Goal: Task Accomplishment & Management: Manage account settings

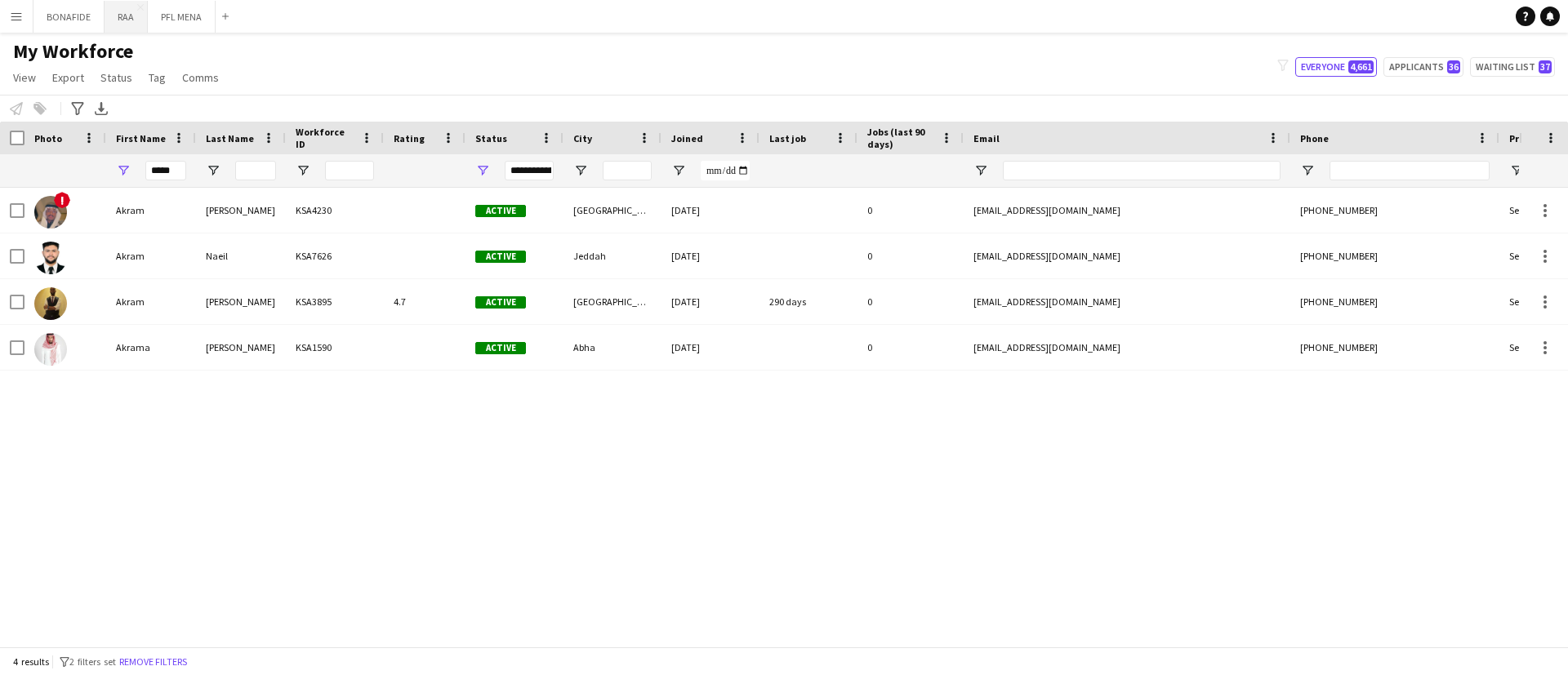
click at [132, 21] on button "RAA Close" at bounding box center [126, 16] width 43 height 32
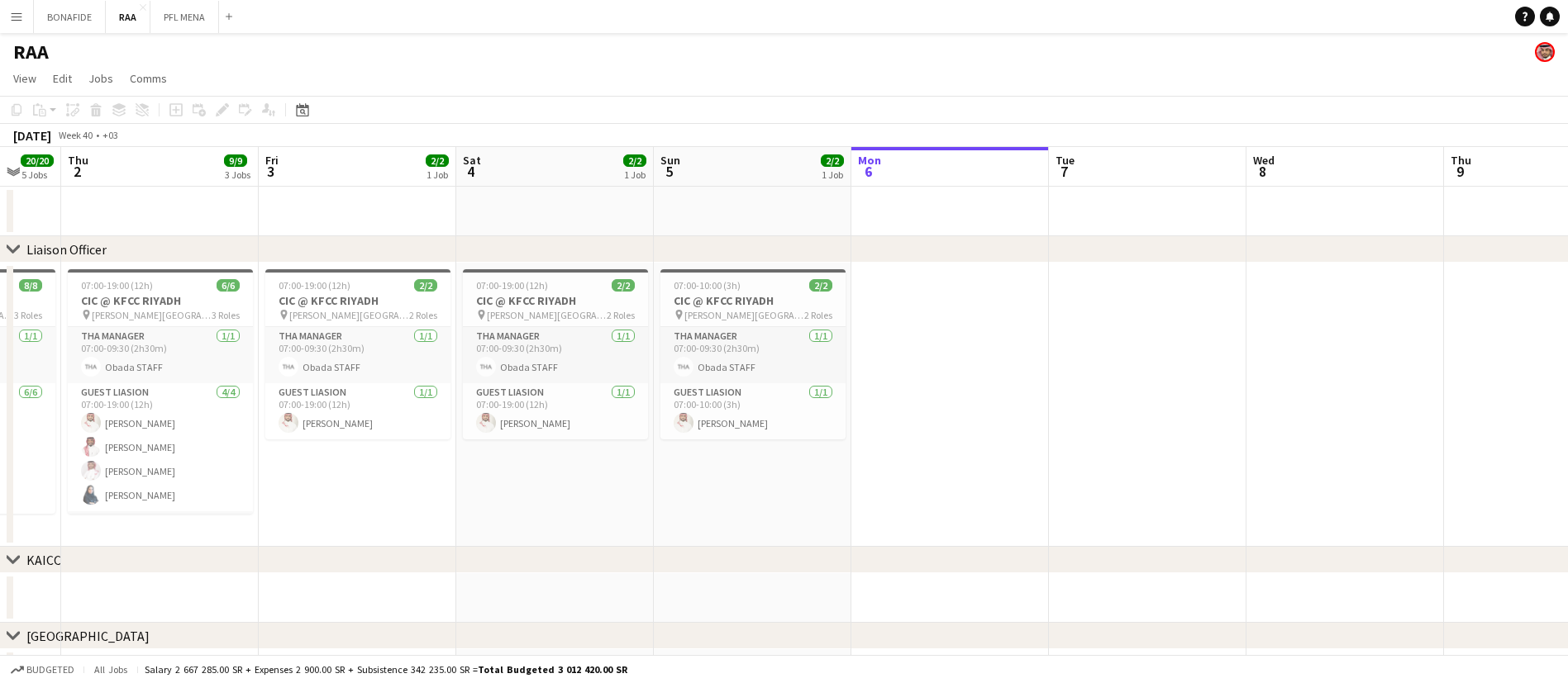
scroll to position [0, 520]
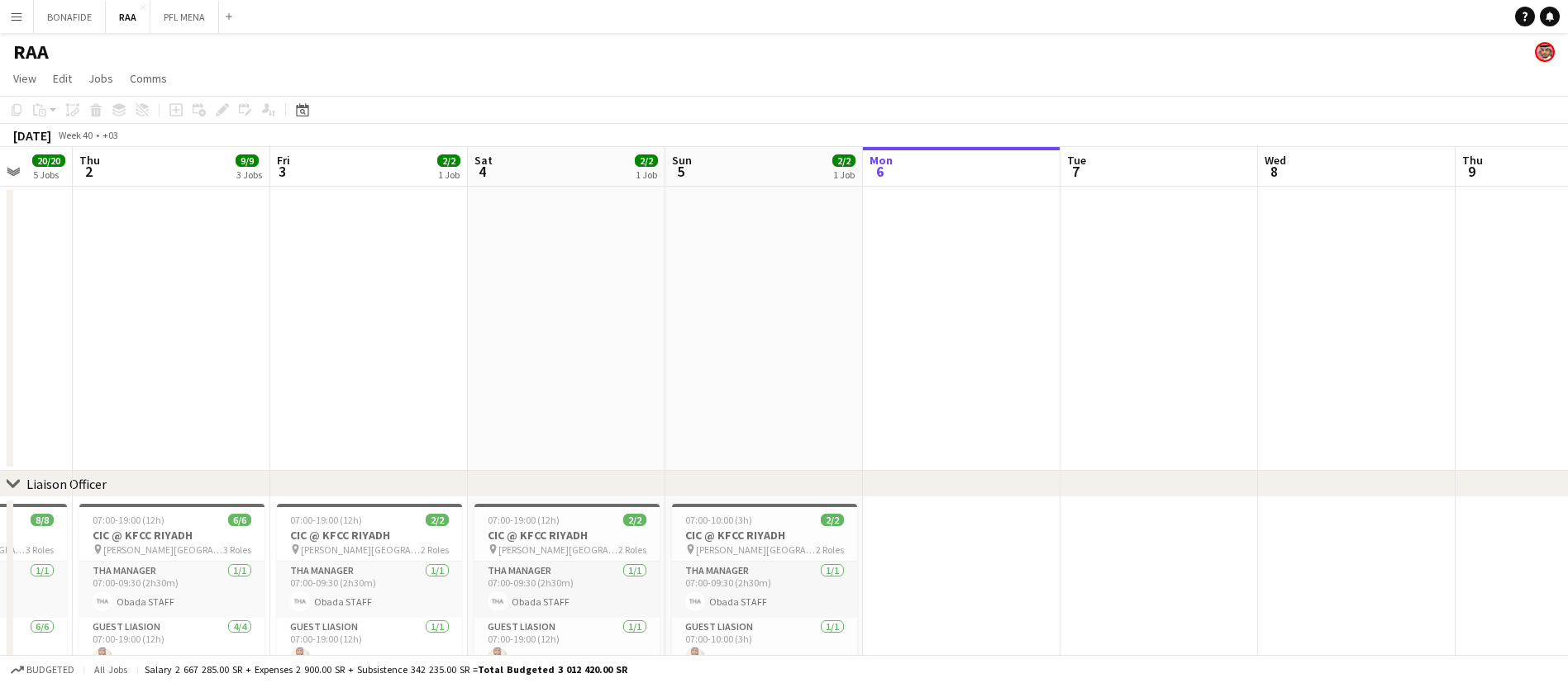
drag, startPoint x: 349, startPoint y: 301, endPoint x: 1015, endPoint y: 313, distance: 666.1
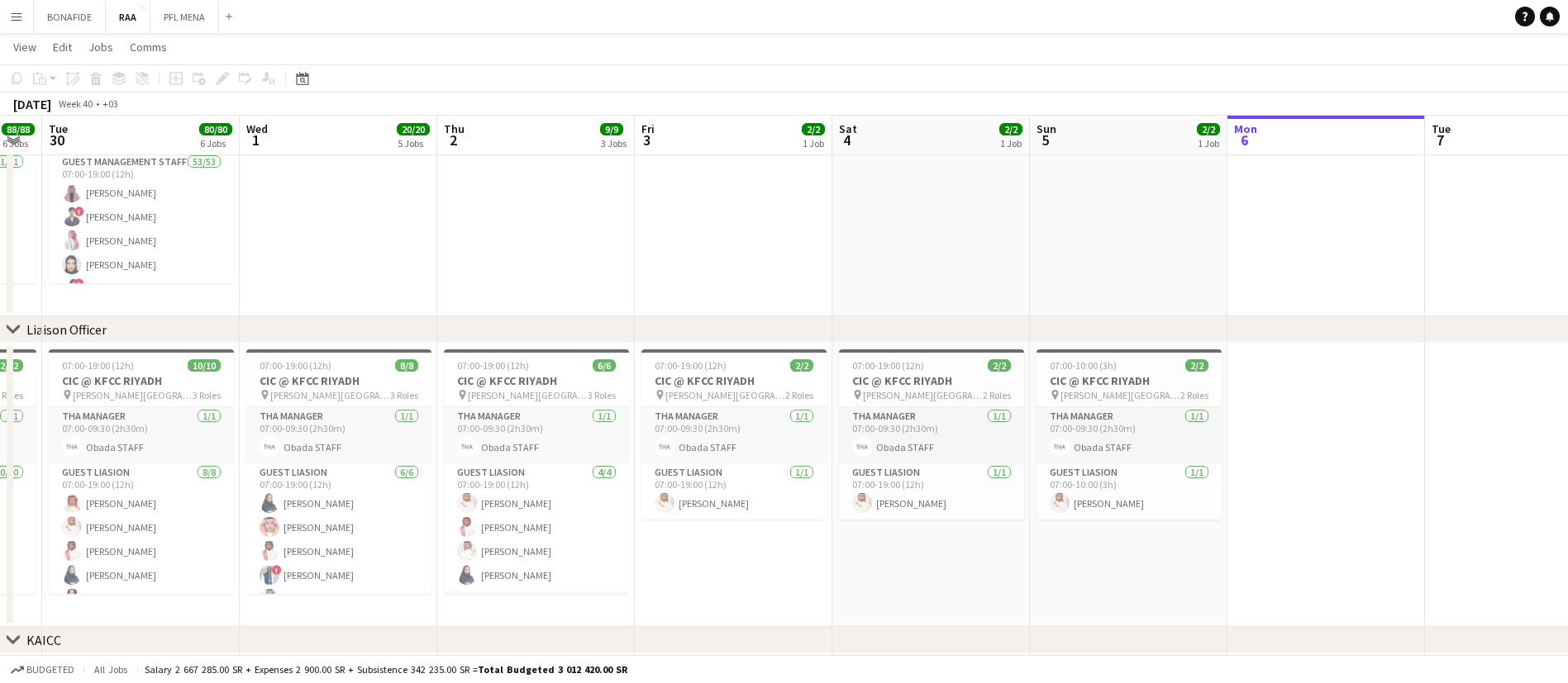
scroll to position [0, 350]
drag, startPoint x: 333, startPoint y: 559, endPoint x: 702, endPoint y: 538, distance: 369.6
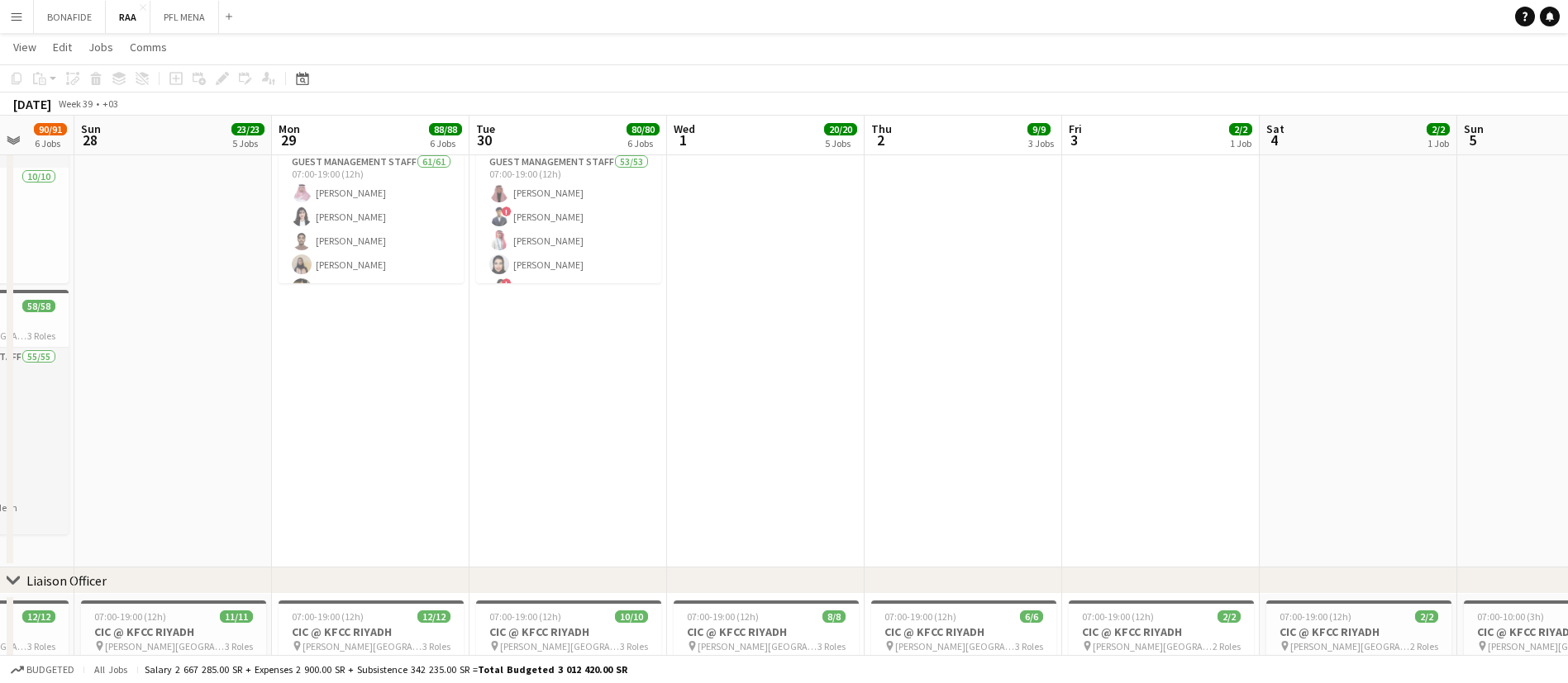
scroll to position [0, 501]
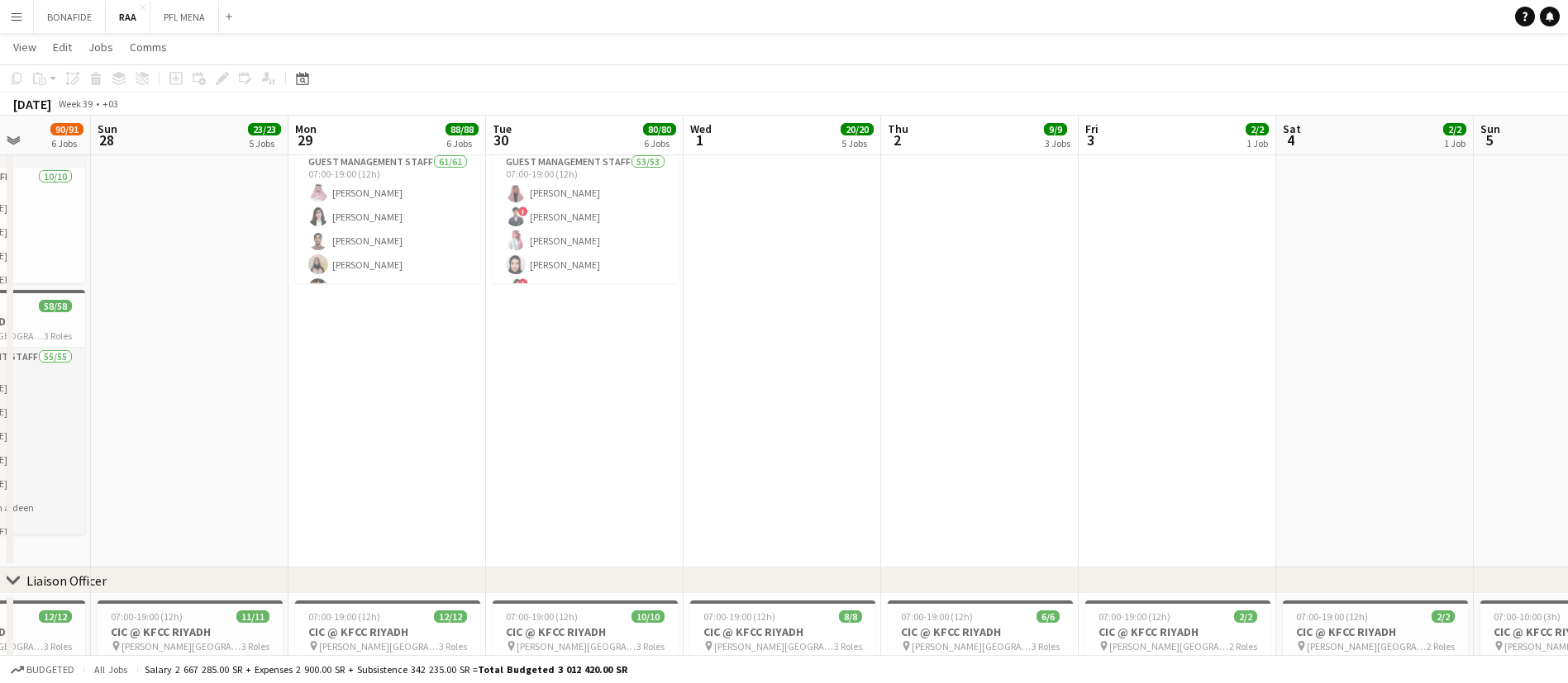
drag, startPoint x: 691, startPoint y: 547, endPoint x: 1131, endPoint y: 467, distance: 447.2
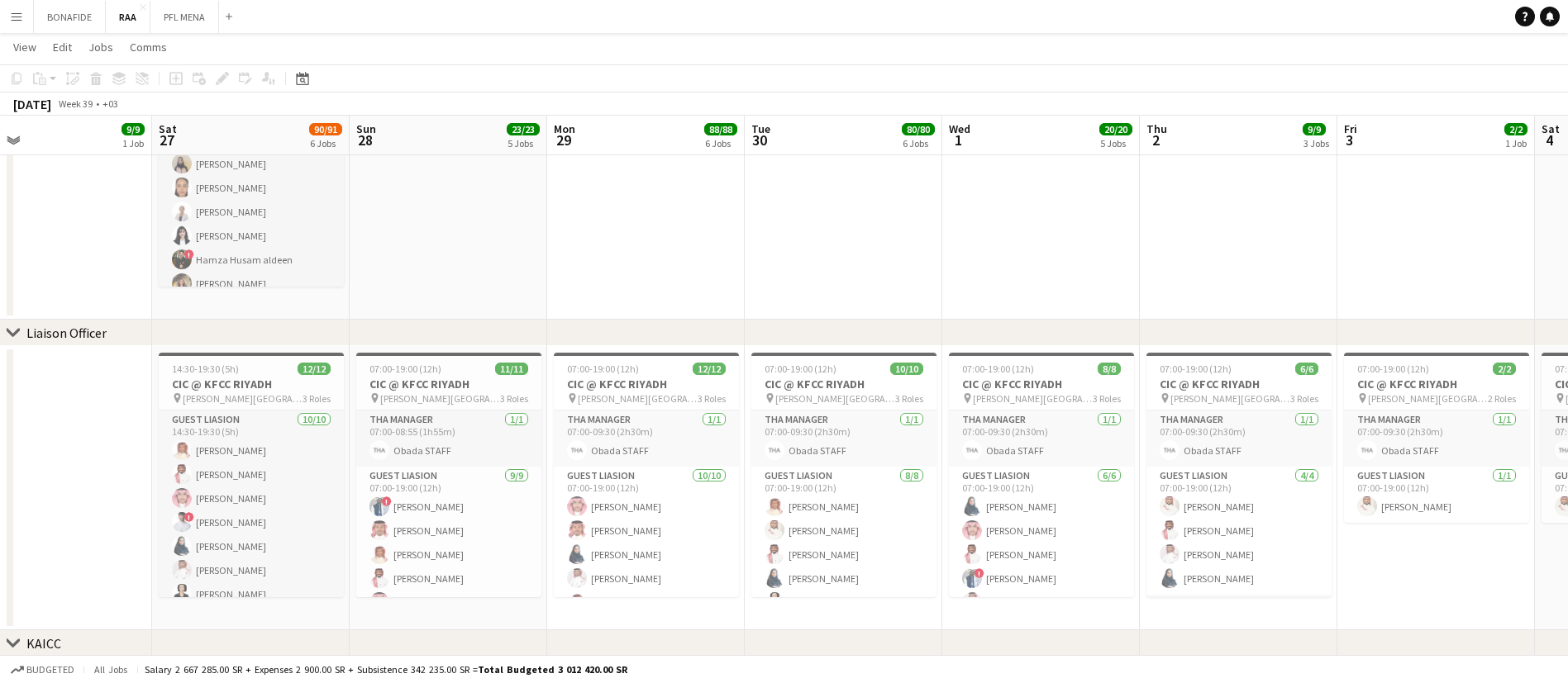
scroll to position [0, 661]
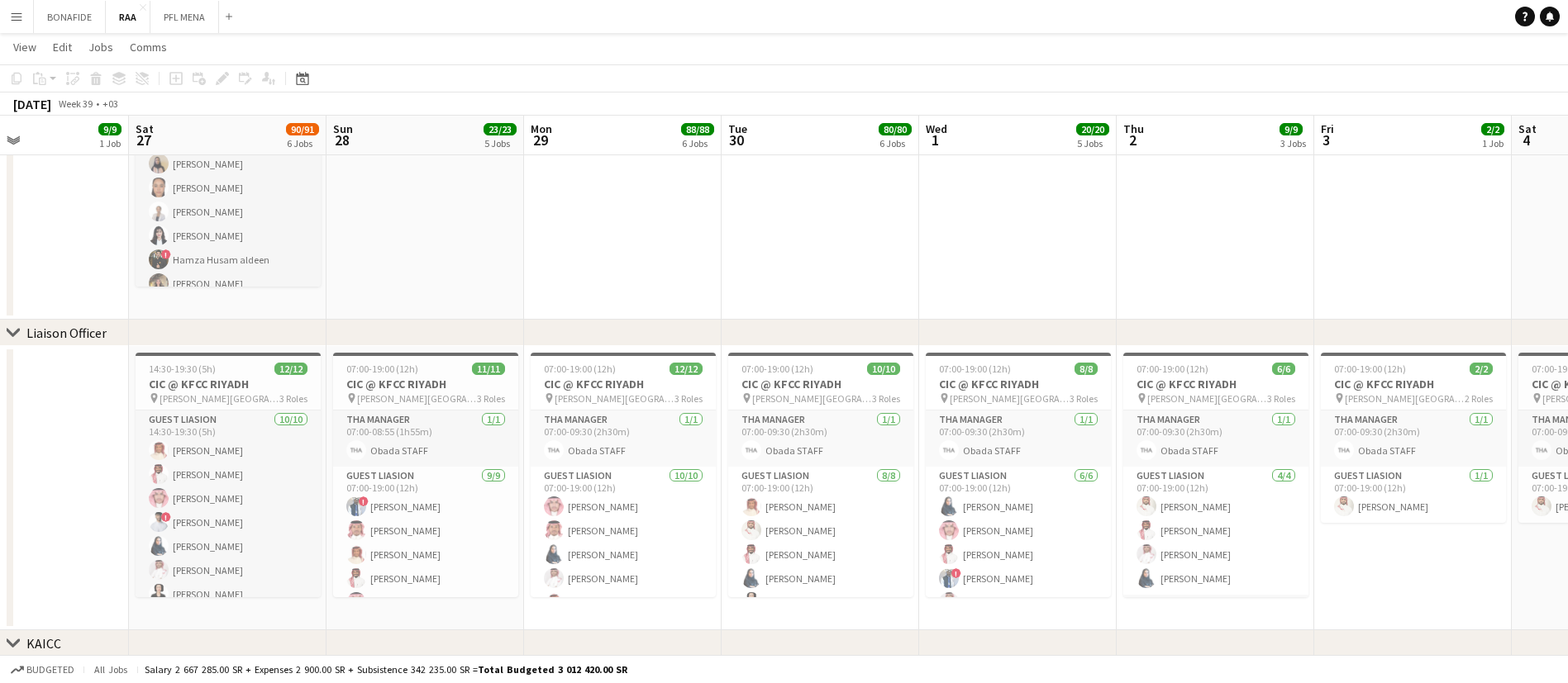
drag, startPoint x: 380, startPoint y: 282, endPoint x: 615, endPoint y: 252, distance: 236.9
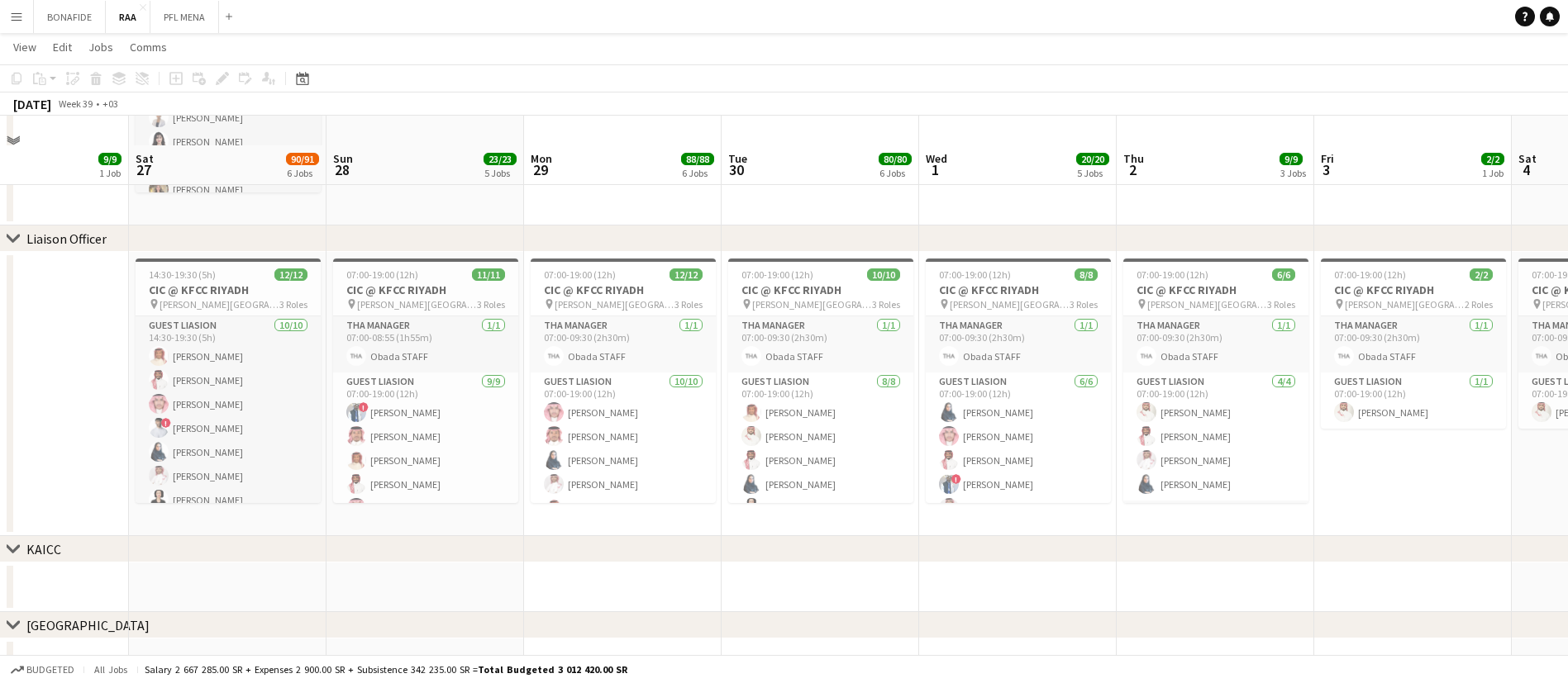
scroll to position [525, 0]
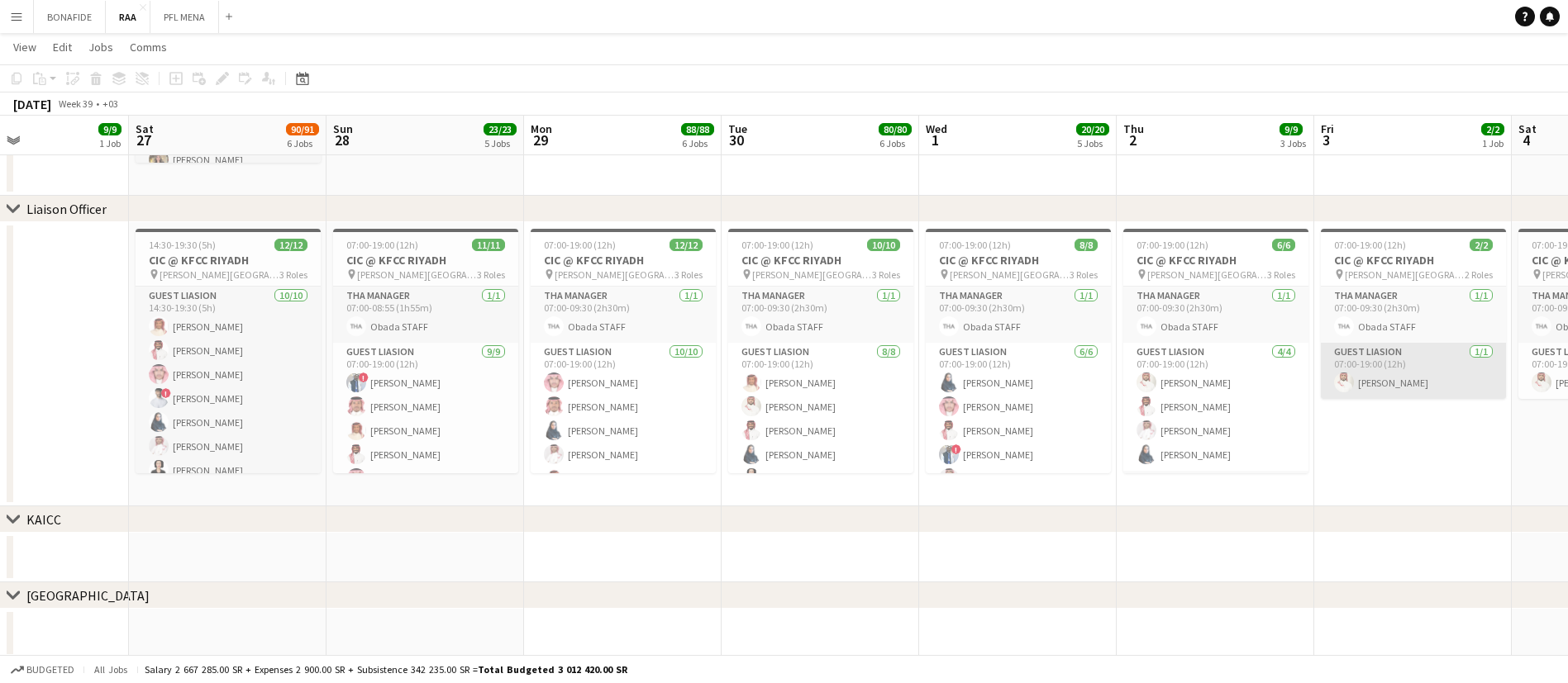
click at [1412, 358] on app-card-role "Guest Liasion [DATE] 07:00-19:00 (12h) [PERSON_NAME]" at bounding box center [1413, 371] width 185 height 57
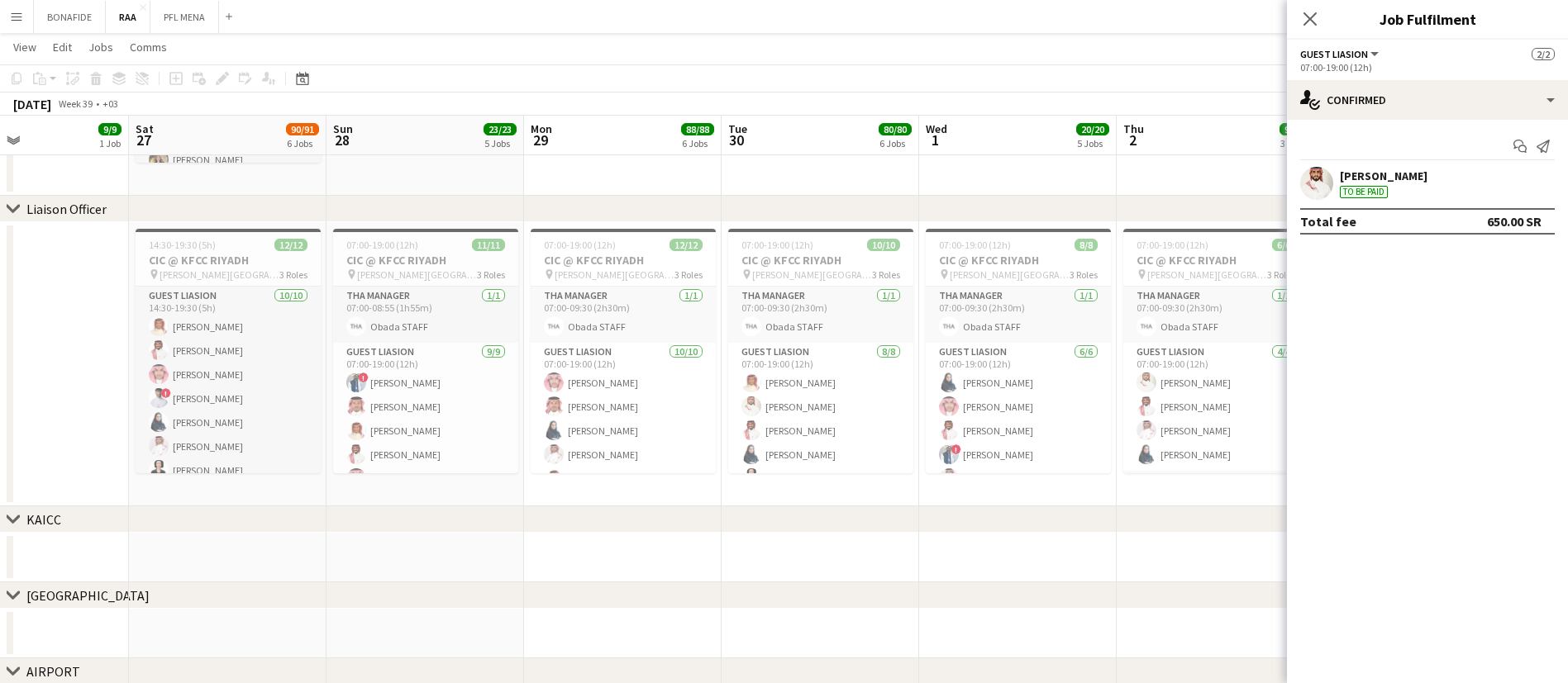
click at [1299, 6] on div "Close pop-in" at bounding box center [1309, 19] width 46 height 38
click at [1309, 17] on icon at bounding box center [1309, 18] width 16 height 16
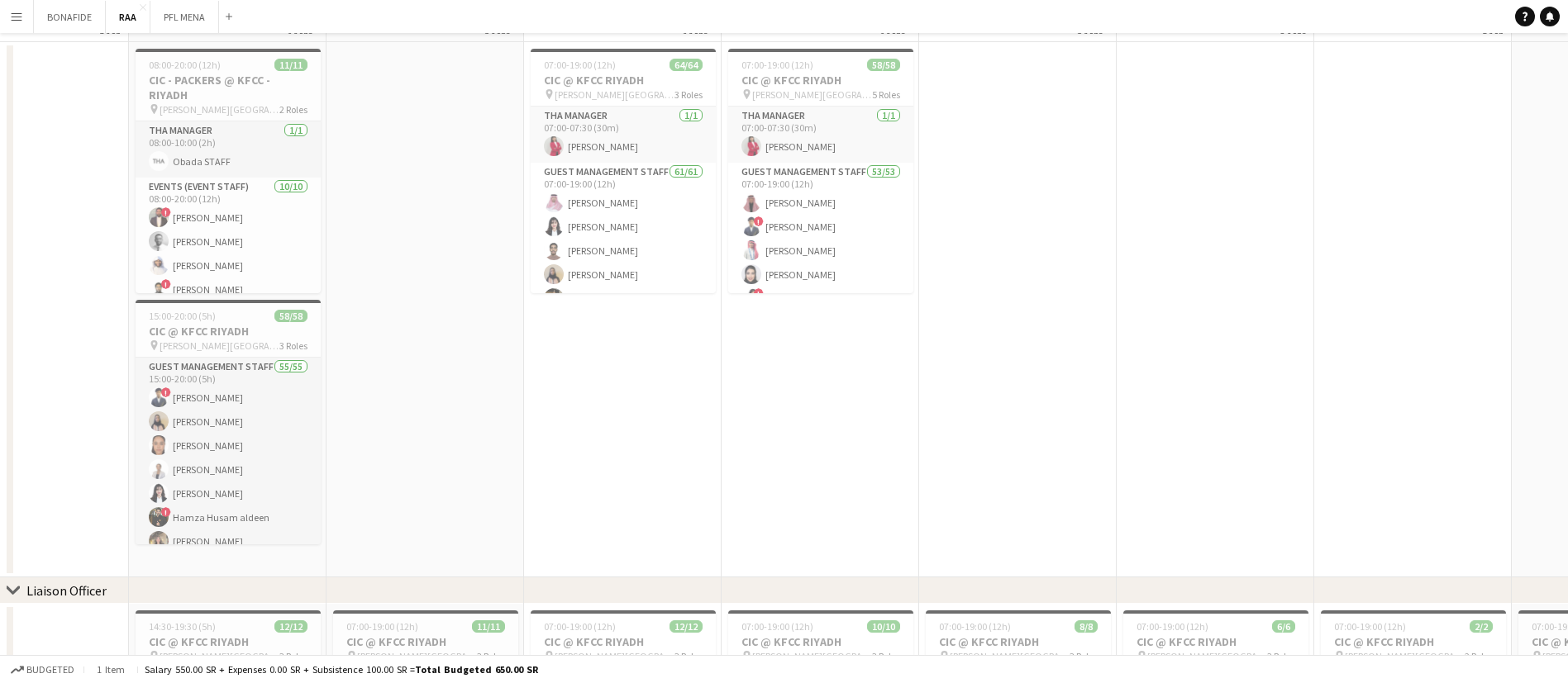
scroll to position [0, 0]
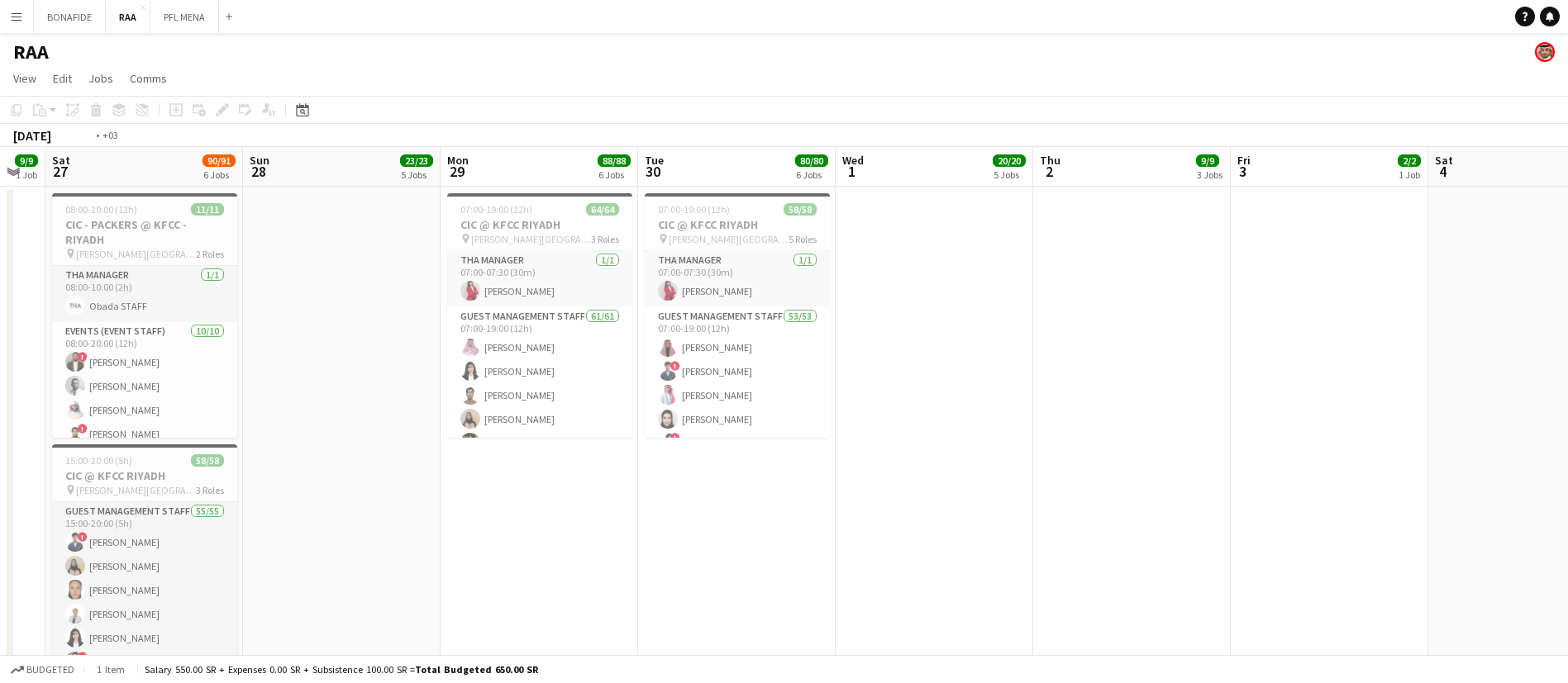
drag, startPoint x: 1329, startPoint y: 392, endPoint x: 252, endPoint y: 386, distance: 1077.0
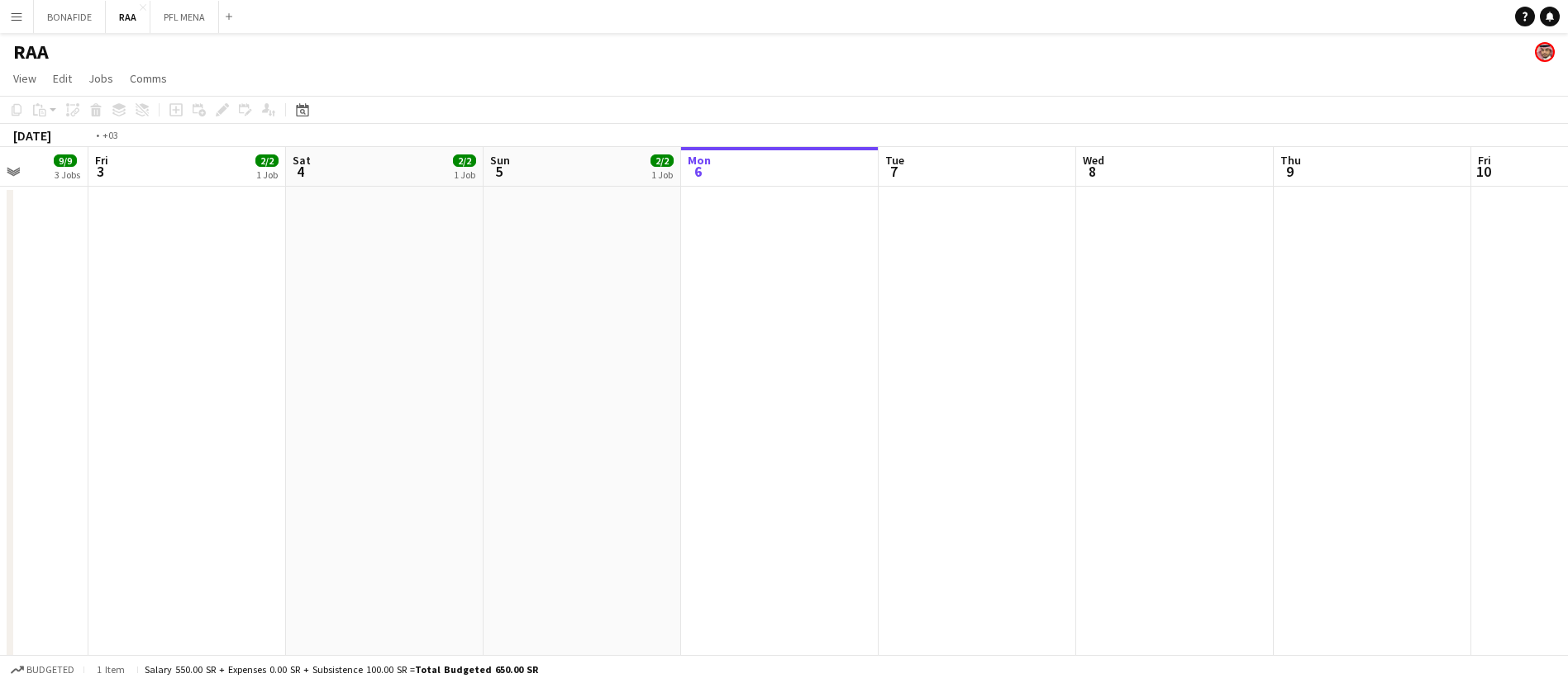
drag, startPoint x: 1196, startPoint y: 372, endPoint x: 171, endPoint y: 380, distance: 1025.0
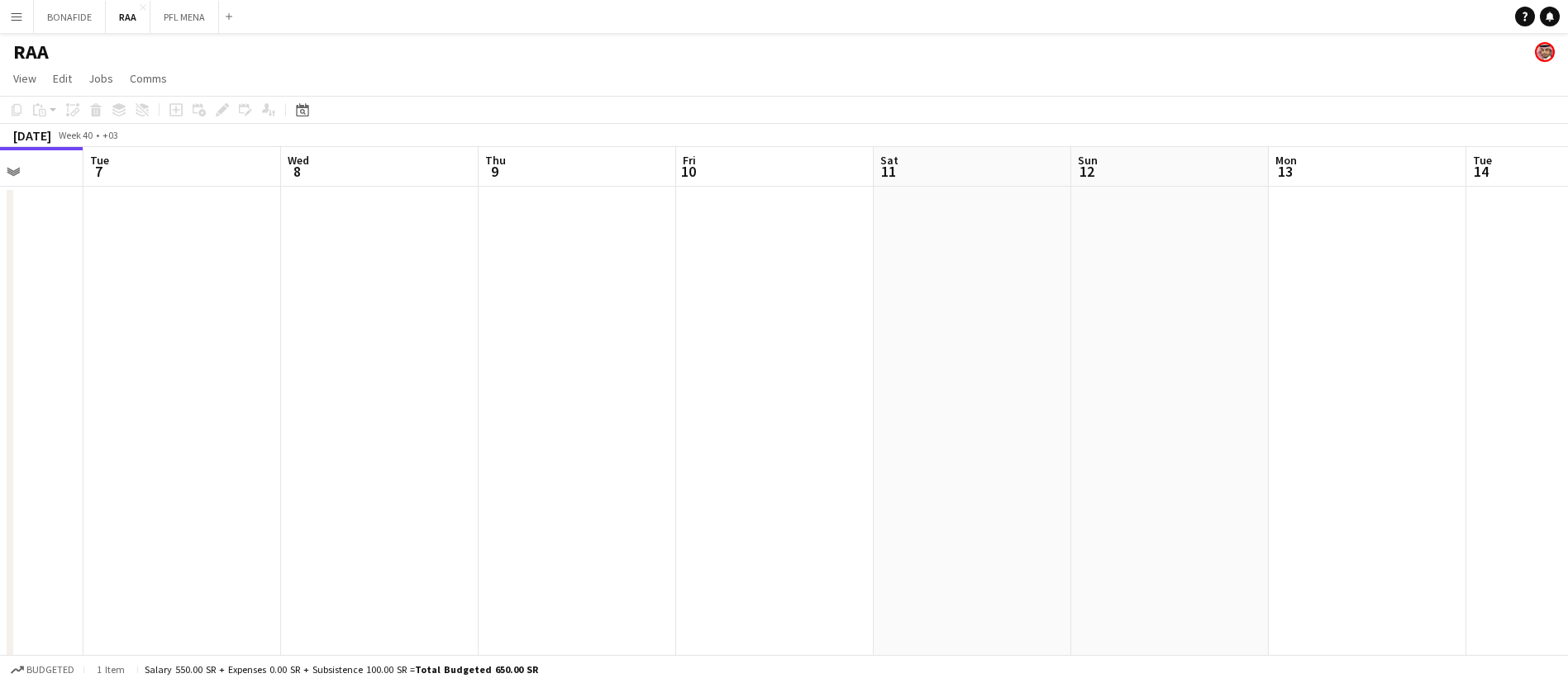
drag, startPoint x: 1035, startPoint y: 315, endPoint x: 145, endPoint y: 315, distance: 890.0
drag, startPoint x: 1167, startPoint y: 284, endPoint x: 91, endPoint y: 288, distance: 1076.0
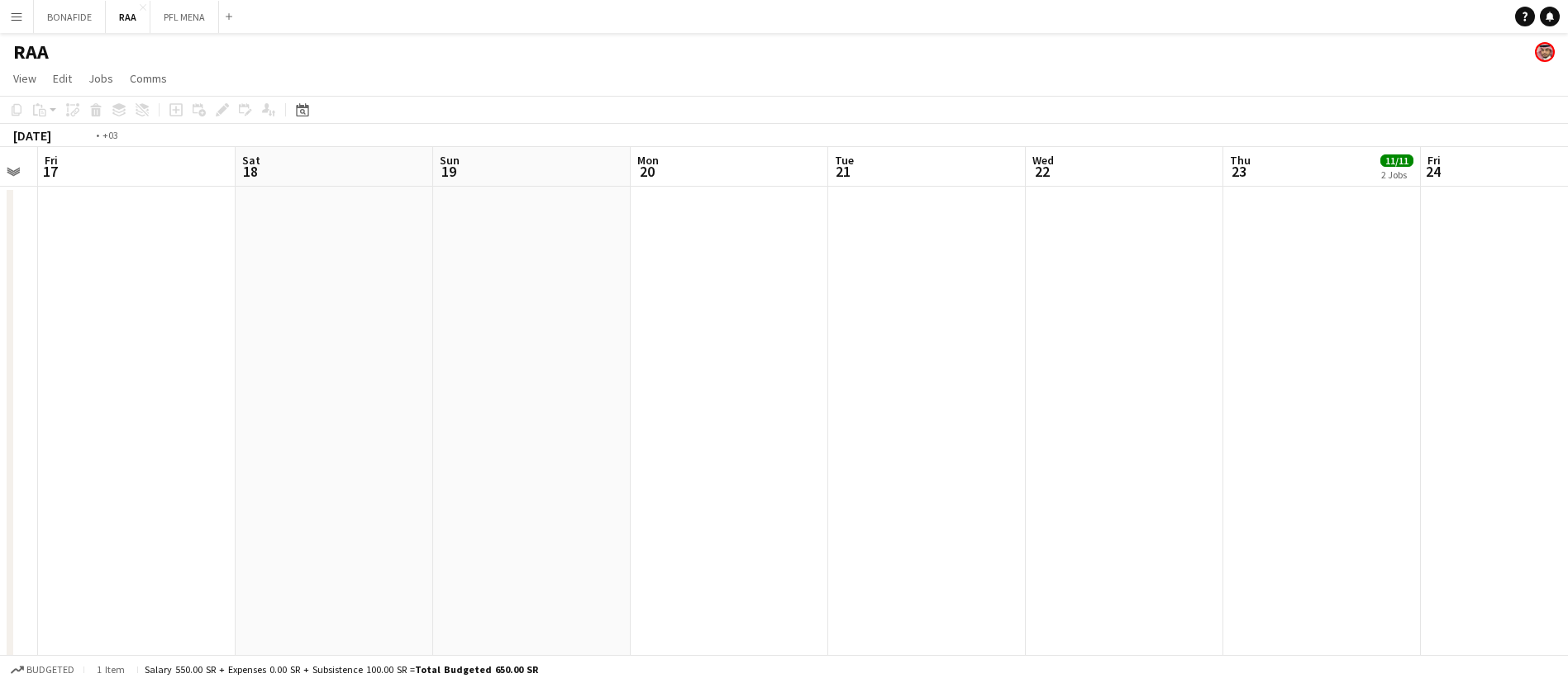
drag, startPoint x: 1290, startPoint y: 290, endPoint x: 368, endPoint y: 290, distance: 922.0
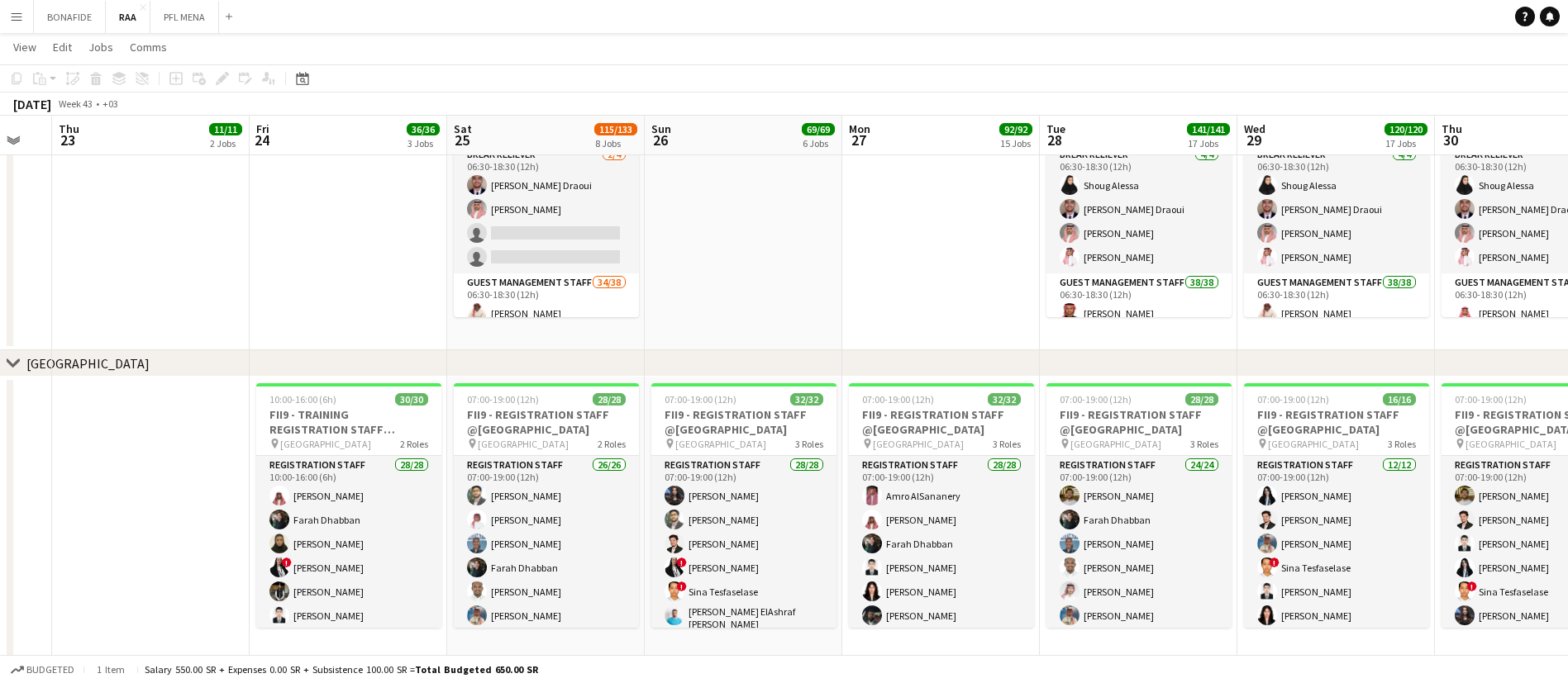
scroll to position [0, 555]
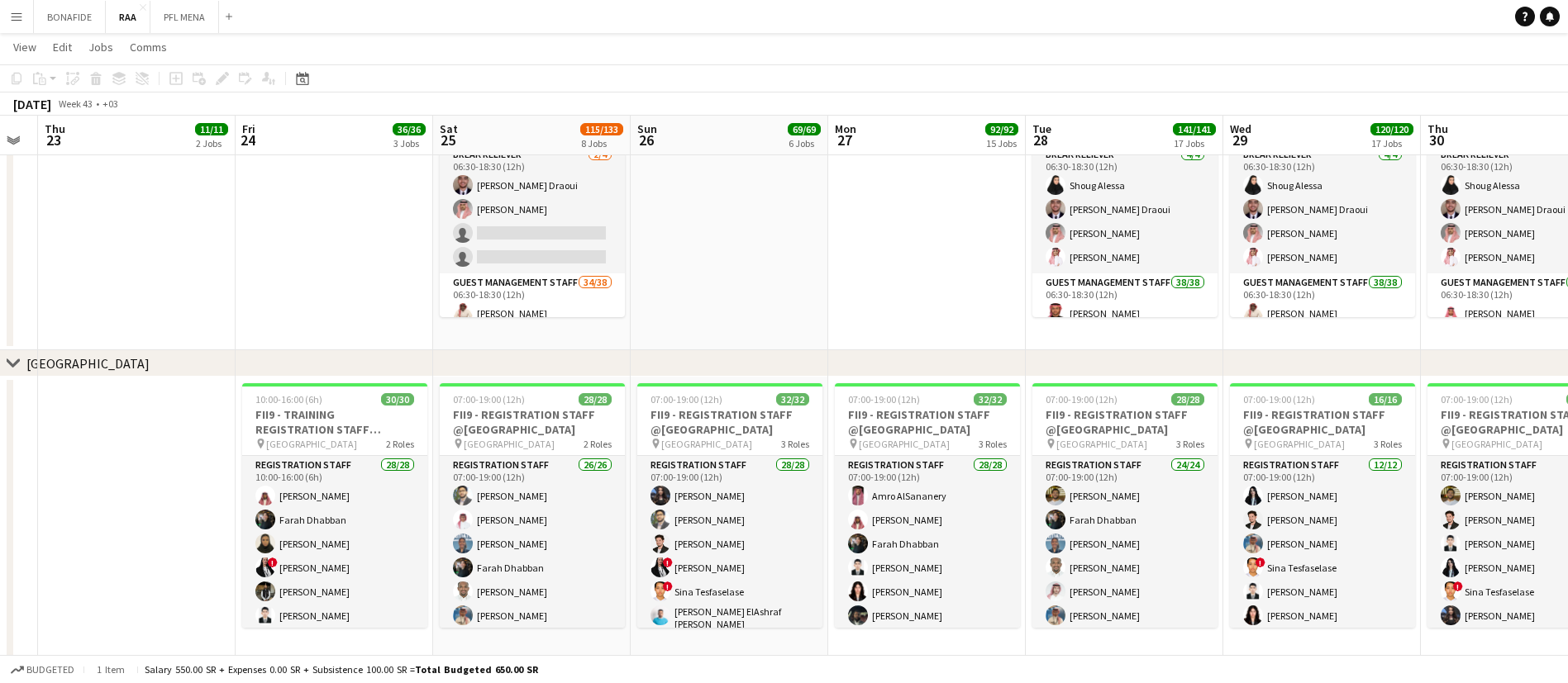
drag, startPoint x: 1014, startPoint y: 271, endPoint x: 870, endPoint y: 278, distance: 144.2
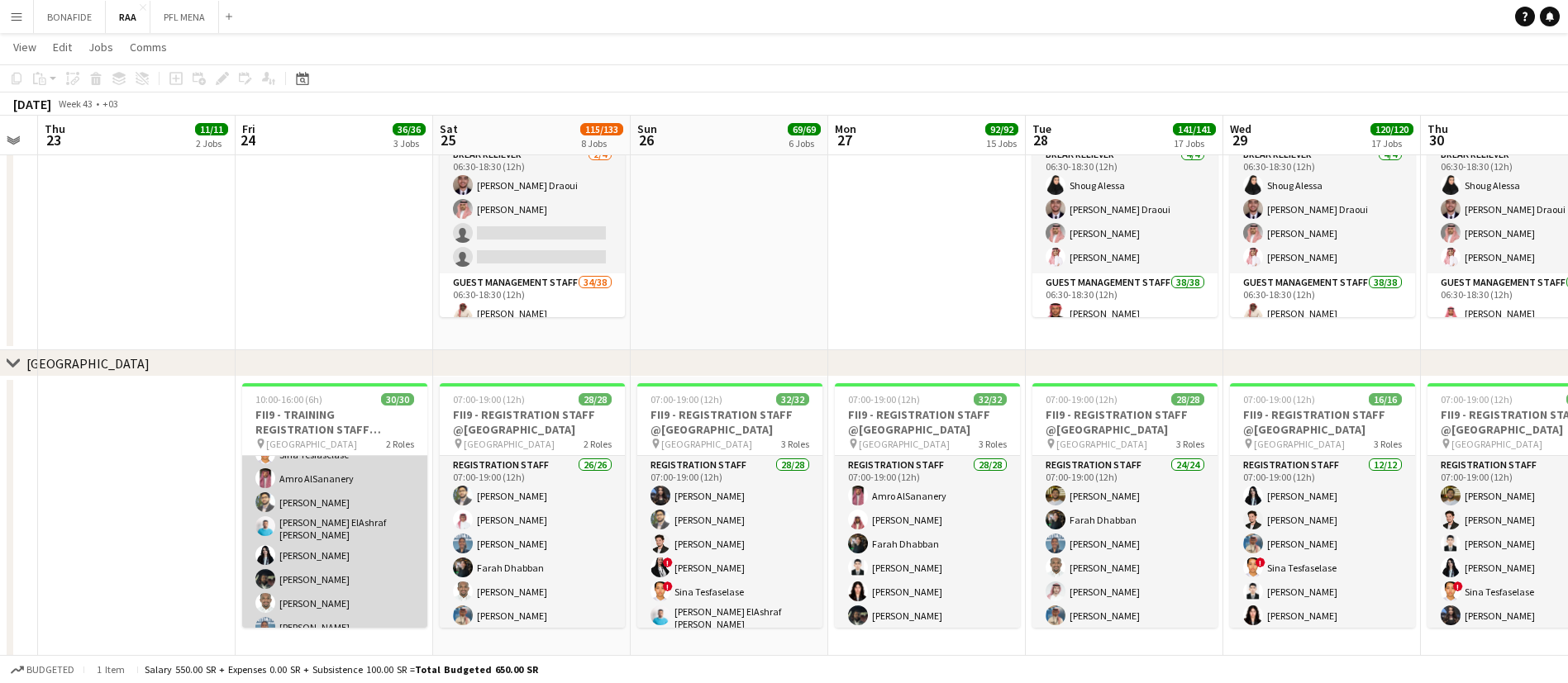
scroll to position [0, 0]
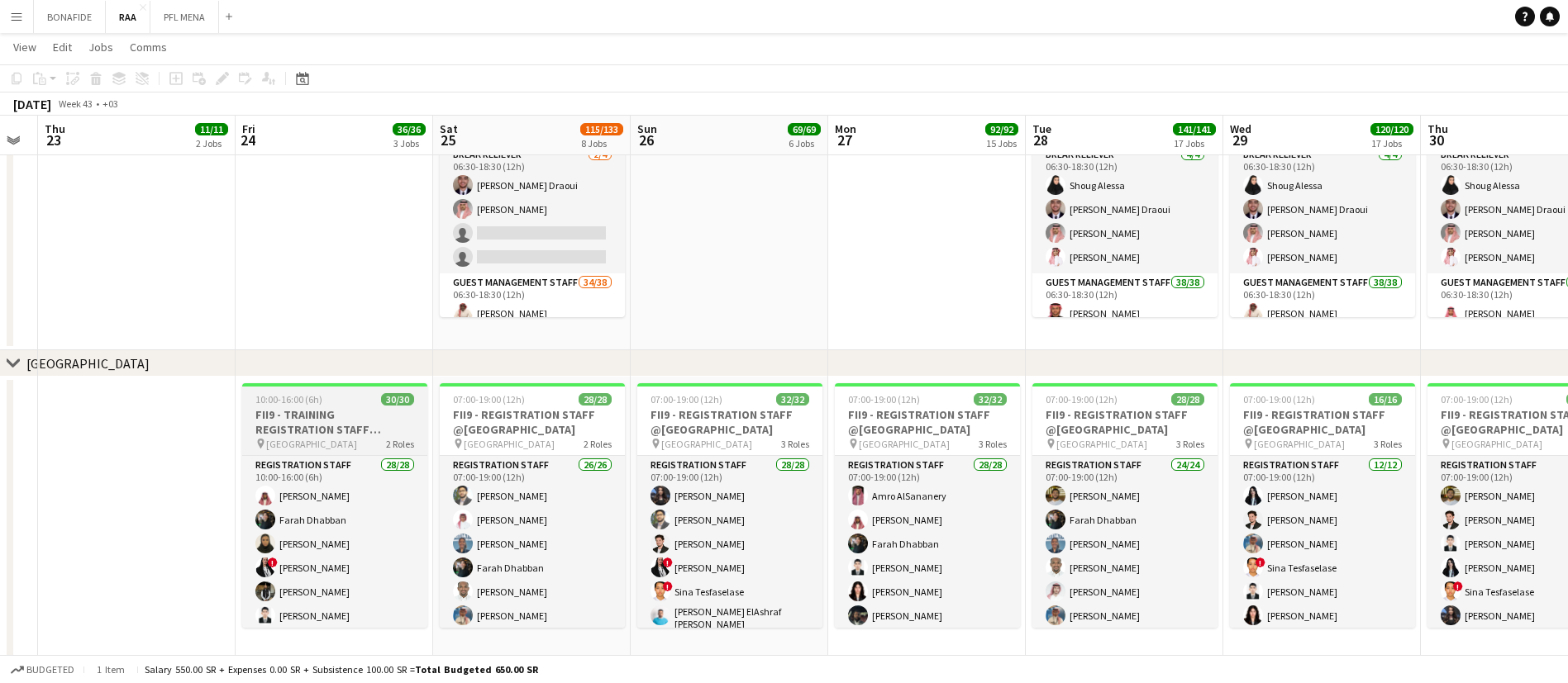
click at [324, 428] on h3 "FII9 - TRAINING REGISTRATION STAFF @[GEOGRAPHIC_DATA]" at bounding box center [334, 422] width 185 height 30
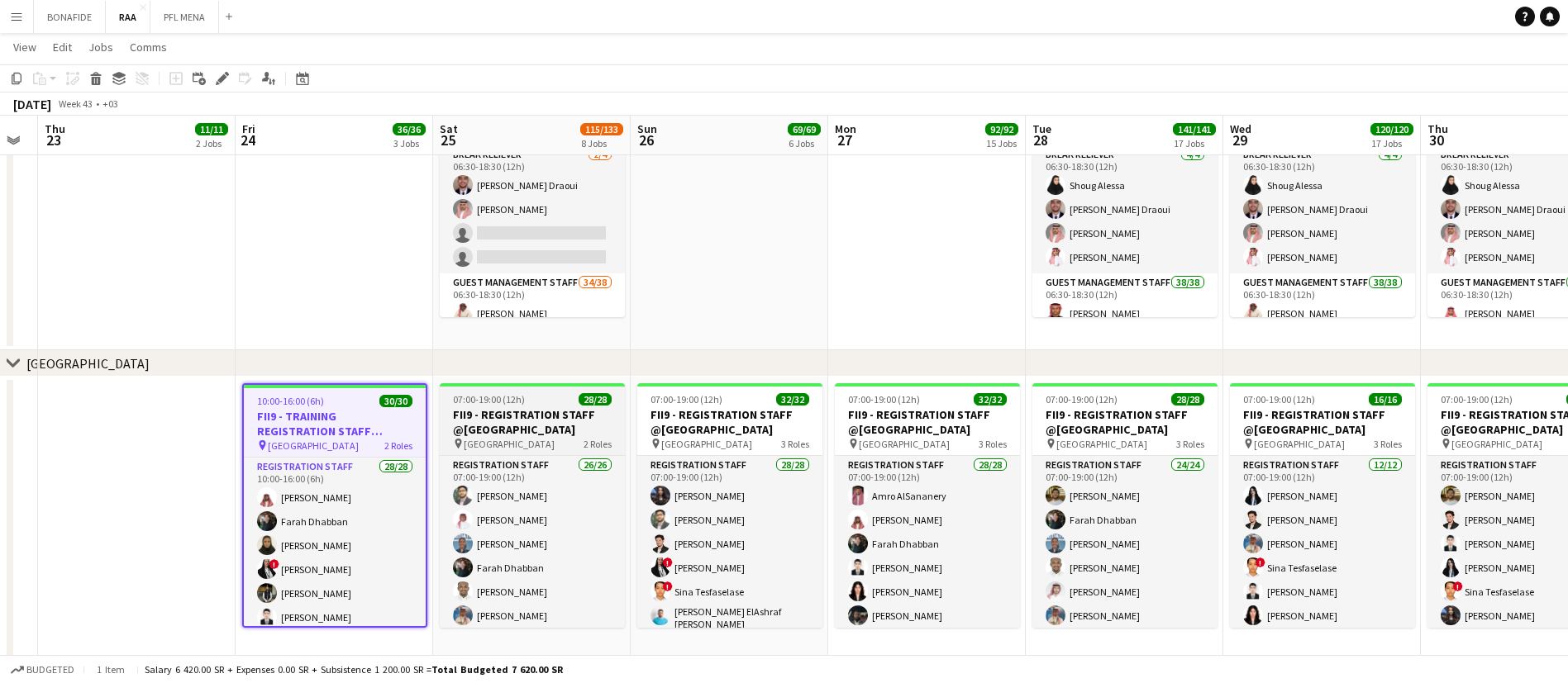
click at [524, 427] on h3 "FII9 - REGISTRATION STAFF @[GEOGRAPHIC_DATA]" at bounding box center [532, 422] width 185 height 30
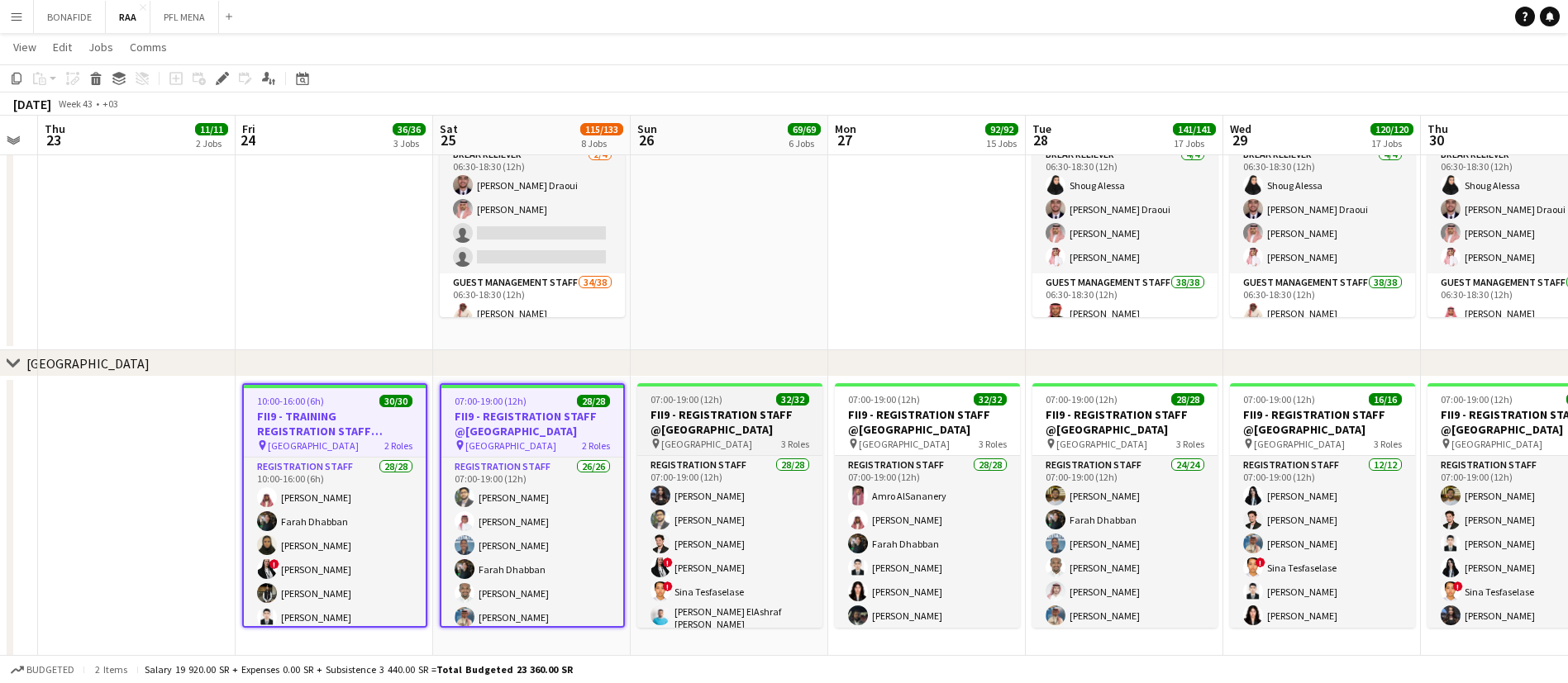
click at [759, 427] on h3 "FII9 - REGISTRATION STAFF @[GEOGRAPHIC_DATA]" at bounding box center [730, 422] width 185 height 30
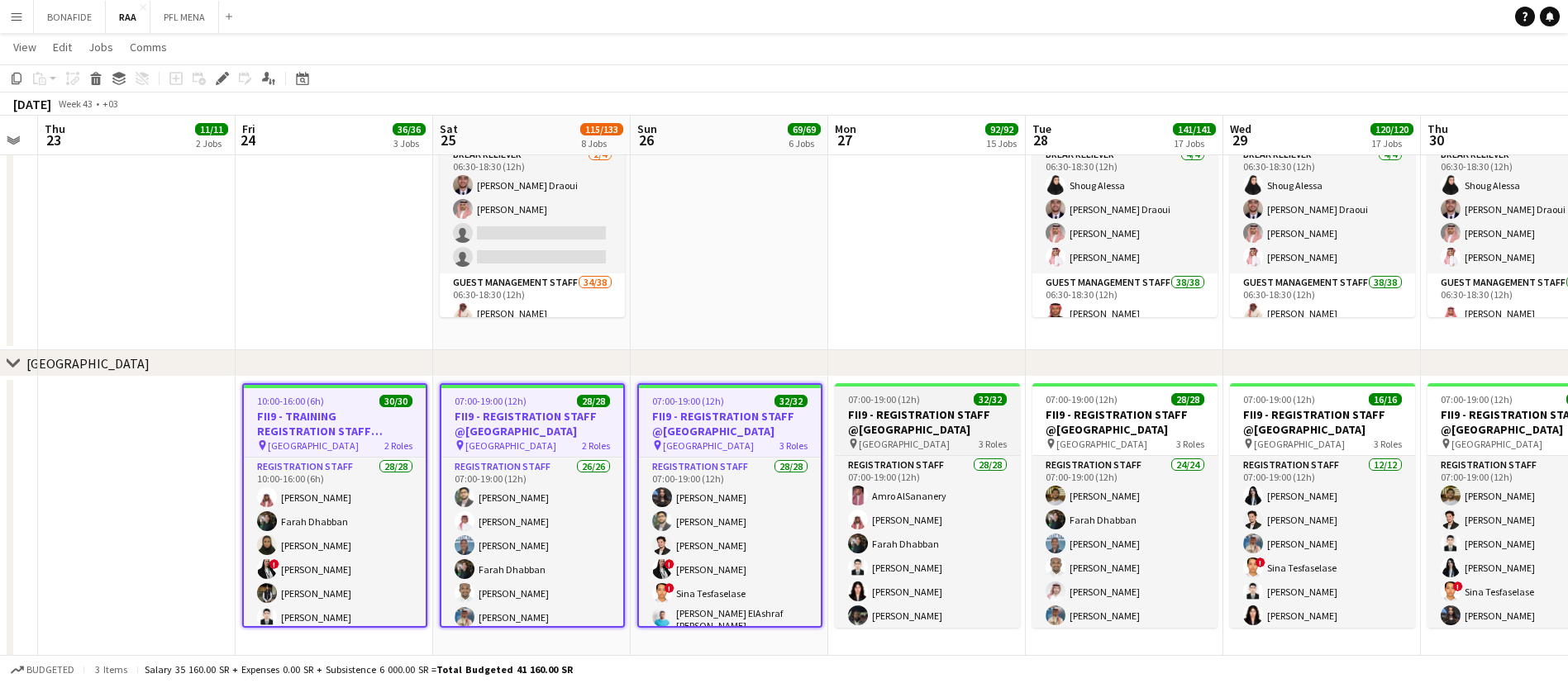
click at [934, 425] on h3 "FII9 - REGISTRATION STAFF @[GEOGRAPHIC_DATA]" at bounding box center [927, 422] width 185 height 30
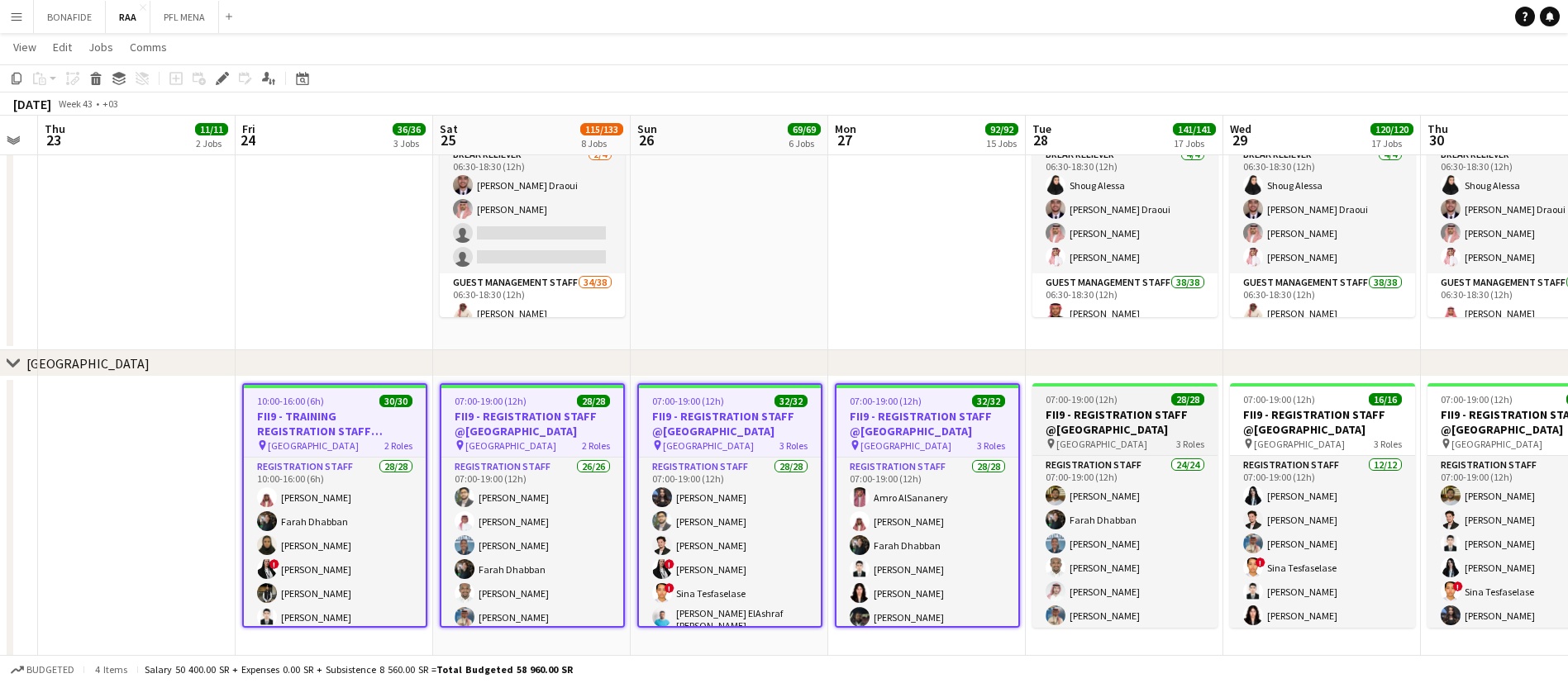
click at [1142, 425] on h3 "FII9 - REGISTRATION STAFF @[GEOGRAPHIC_DATA]" at bounding box center [1125, 422] width 185 height 30
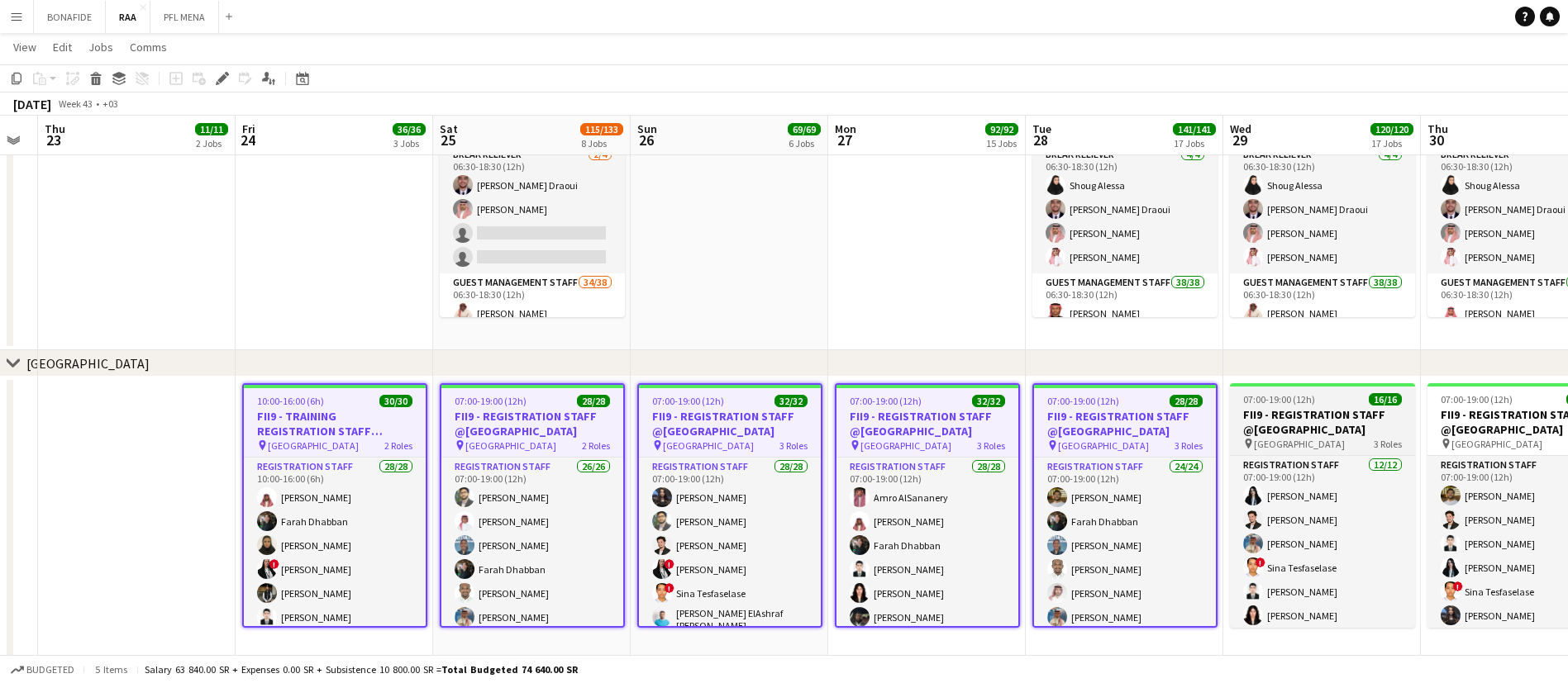
click at [1336, 425] on h3 "FII9 - REGISTRATION STAFF @[GEOGRAPHIC_DATA]" at bounding box center [1322, 422] width 185 height 30
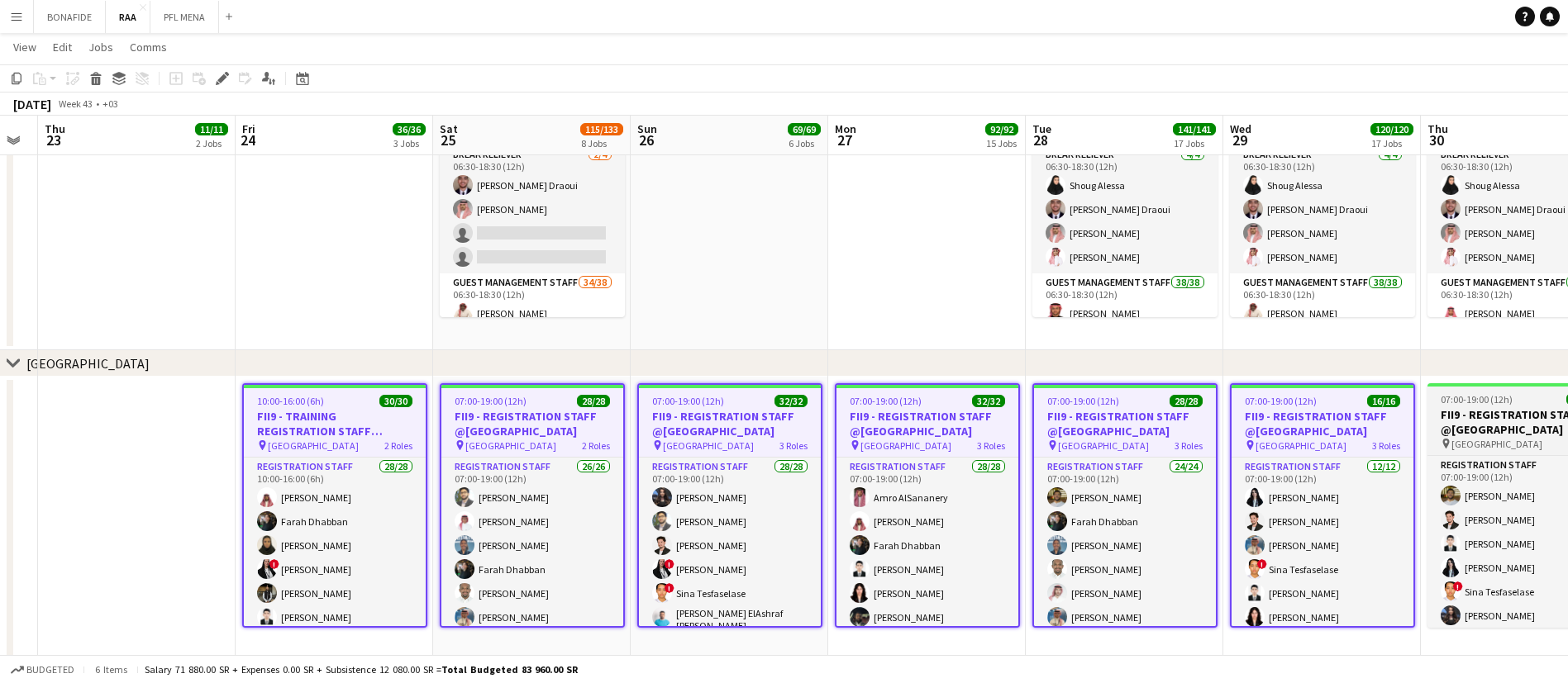
click at [1489, 418] on h3 "FII9 - REGISTRATION STAFF @[GEOGRAPHIC_DATA]" at bounding box center [1519, 422] width 185 height 30
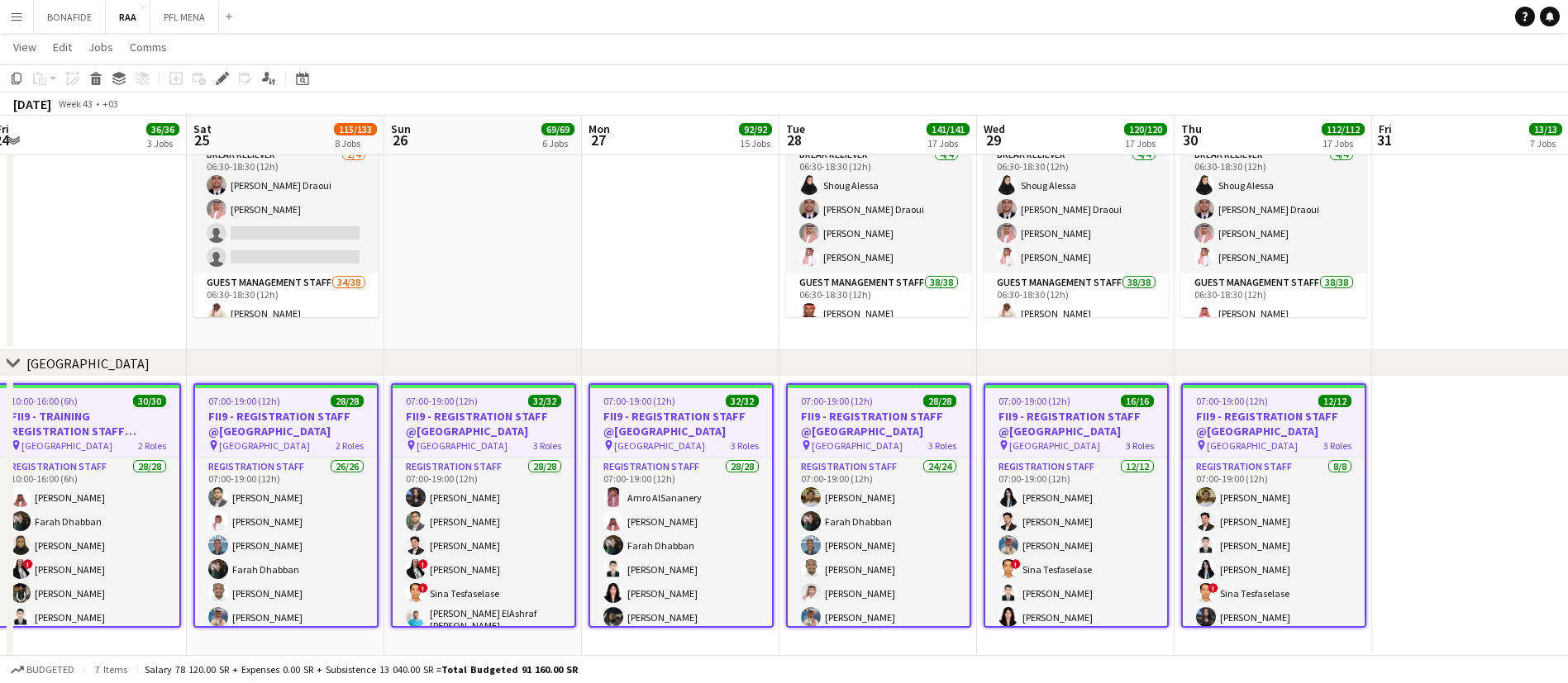
scroll to position [0, 542]
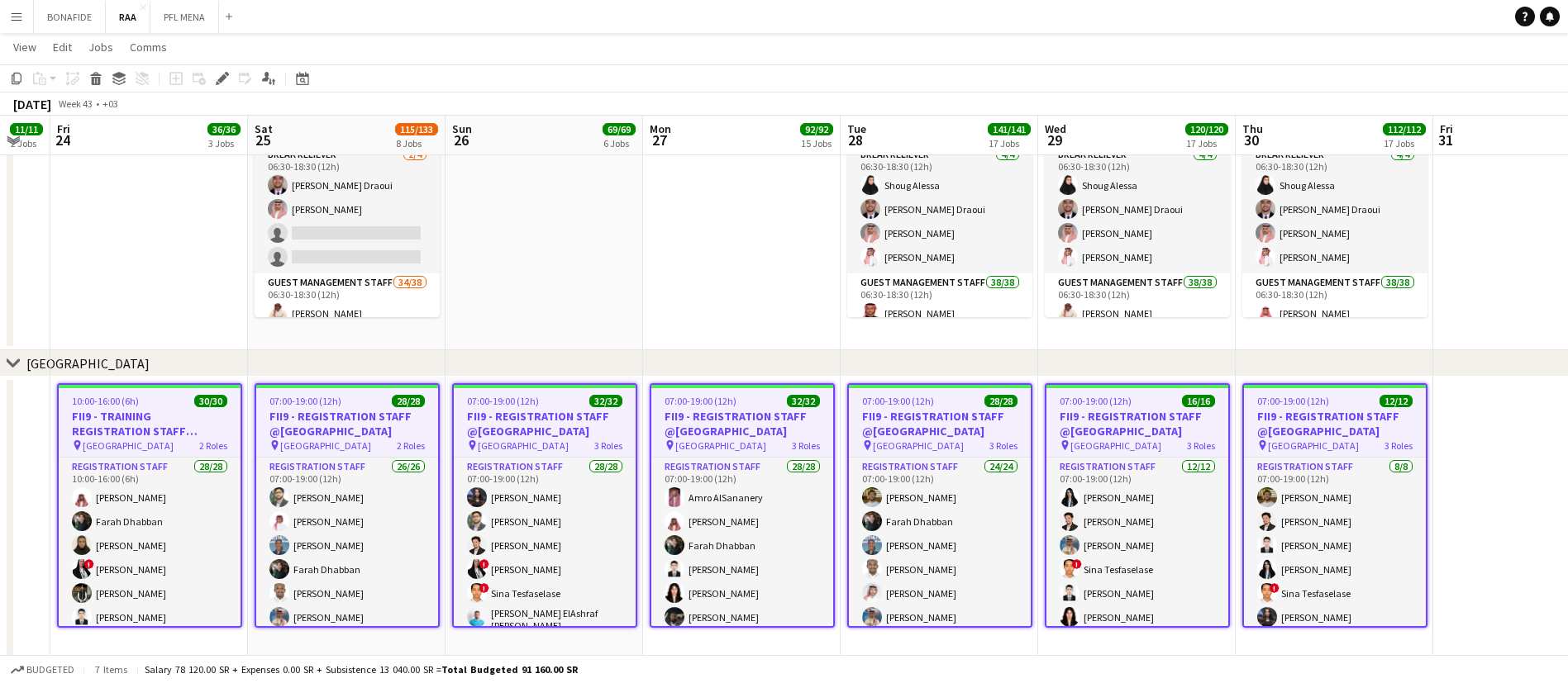
drag, startPoint x: 1489, startPoint y: 338, endPoint x: 1109, endPoint y: 363, distance: 380.8
click at [225, 83] on icon "Edit" at bounding box center [222, 78] width 13 height 13
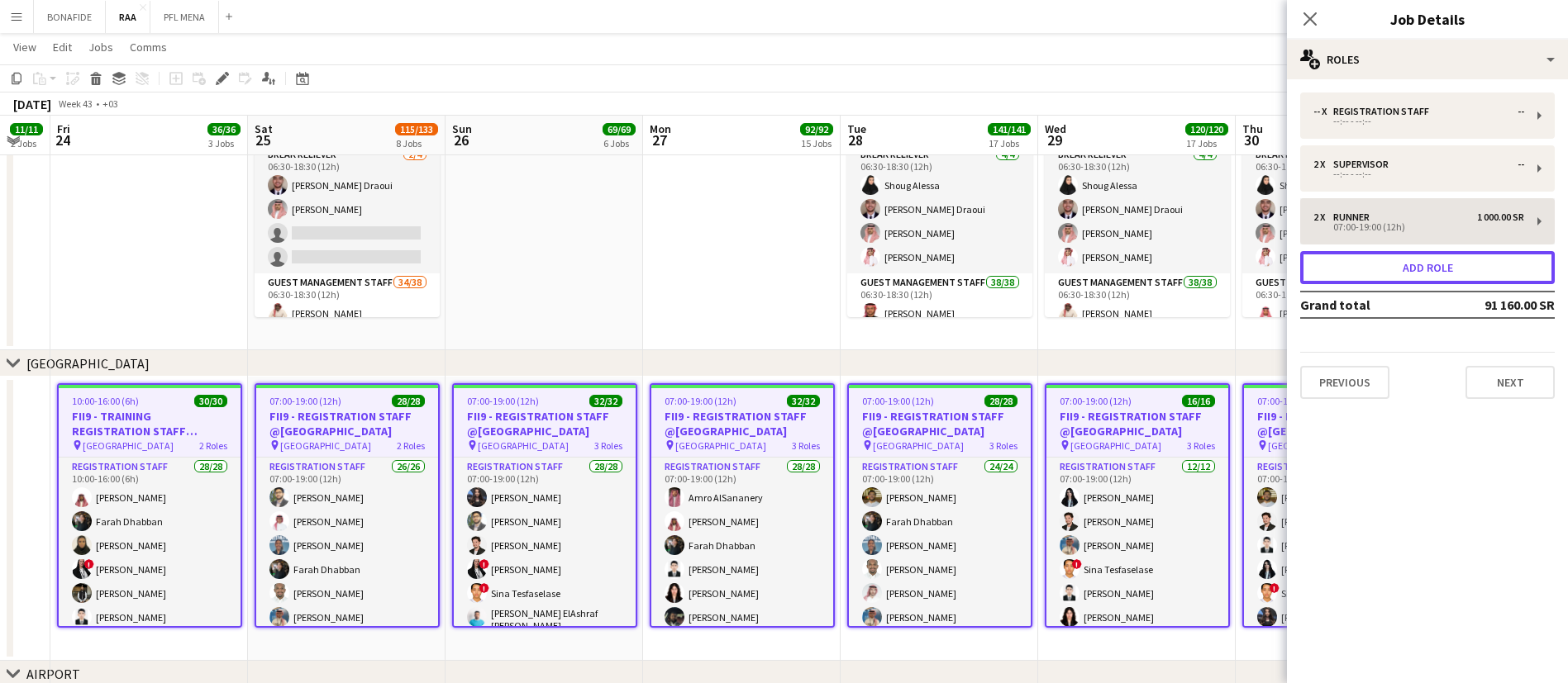
drag, startPoint x: 1470, startPoint y: 268, endPoint x: 1455, endPoint y: 261, distance: 16.6
click at [1468, 268] on button "Add role" at bounding box center [1427, 268] width 254 height 33
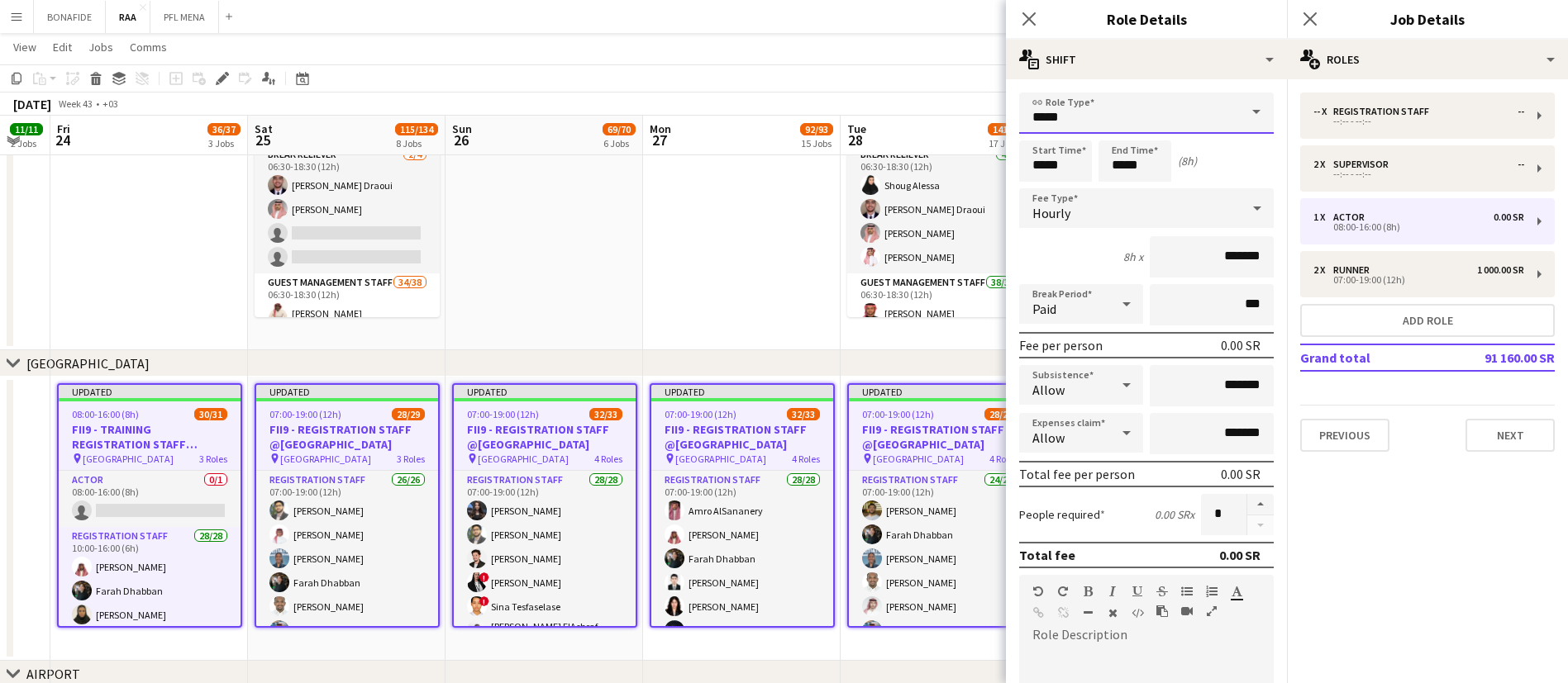
click at [1122, 117] on input "*****" at bounding box center [1146, 112] width 254 height 41
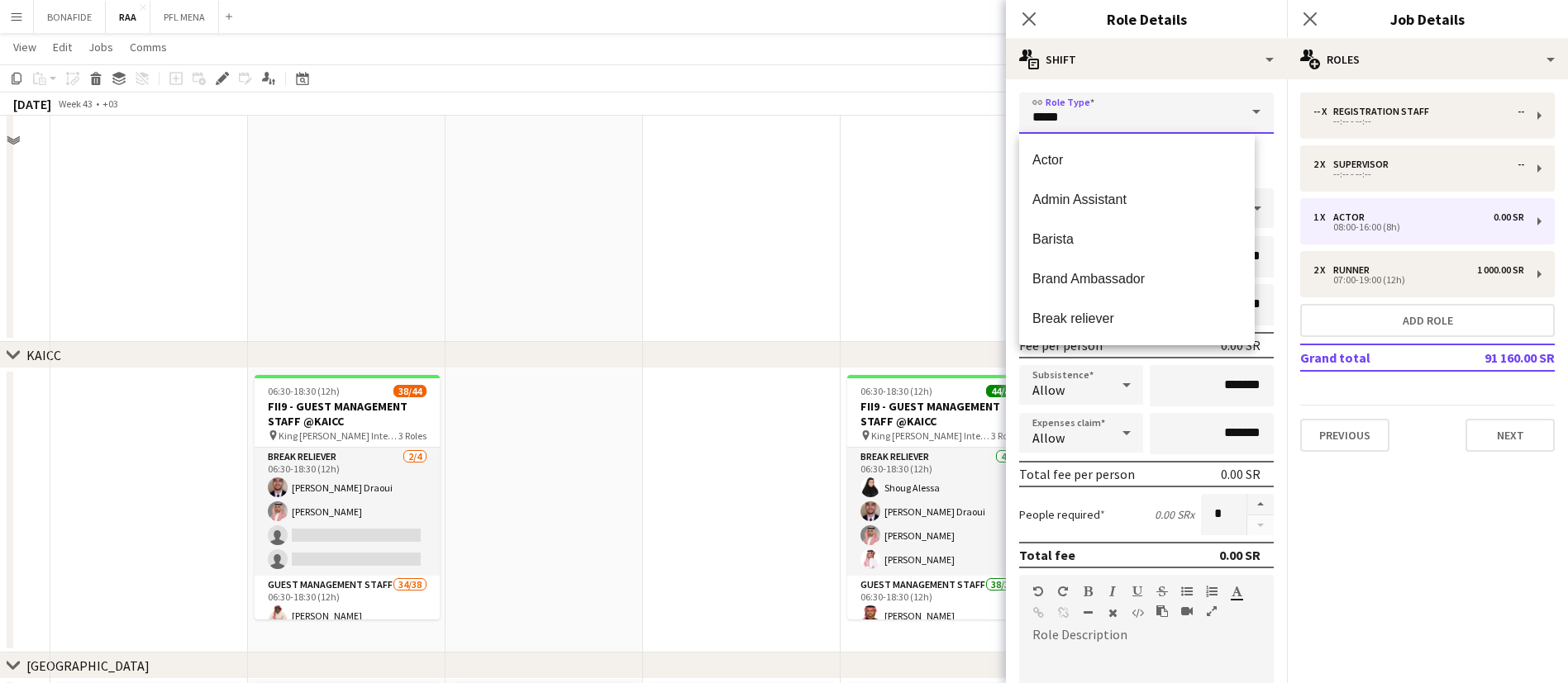
scroll to position [496, 0]
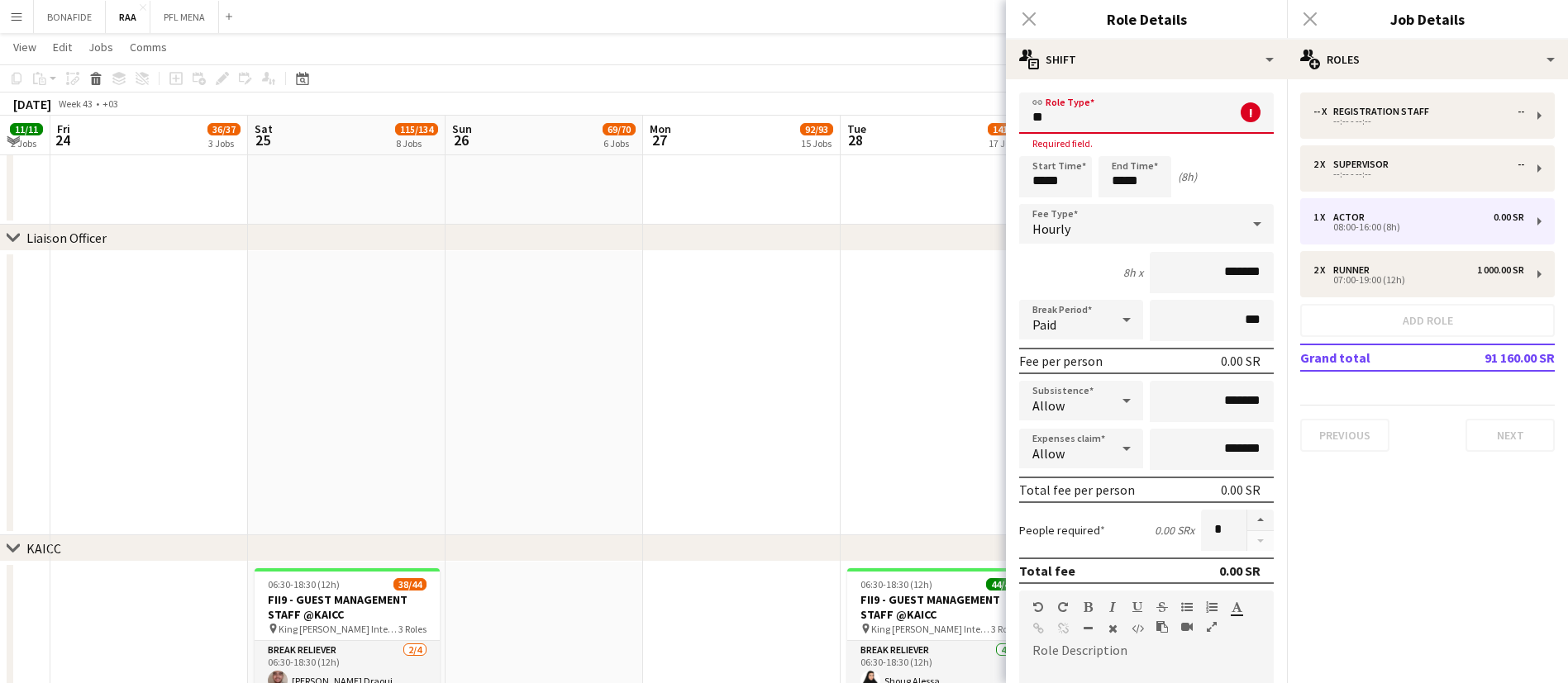
type input "*"
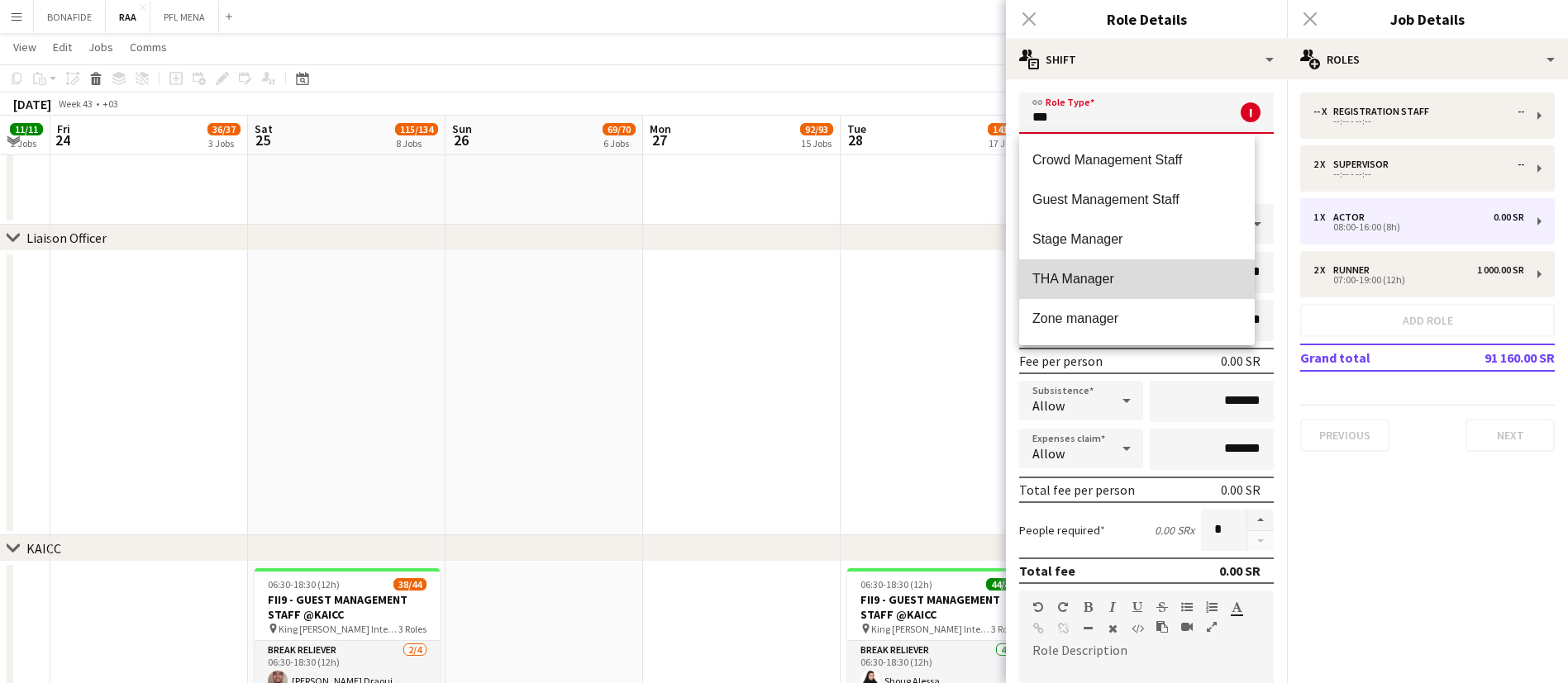
click at [1107, 274] on span "THA Manager" at bounding box center [1137, 278] width 209 height 16
type input "**********"
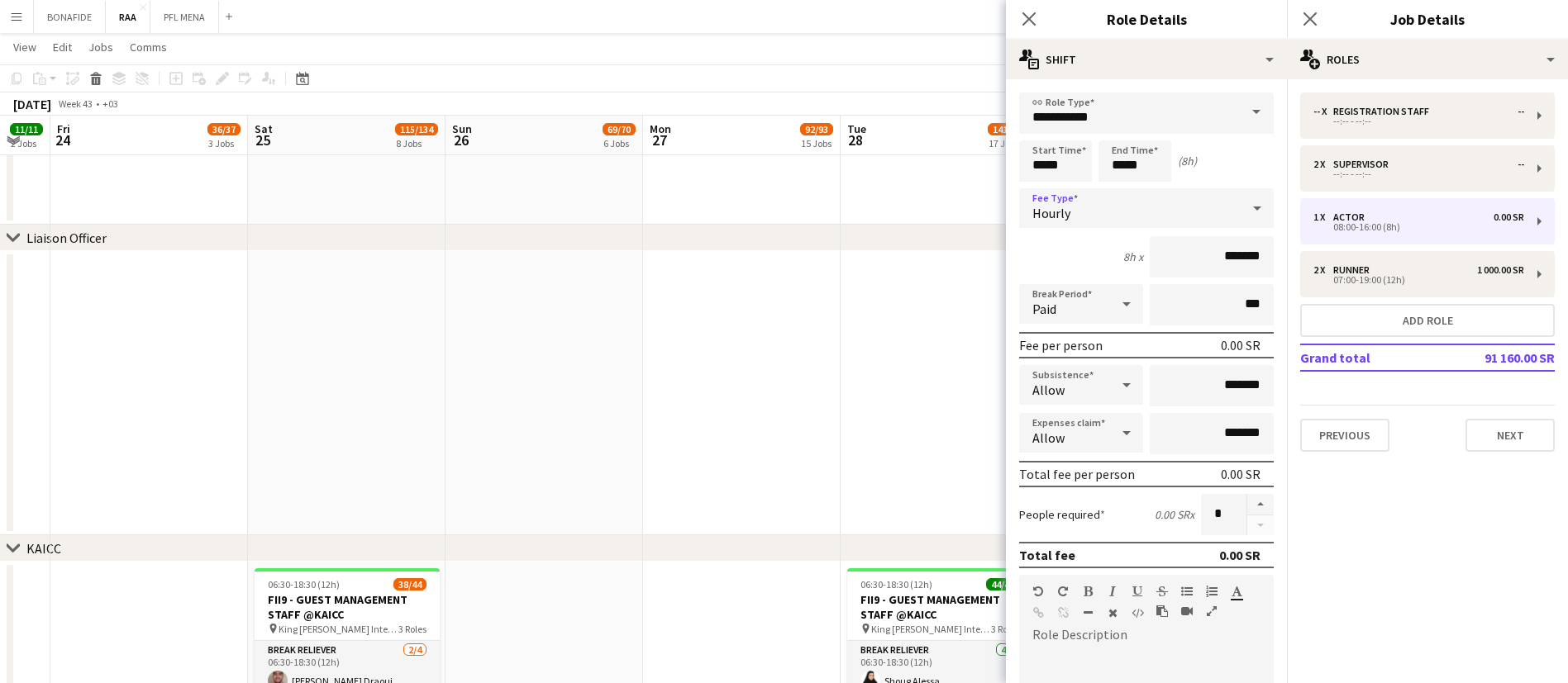
click at [1077, 205] on div "Hourly" at bounding box center [1129, 208] width 221 height 40
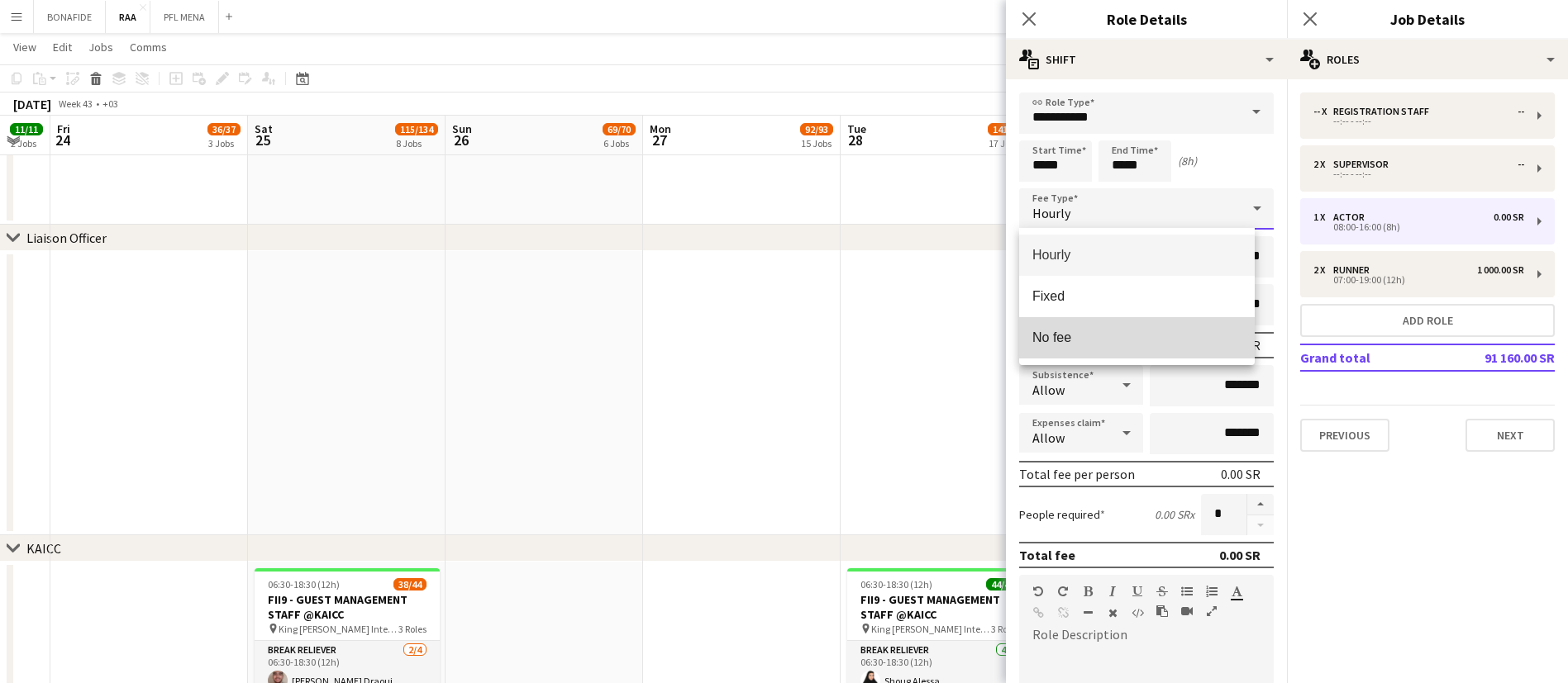
click at [1099, 335] on span "No fee" at bounding box center [1137, 338] width 209 height 16
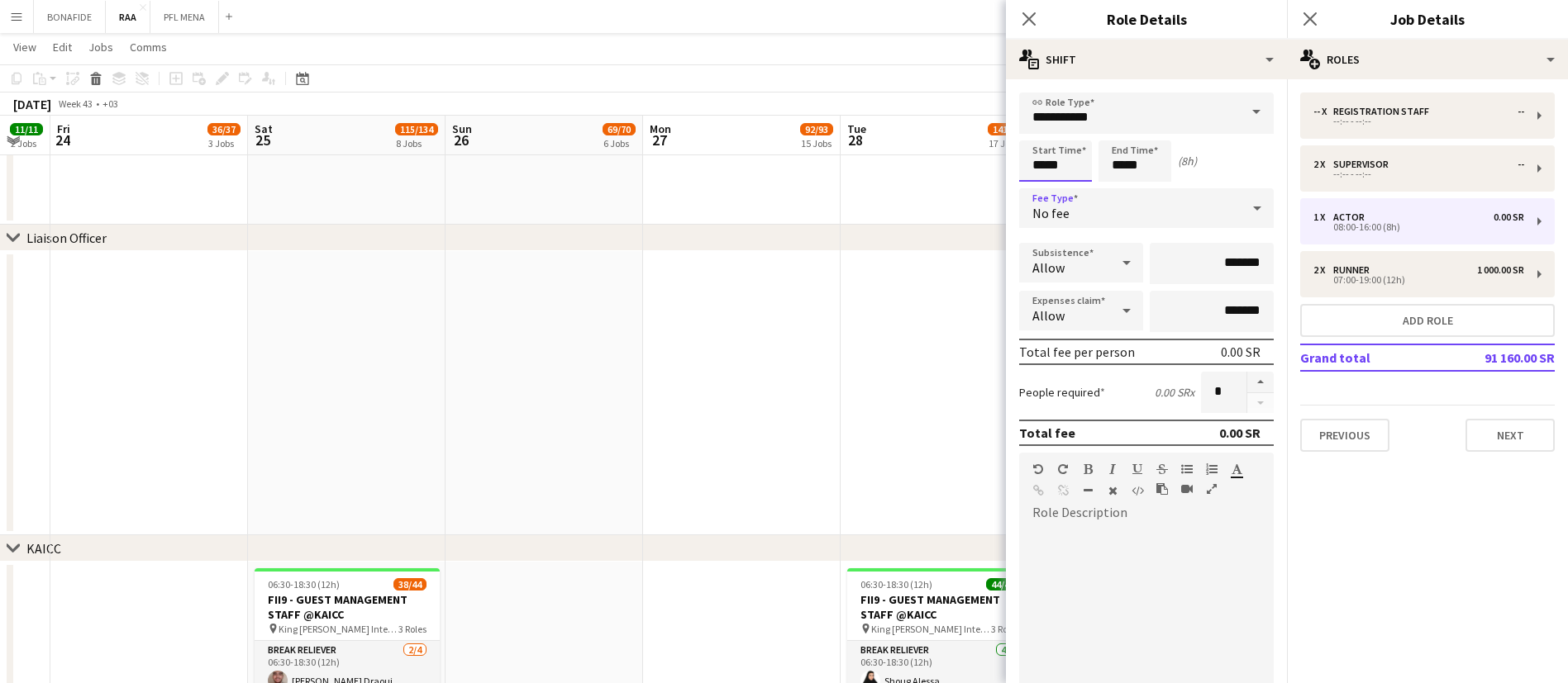
click at [1056, 162] on input "*****" at bounding box center [1055, 160] width 73 height 41
type input "*****"
click at [1040, 184] on div at bounding box center [1039, 190] width 33 height 17
click at [1123, 165] on input "*****" at bounding box center [1135, 160] width 73 height 41
click at [1121, 132] on div at bounding box center [1118, 131] width 33 height 17
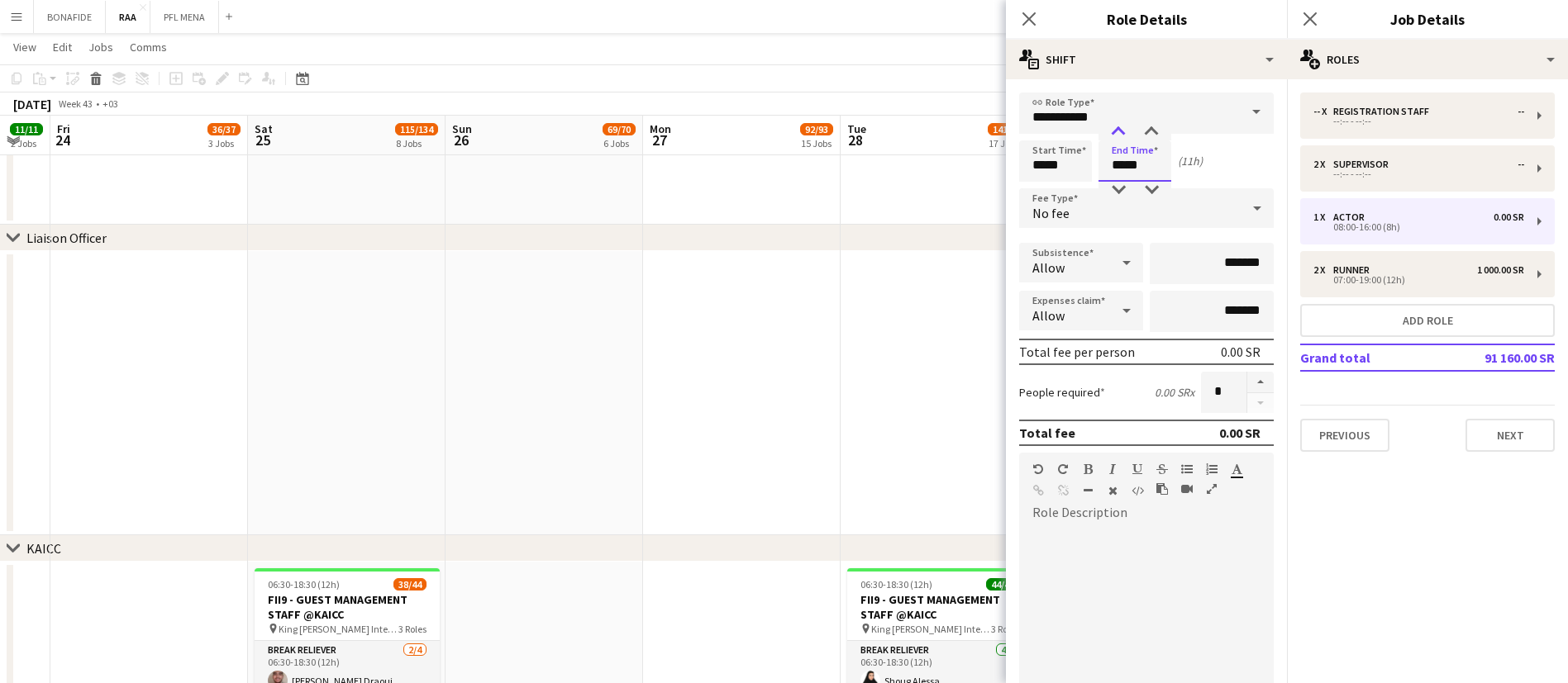
click at [1121, 132] on div at bounding box center [1118, 131] width 33 height 17
type input "*****"
click at [1121, 132] on div at bounding box center [1118, 131] width 33 height 17
click at [1310, 21] on icon "Close pop-in" at bounding box center [1309, 18] width 16 height 16
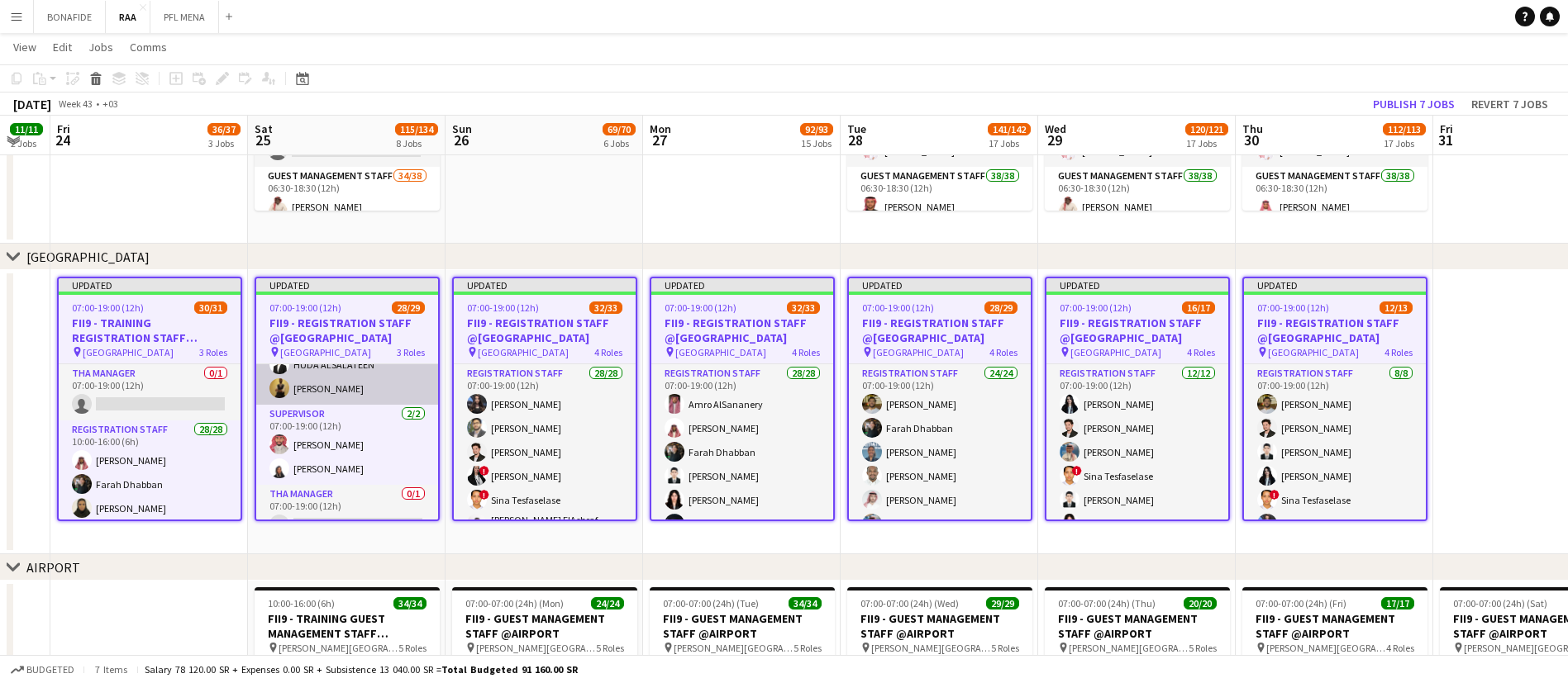
scroll to position [636, 0]
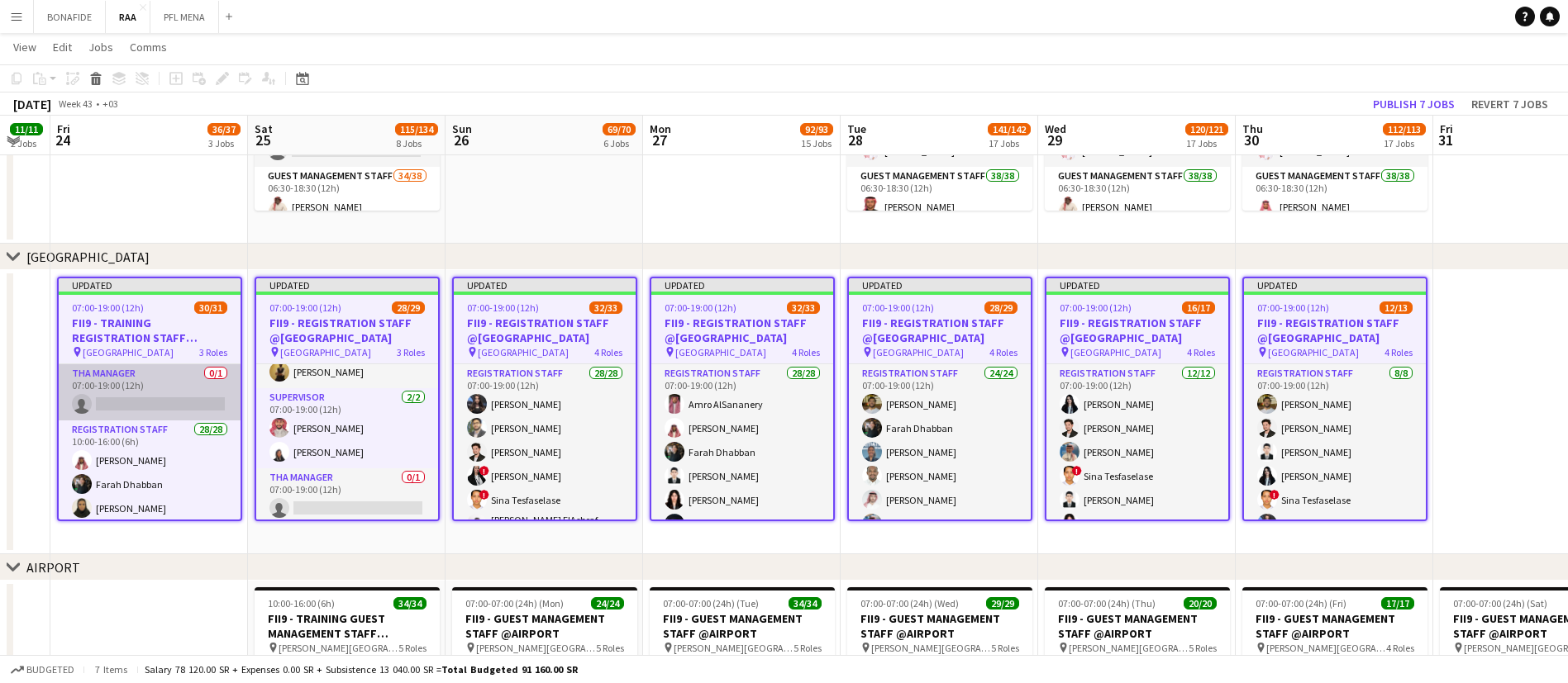
click at [149, 379] on app-card-role "THA Manager 0/1 07:00-19:00 (12h) single-neutral-actions" at bounding box center [149, 392] width 182 height 57
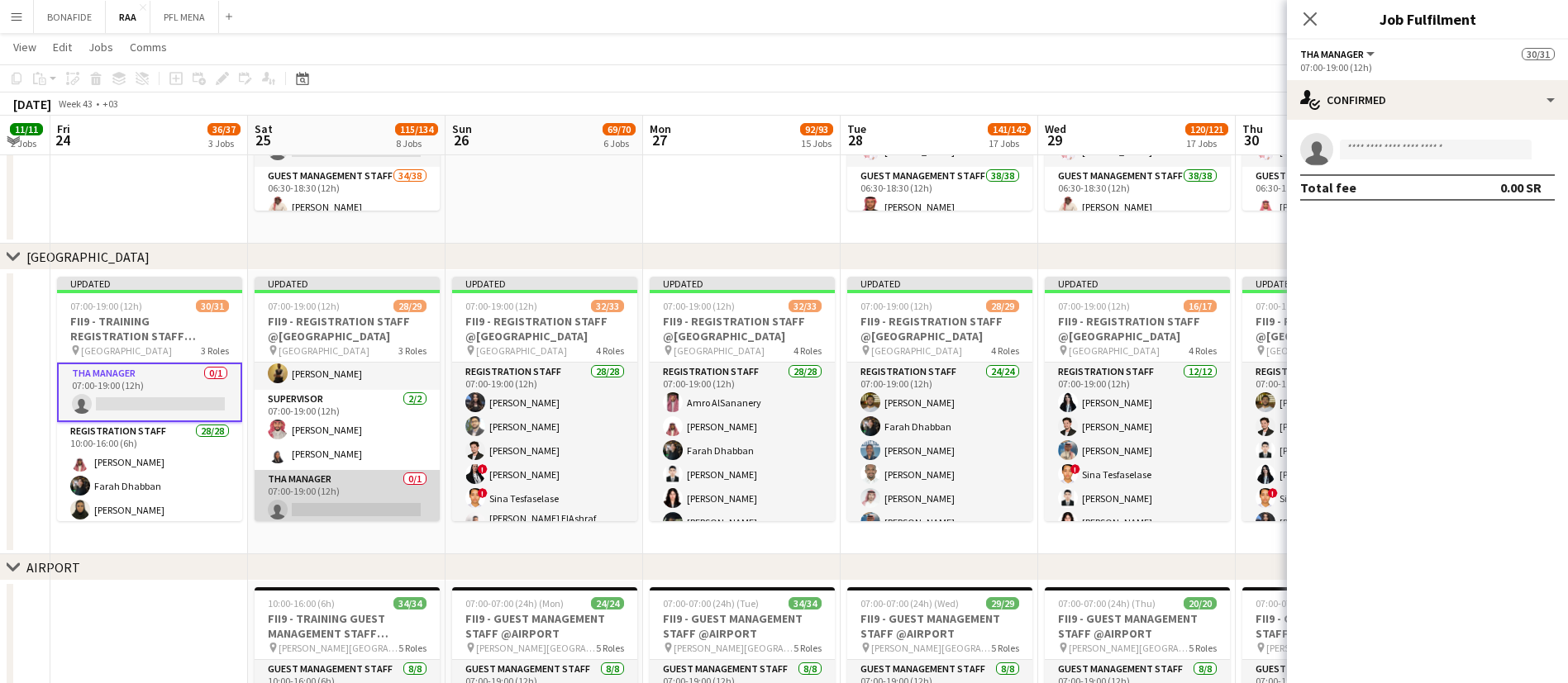
click at [307, 477] on app-card-role "THA Manager 0/1 07:00-19:00 (12h) single-neutral-actions" at bounding box center [347, 498] width 185 height 57
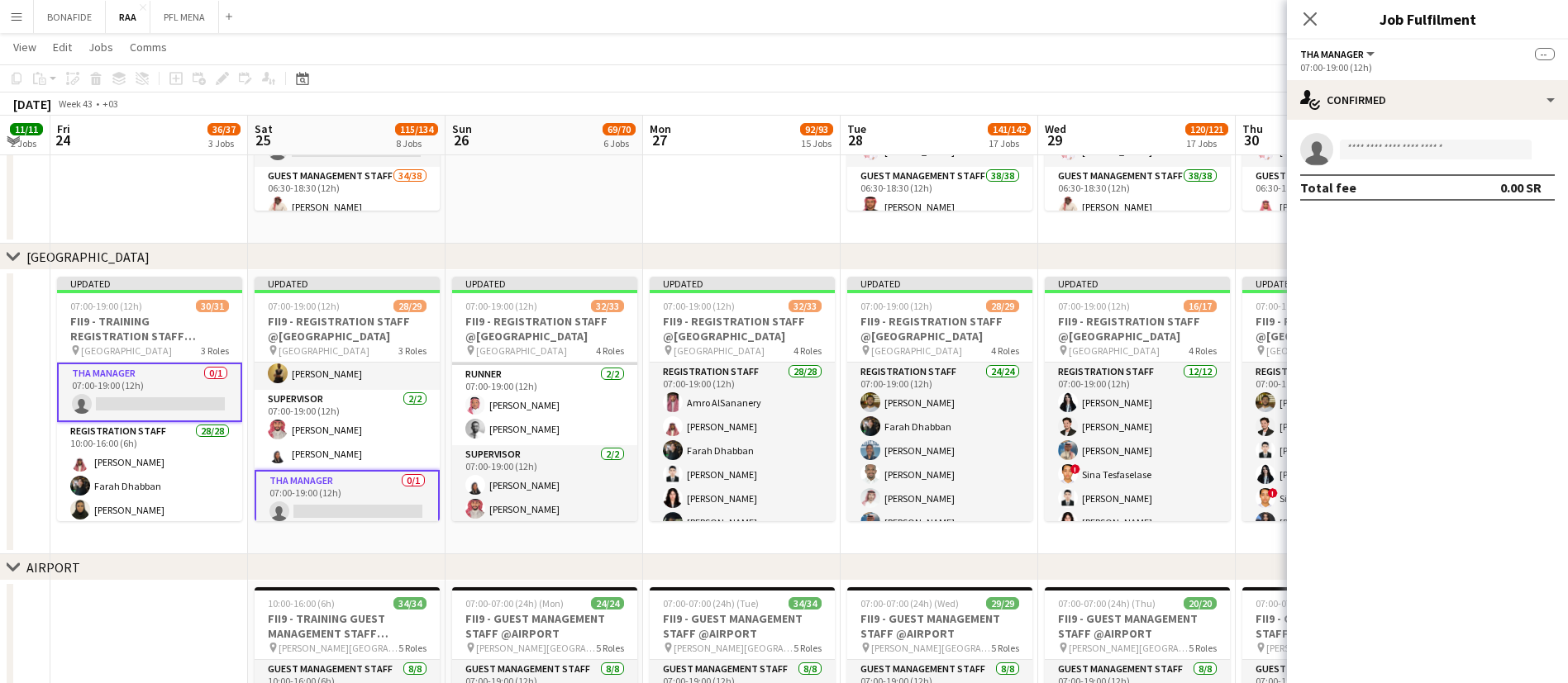
scroll to position [766, 0]
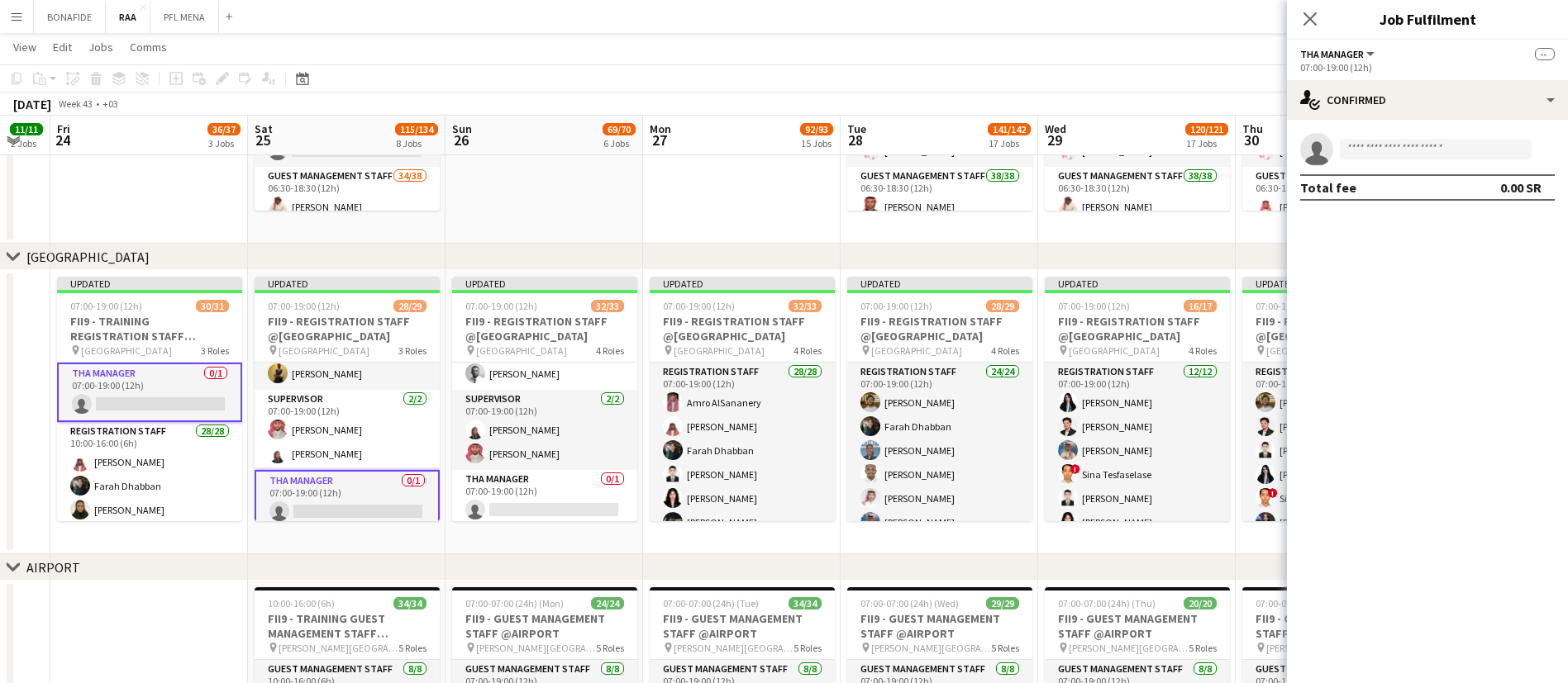
click at [352, 485] on app-card-role "THA Manager 0/1 07:00-19:00 (12h) single-neutral-actions" at bounding box center [347, 499] width 185 height 59
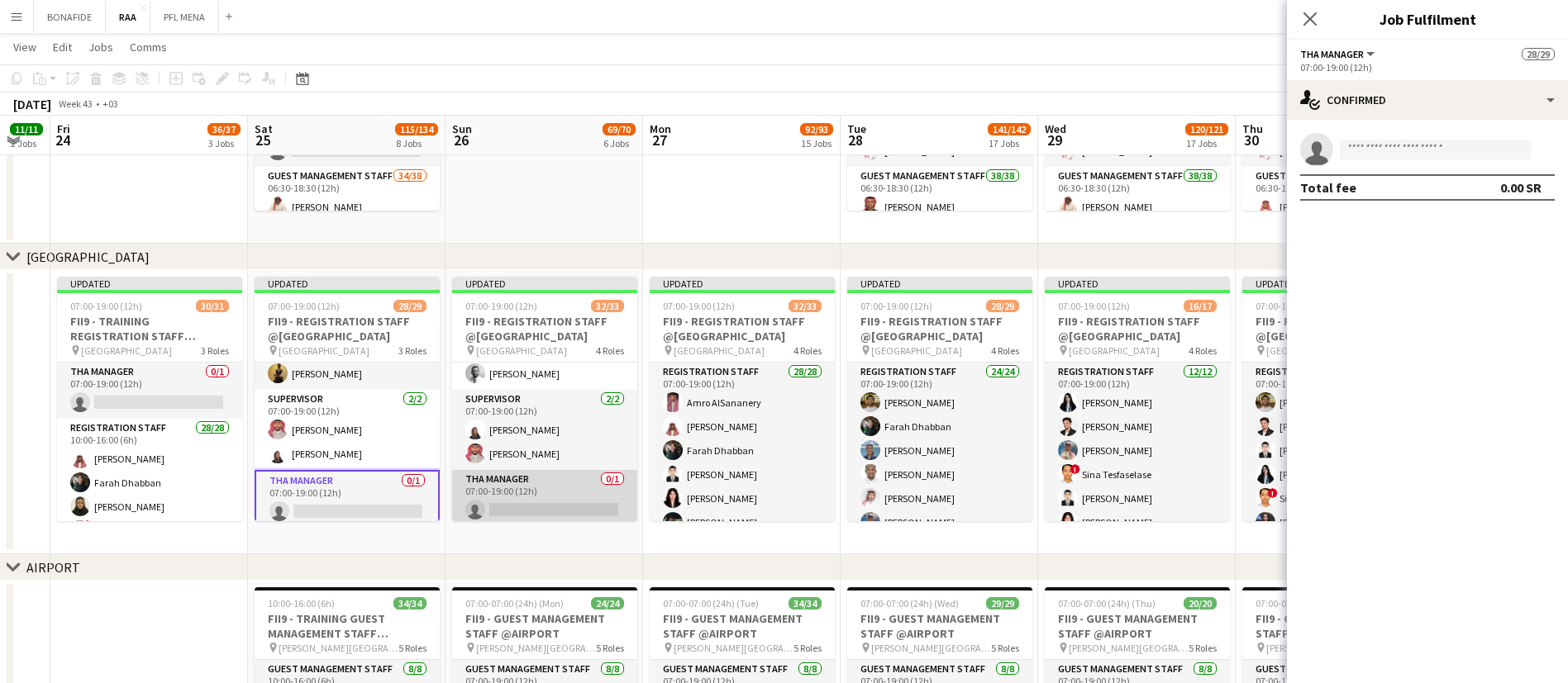
click at [501, 488] on app-card-role "THA Manager 0/1 07:00-19:00 (12h) single-neutral-actions" at bounding box center [544, 498] width 185 height 57
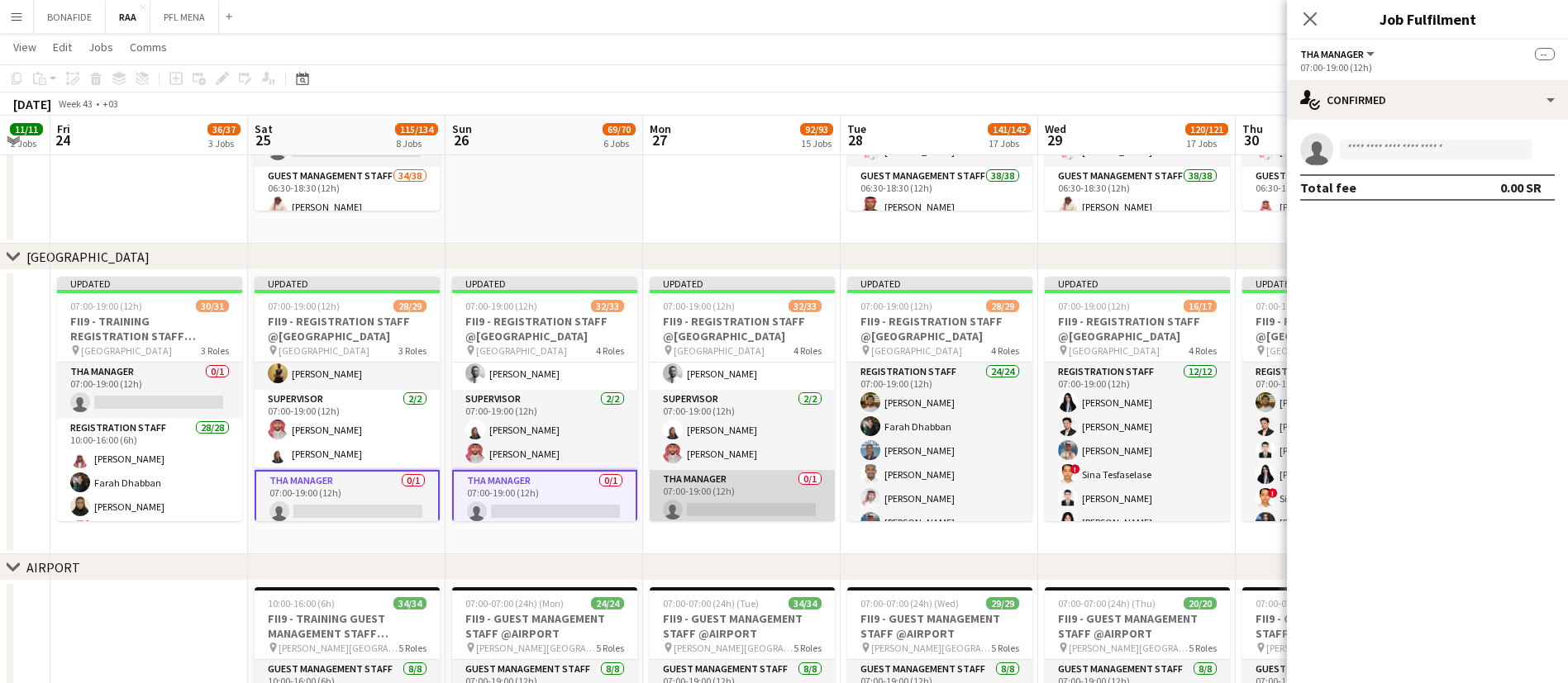
click at [735, 486] on app-card-role "THA Manager 0/1 07:00-19:00 (12h) single-neutral-actions" at bounding box center [742, 498] width 185 height 57
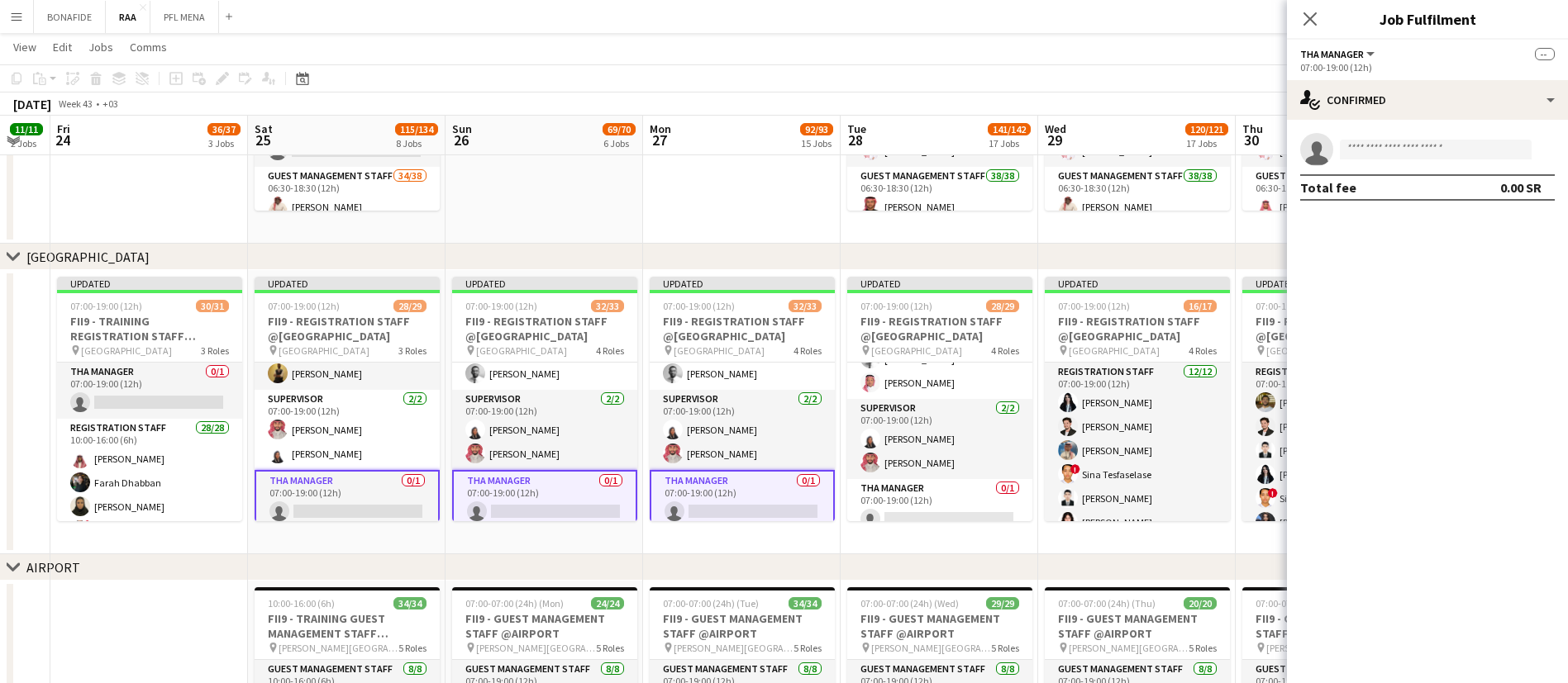
scroll to position [670, 0]
click at [943, 486] on app-card-role "THA Manager 0/1 07:00-19:00 (12h) single-neutral-actions" at bounding box center [939, 498] width 185 height 57
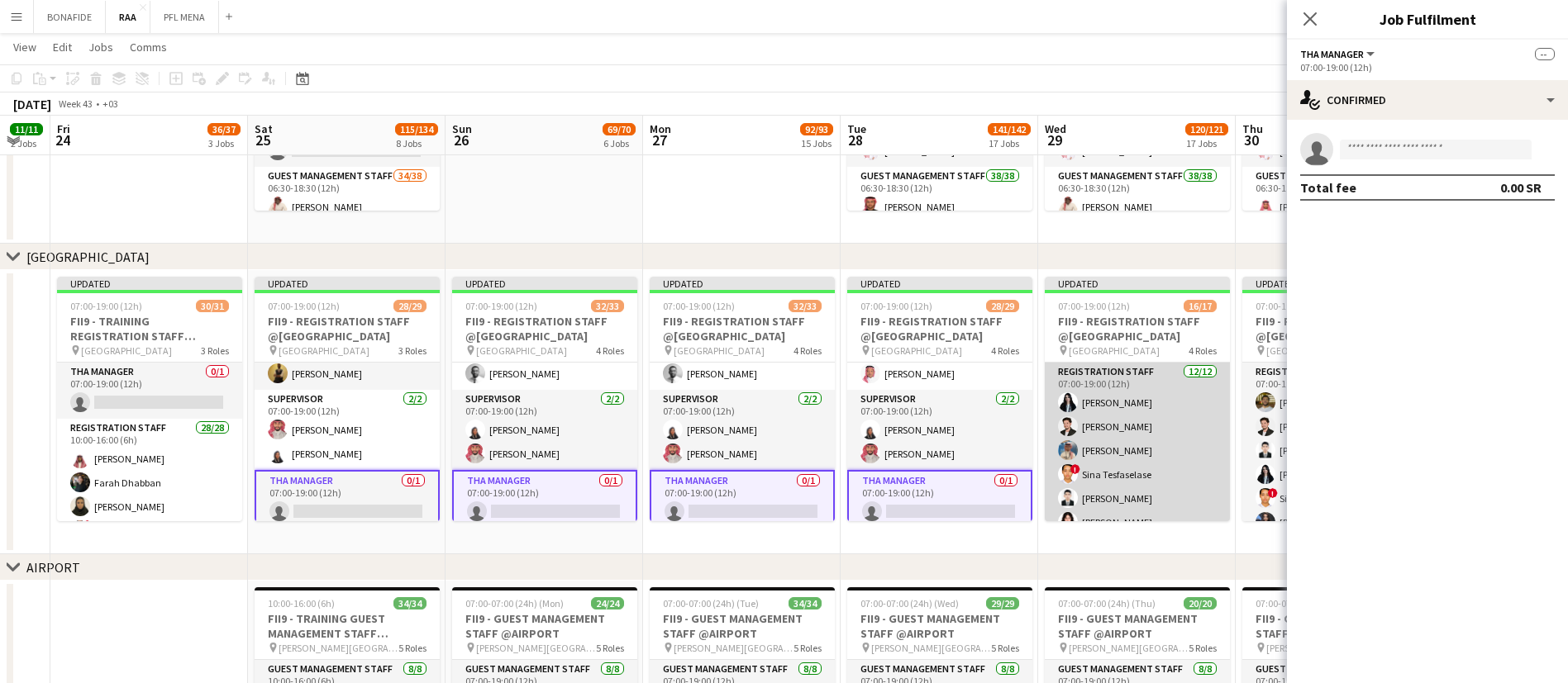
scroll to position [378, 0]
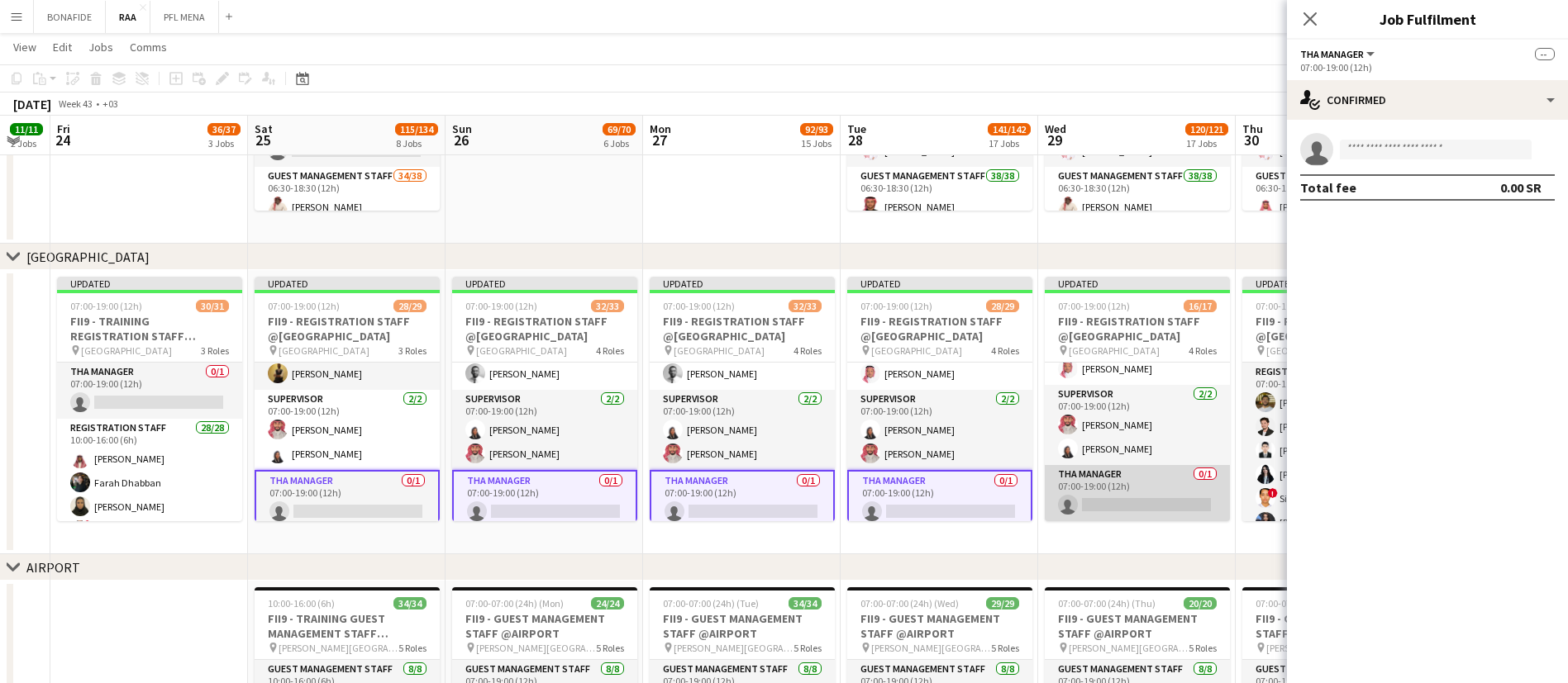
click at [1108, 483] on app-card-role "THA Manager 0/1 07:00-19:00 (12h) single-neutral-actions" at bounding box center [1137, 492] width 185 height 57
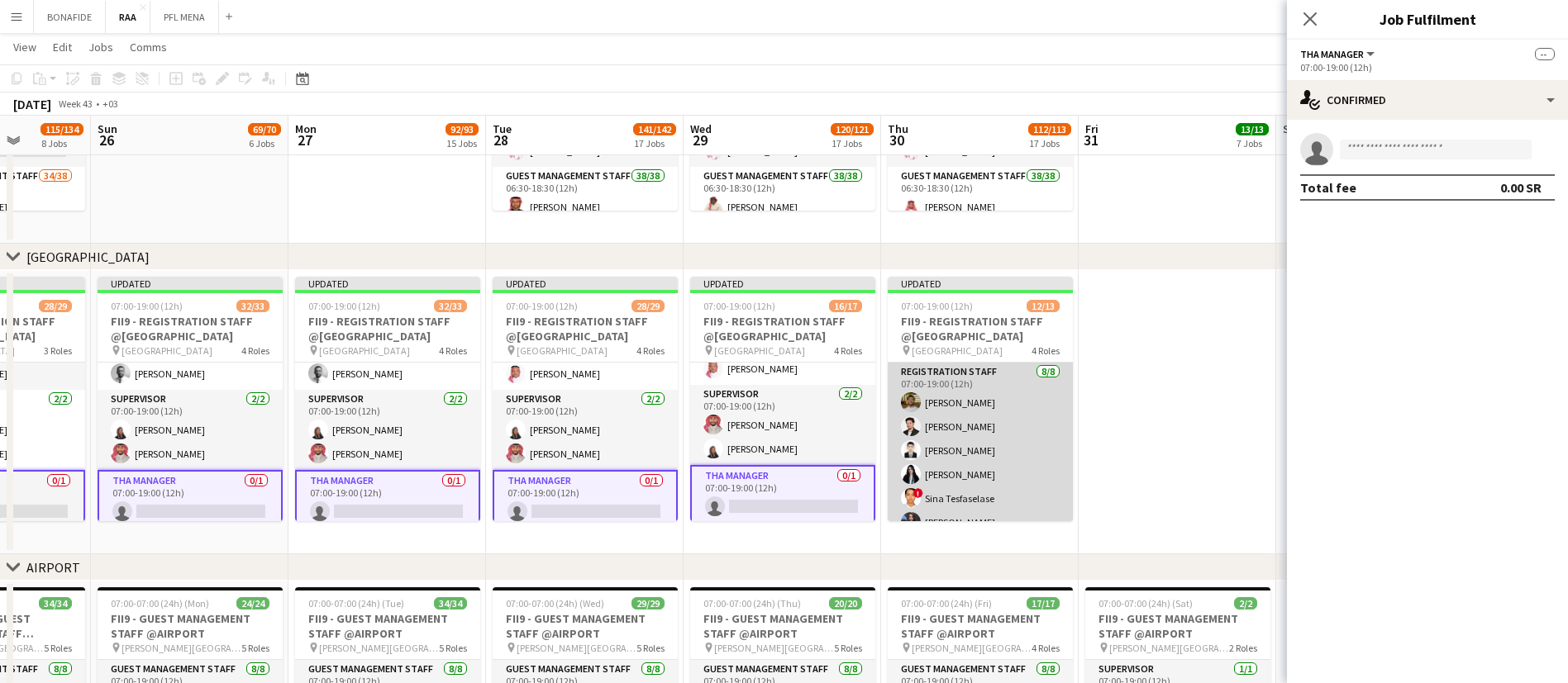
scroll to position [282, 0]
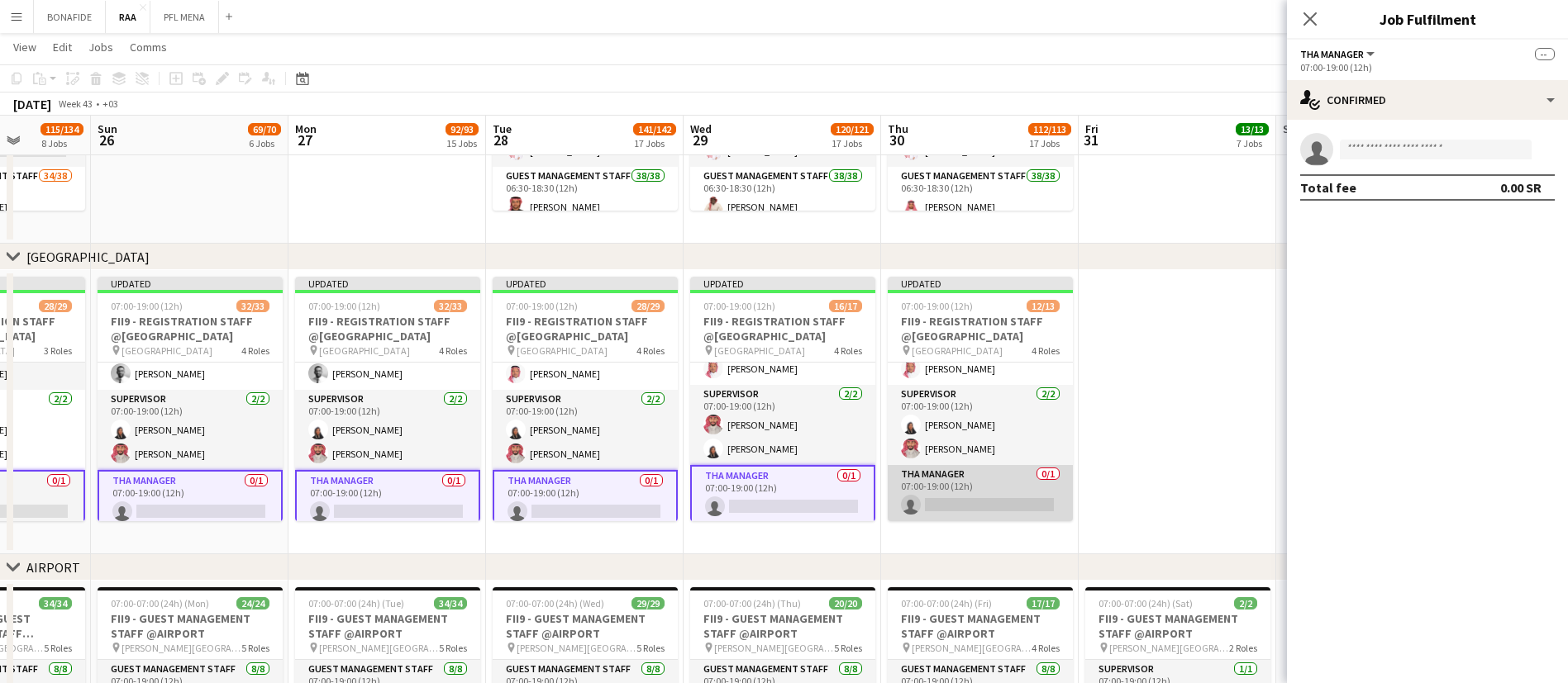
click at [984, 486] on app-card-role "THA Manager 0/1 07:00-19:00 (12h) single-neutral-actions" at bounding box center [979, 492] width 185 height 57
click at [1396, 143] on input at bounding box center [1436, 149] width 192 height 20
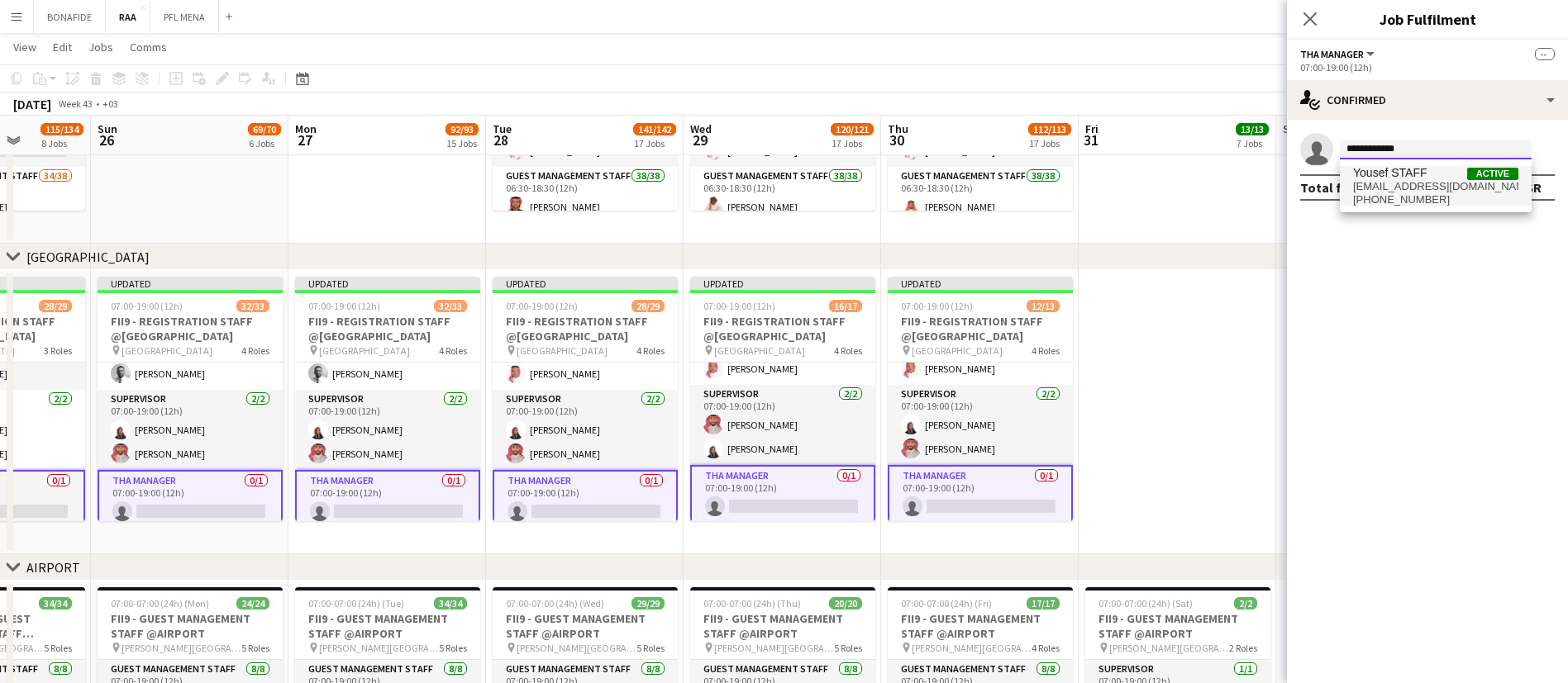
type input "**********"
click at [1424, 180] on span "[EMAIL_ADDRESS][DOMAIN_NAME]" at bounding box center [1436, 186] width 165 height 13
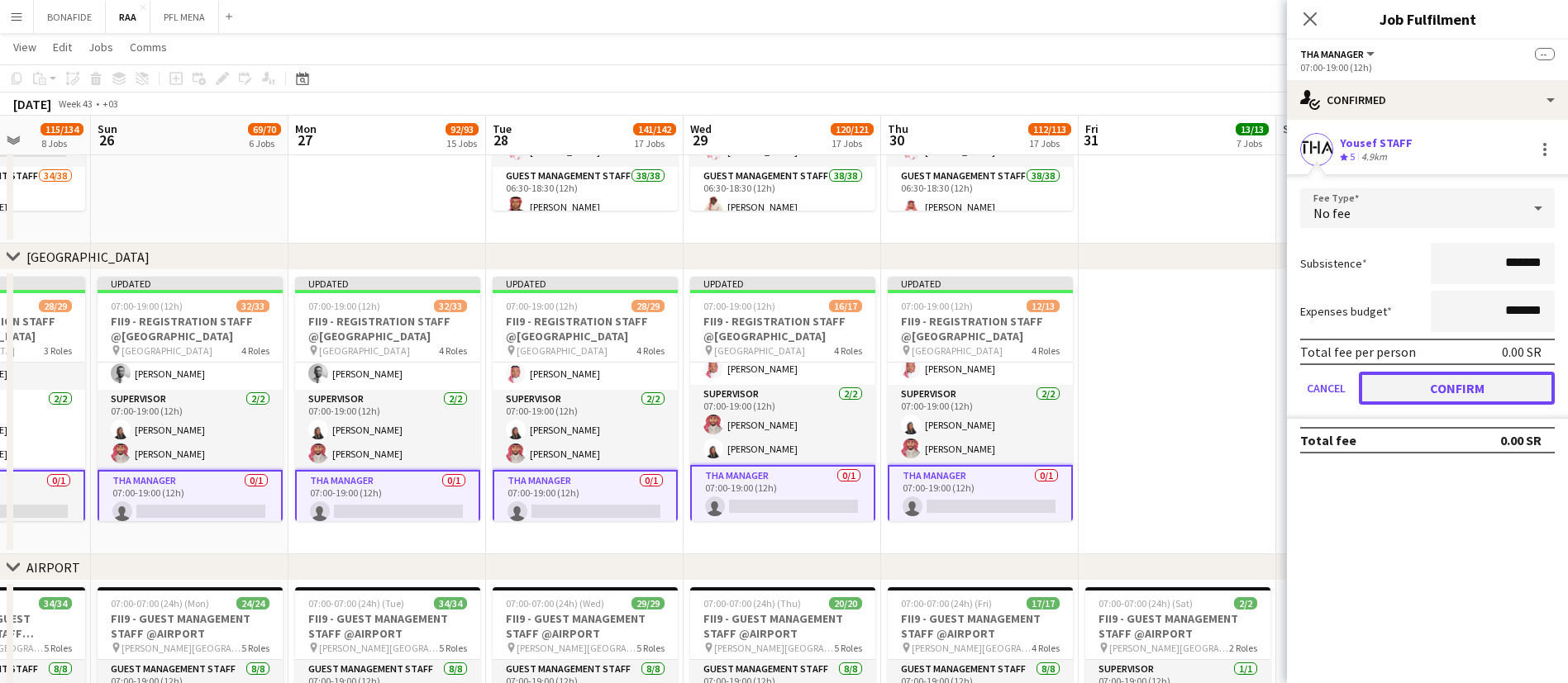
click at [1499, 378] on button "Confirm" at bounding box center [1457, 388] width 196 height 33
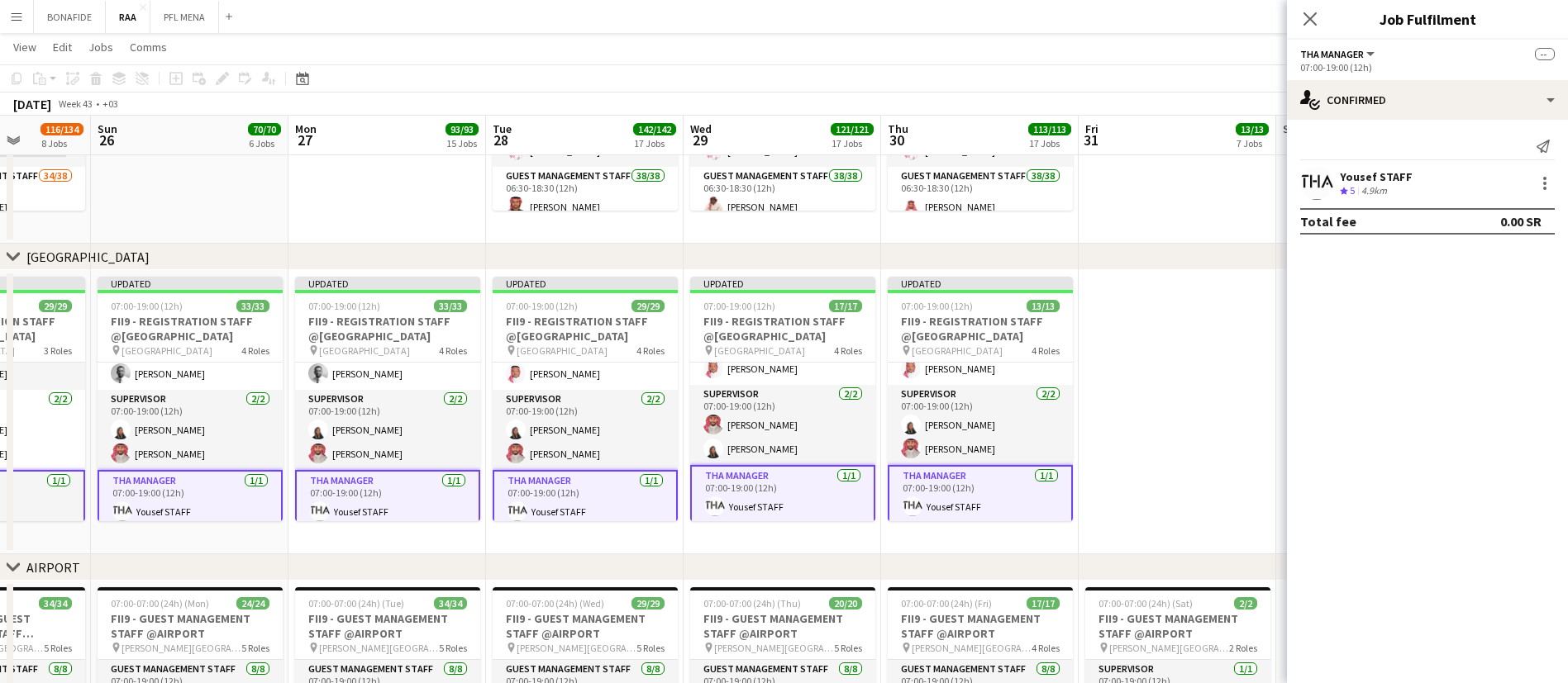
click at [1555, 186] on div "Yousef STAFF Crew rating 5 4.9km" at bounding box center [1427, 184] width 281 height 33
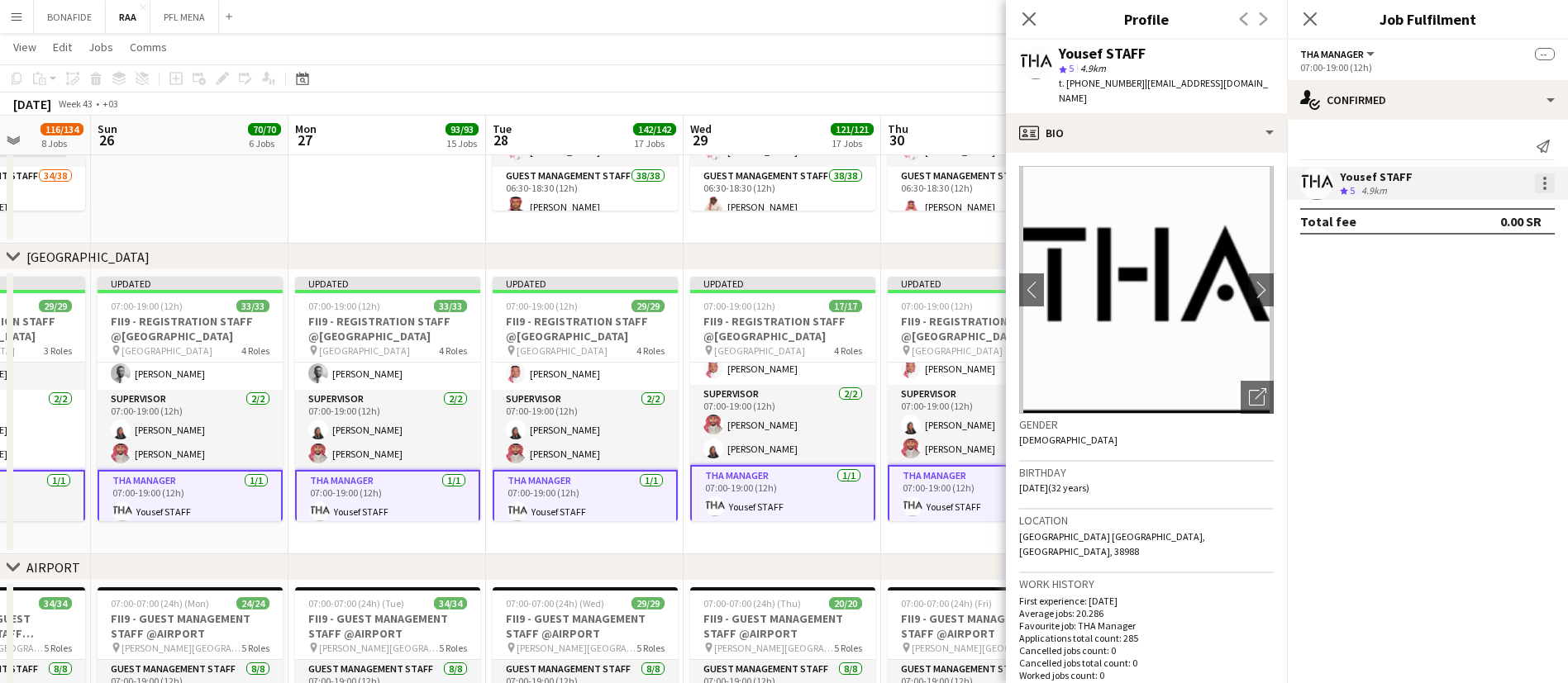
click at [1544, 187] on div at bounding box center [1544, 189] width 3 height 3
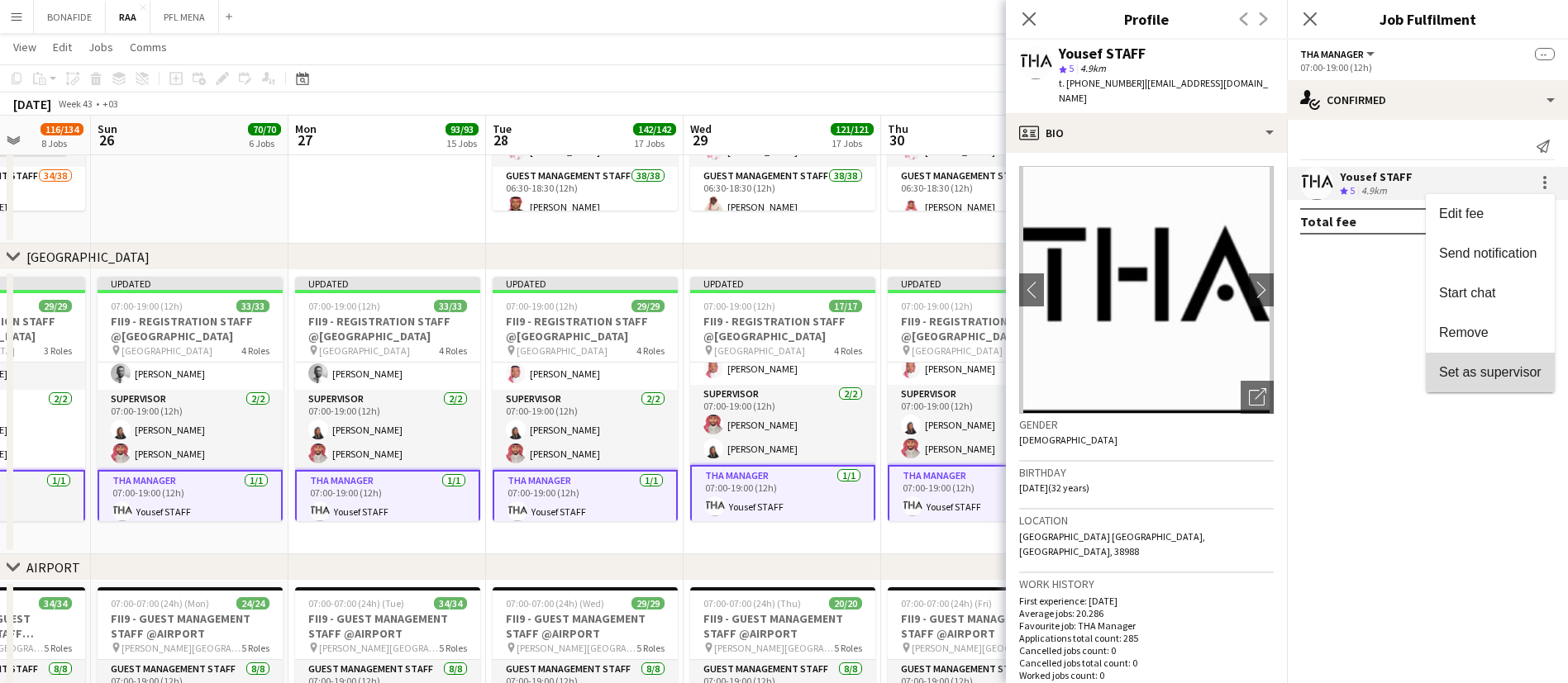
click at [1506, 373] on span "Set as supervisor" at bounding box center [1491, 372] width 103 height 14
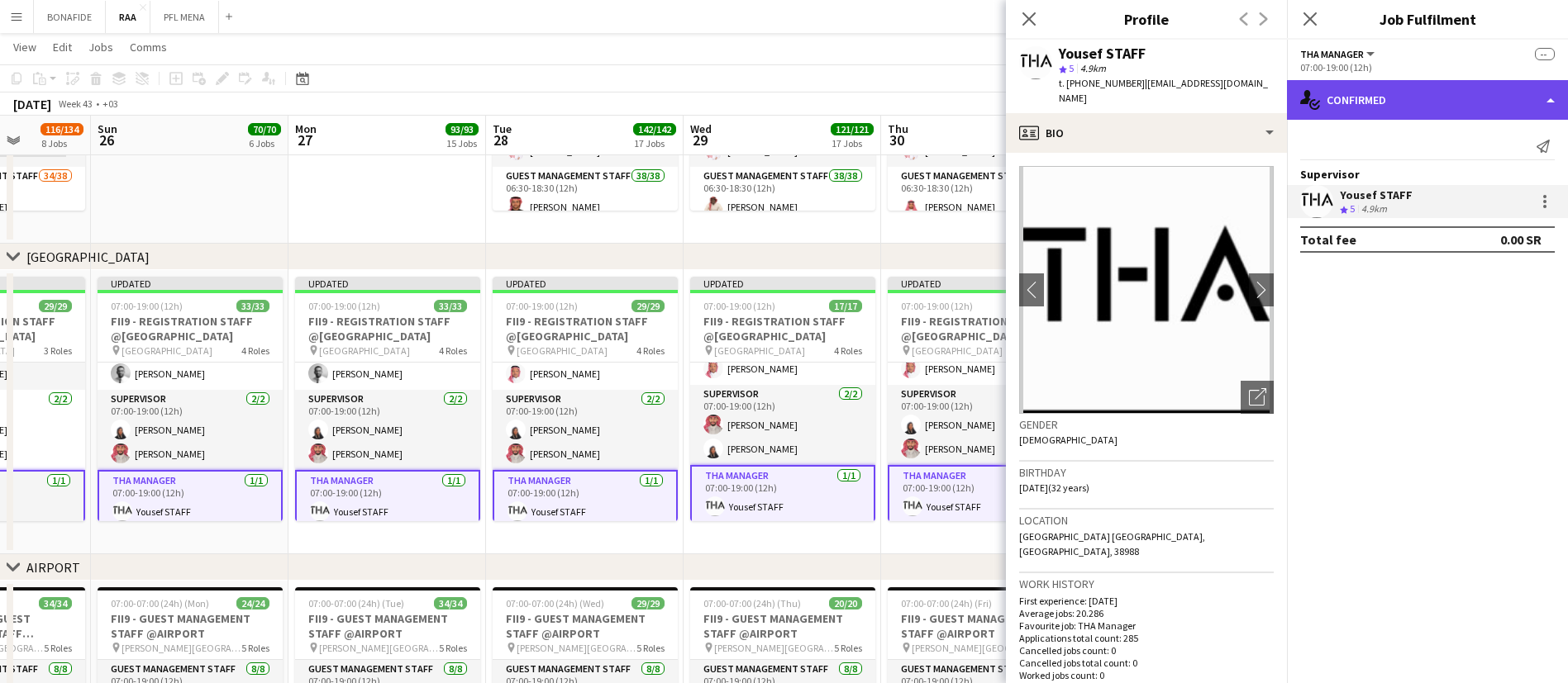
click at [1391, 90] on div "single-neutral-actions-check-2 Confirmed" at bounding box center [1427, 100] width 281 height 40
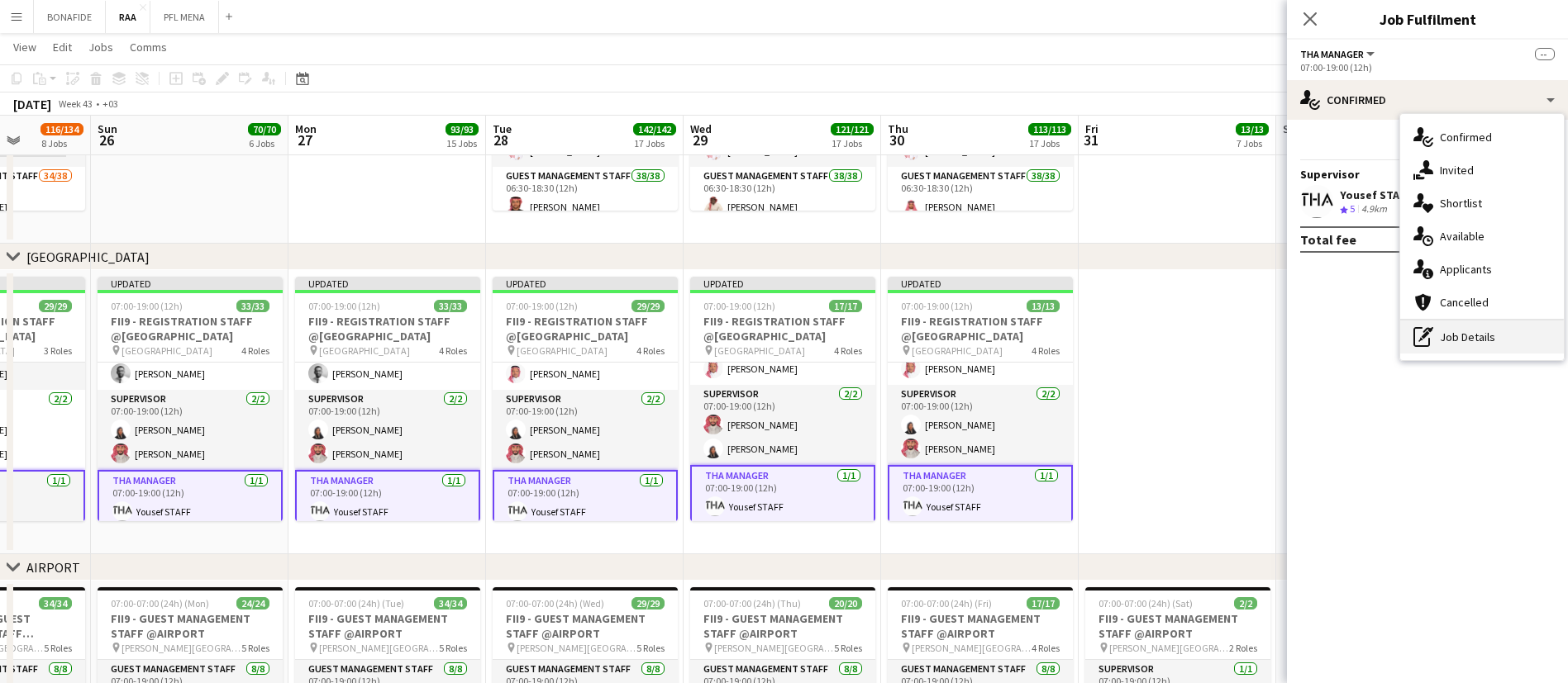
click at [1471, 337] on div "pen-write Job Details" at bounding box center [1482, 337] width 164 height 33
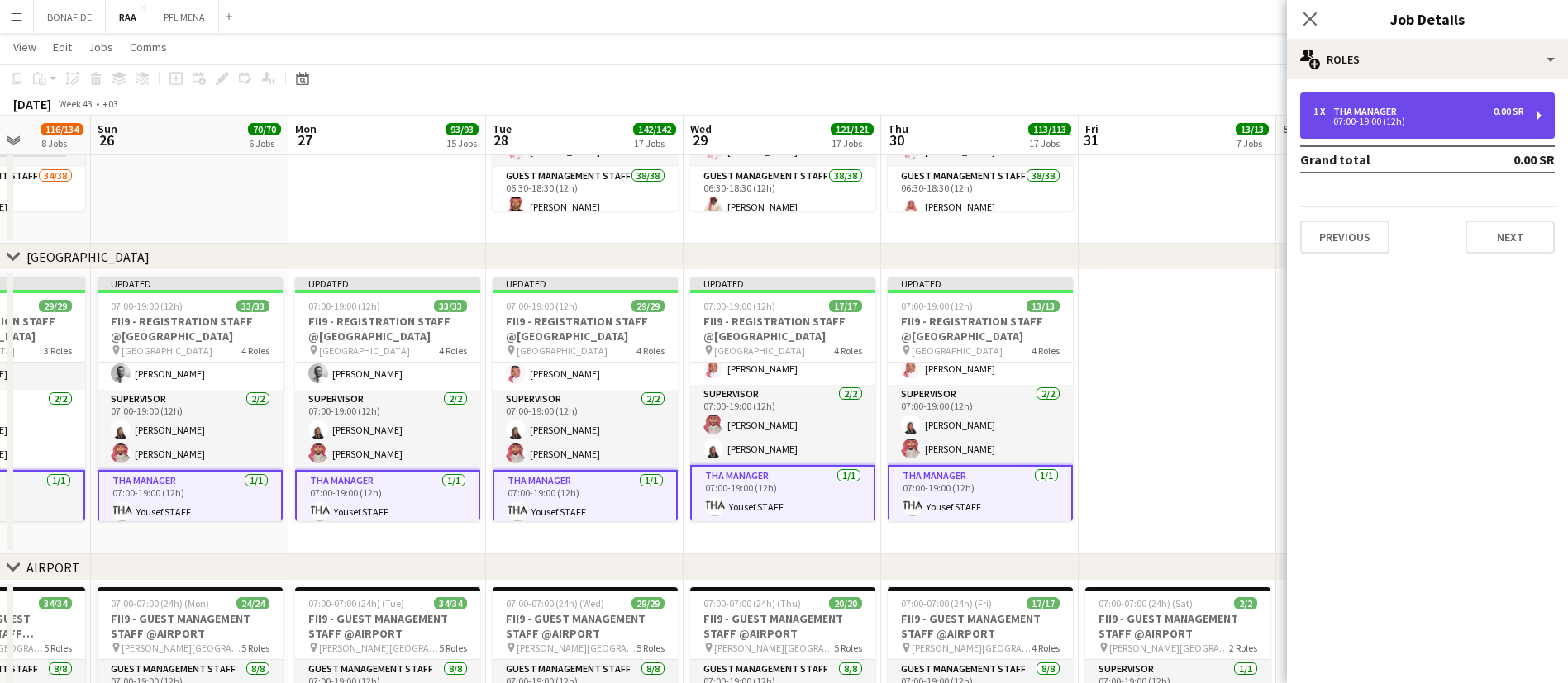
click at [1389, 106] on div "THA Manager" at bounding box center [1368, 111] width 71 height 11
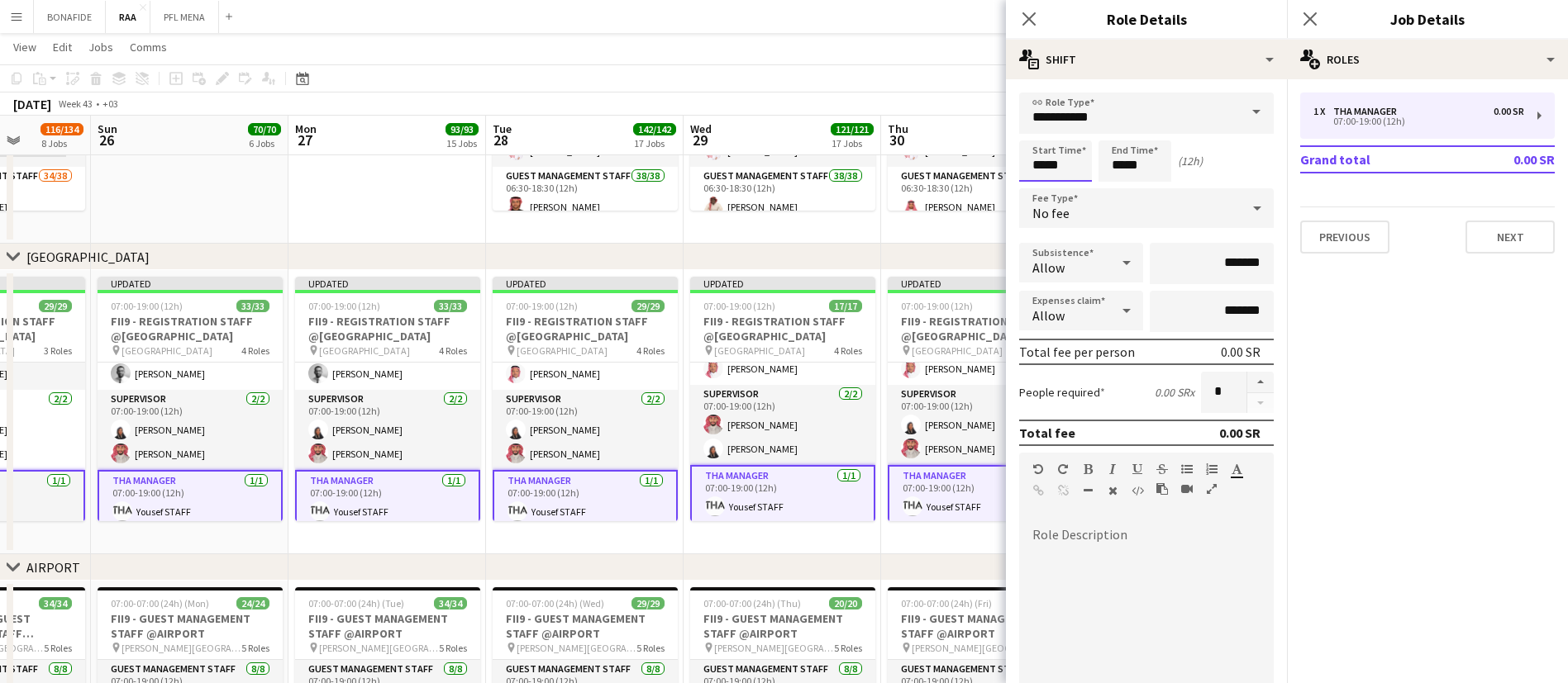
click at [1077, 162] on input "*****" at bounding box center [1055, 160] width 73 height 41
type input "*****"
click at [1046, 185] on div at bounding box center [1039, 190] width 33 height 17
click at [1308, 25] on icon "Close pop-in" at bounding box center [1309, 18] width 16 height 16
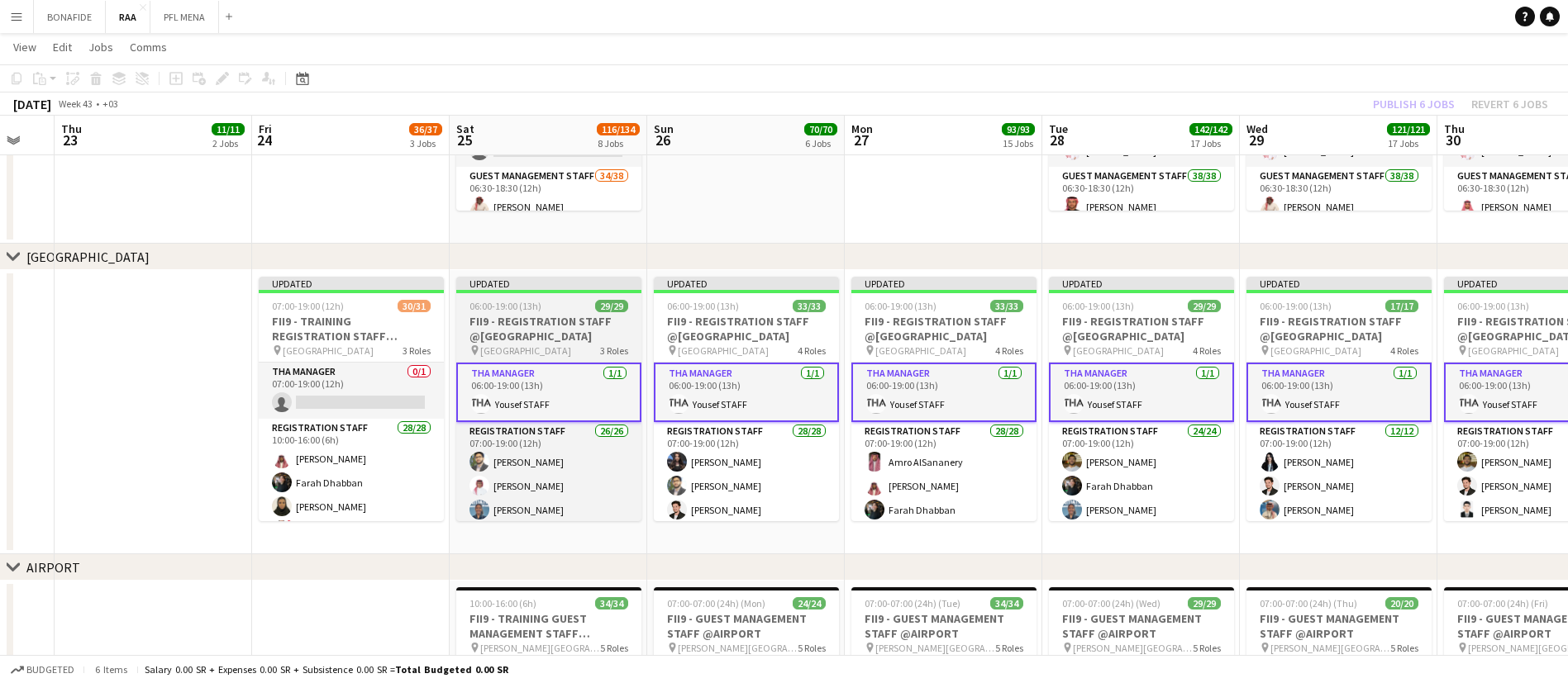
scroll to position [0, 339]
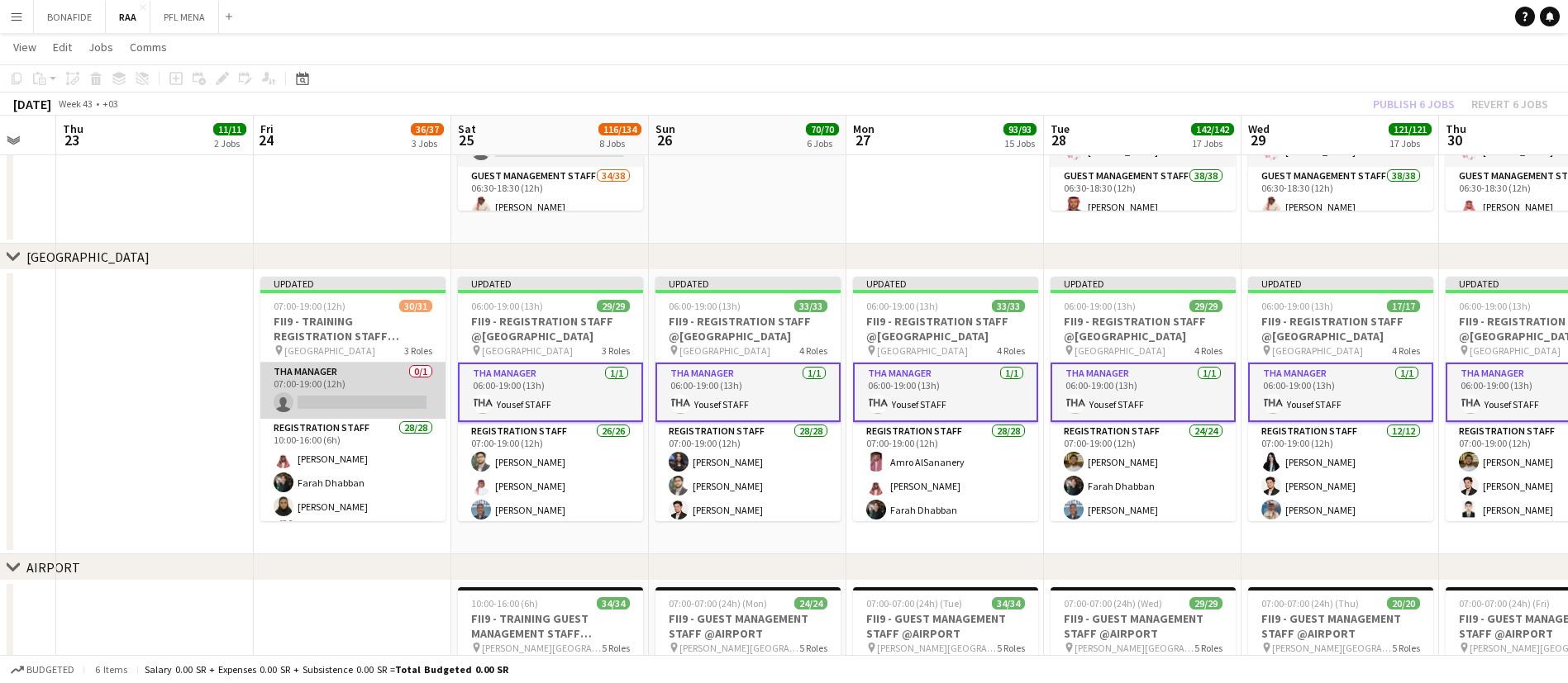
click at [331, 393] on app-card-role "THA Manager 0/1 07:00-19:00 (12h) single-neutral-actions" at bounding box center [353, 391] width 185 height 57
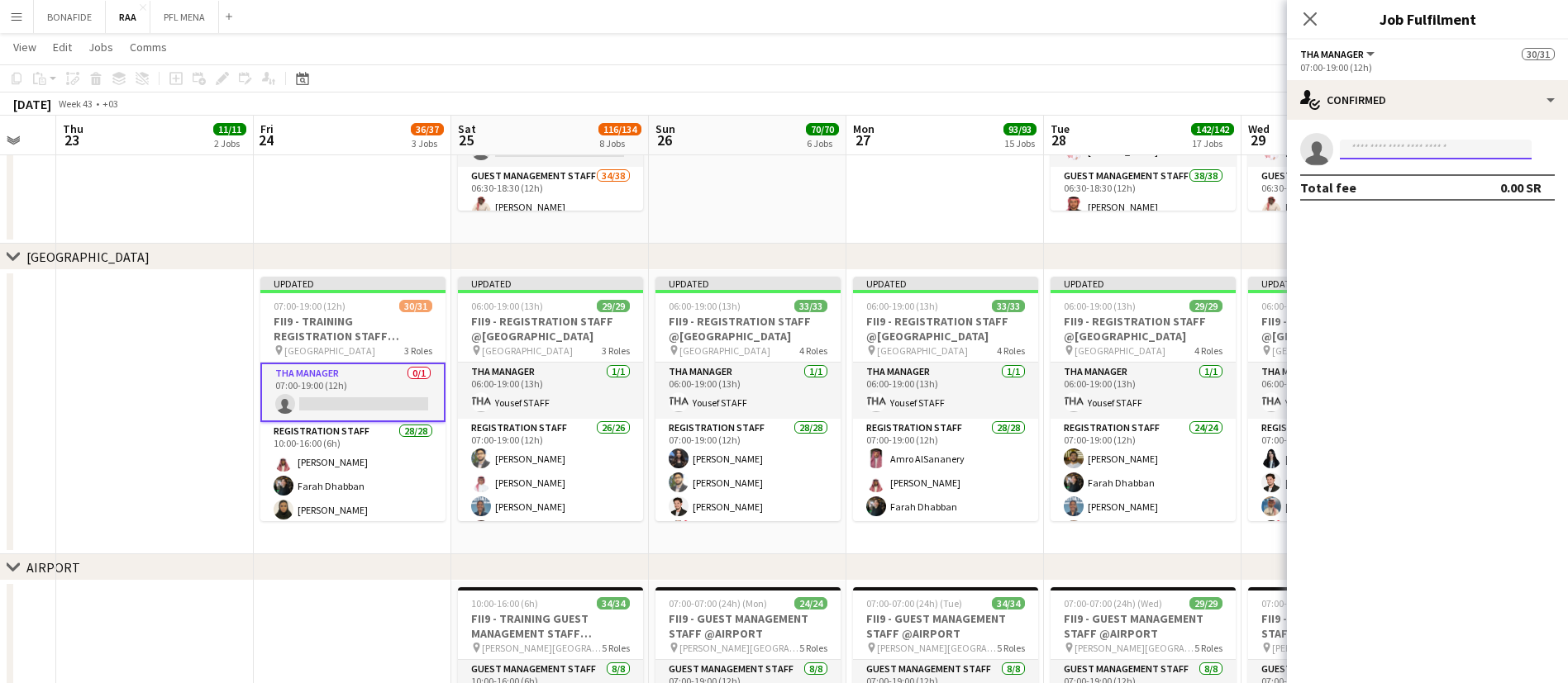
click at [1417, 157] on input at bounding box center [1436, 149] width 192 height 20
type input "**********"
click at [1424, 180] on span "[EMAIL_ADDRESS][DOMAIN_NAME]" at bounding box center [1436, 186] width 165 height 13
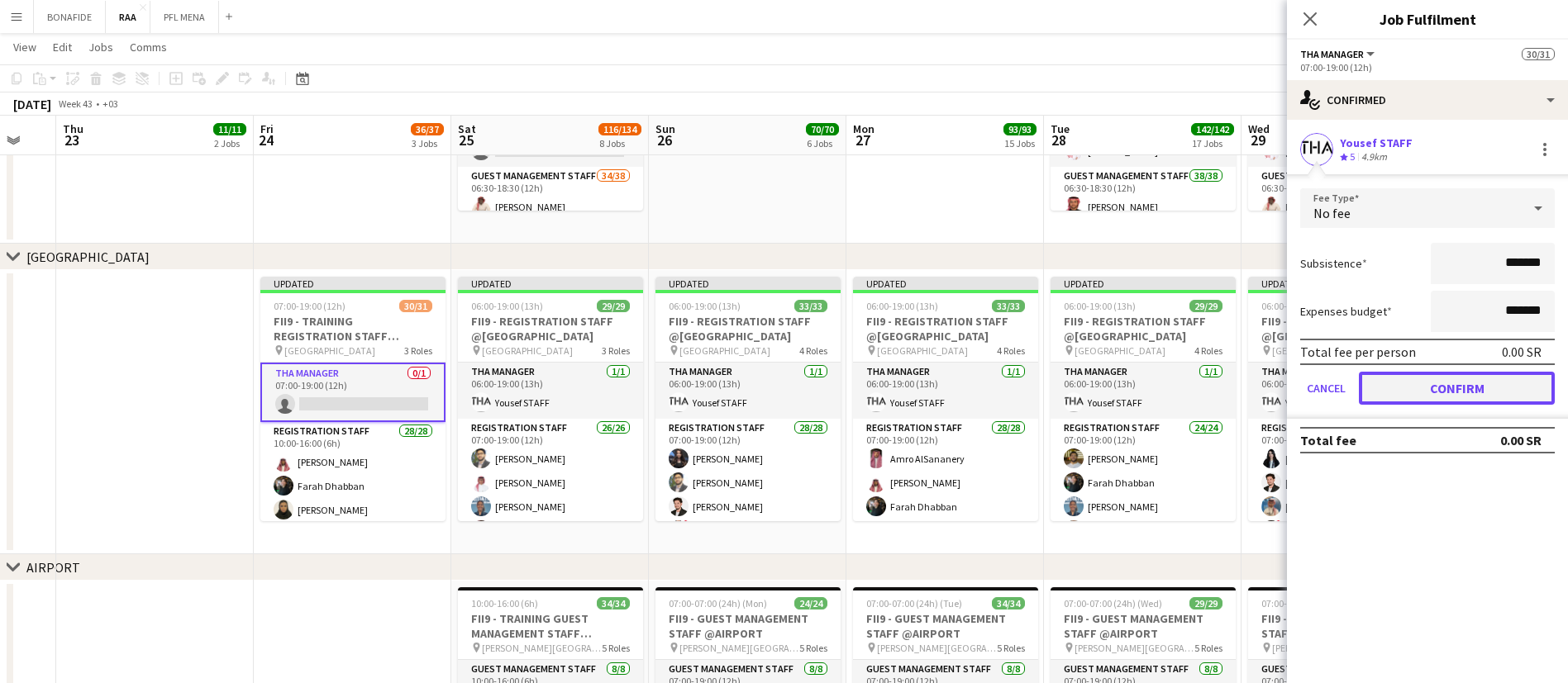
click at [1467, 377] on button "Confirm" at bounding box center [1457, 388] width 196 height 33
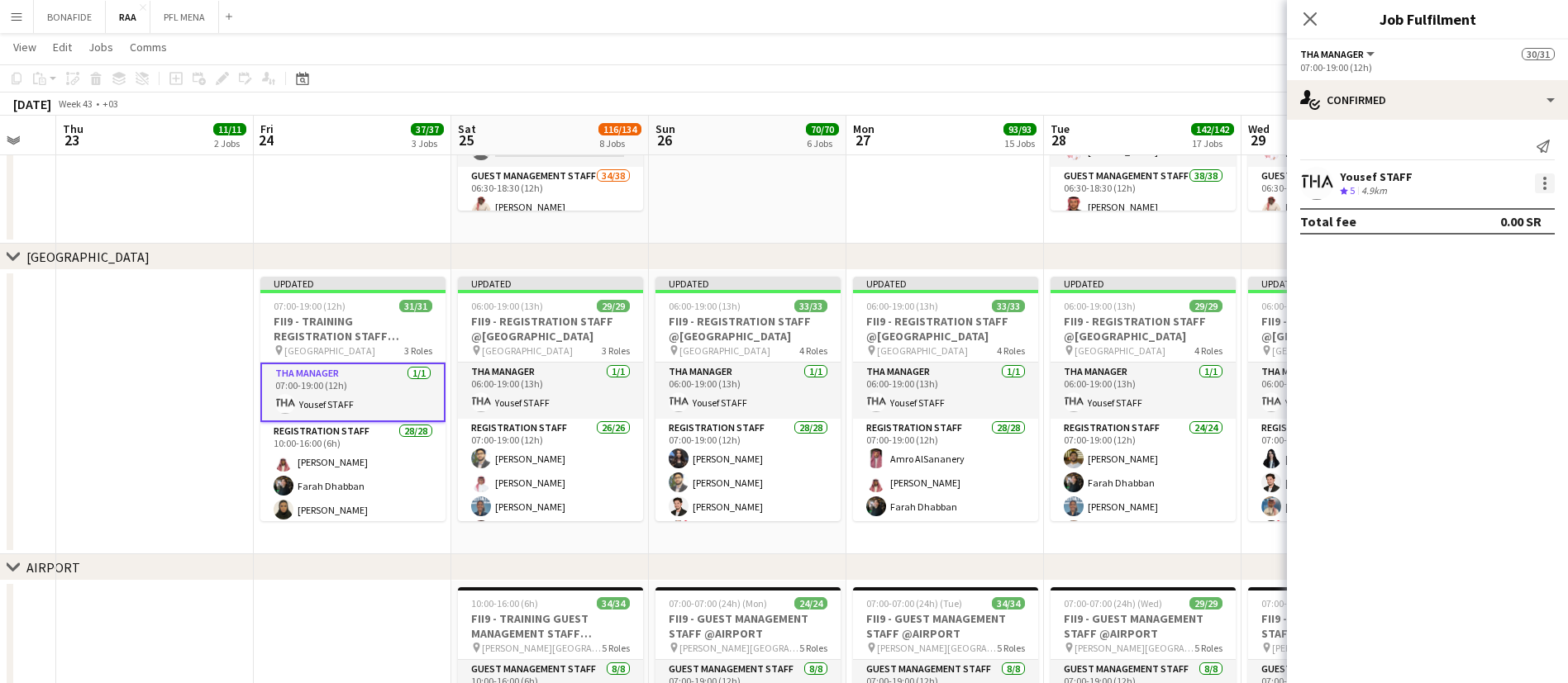
click at [1538, 184] on div at bounding box center [1544, 183] width 20 height 20
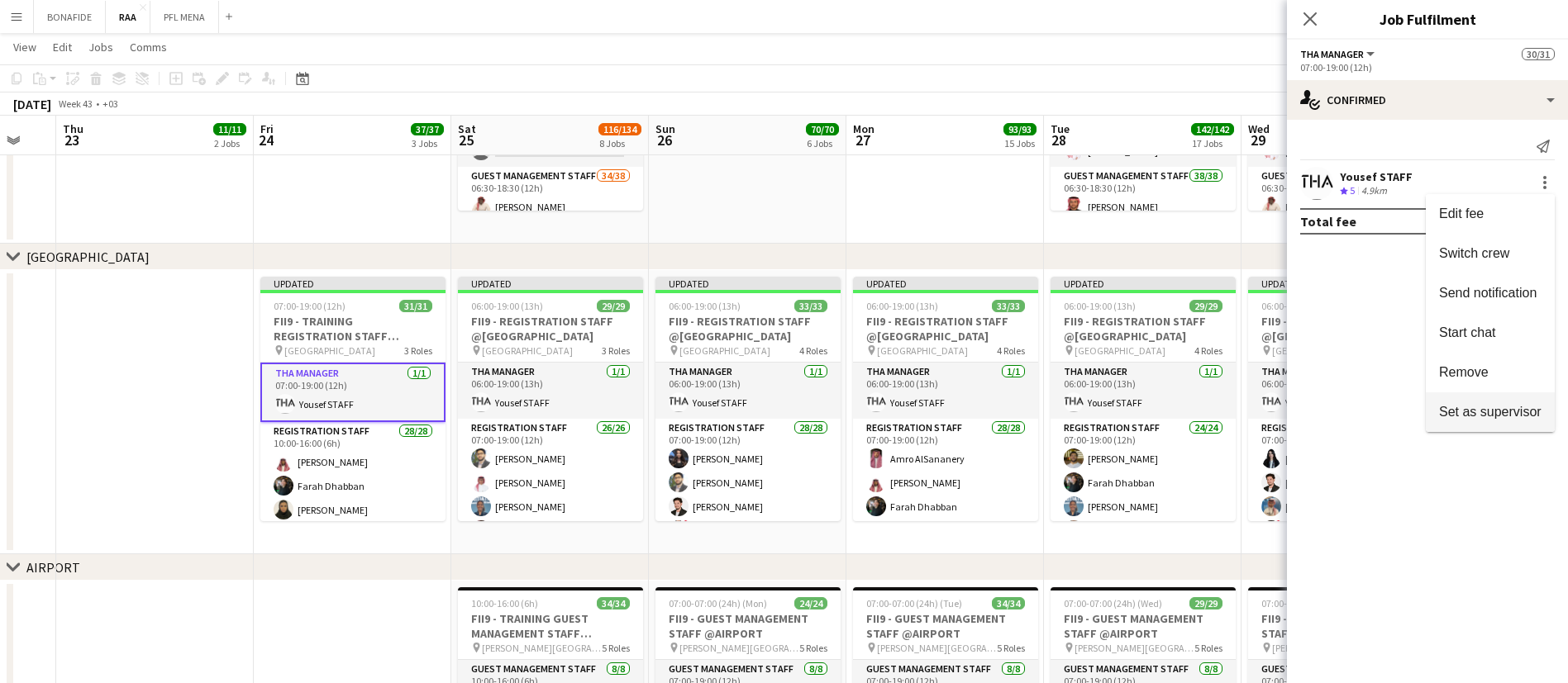
click at [1518, 407] on span "Set as supervisor" at bounding box center [1491, 412] width 103 height 14
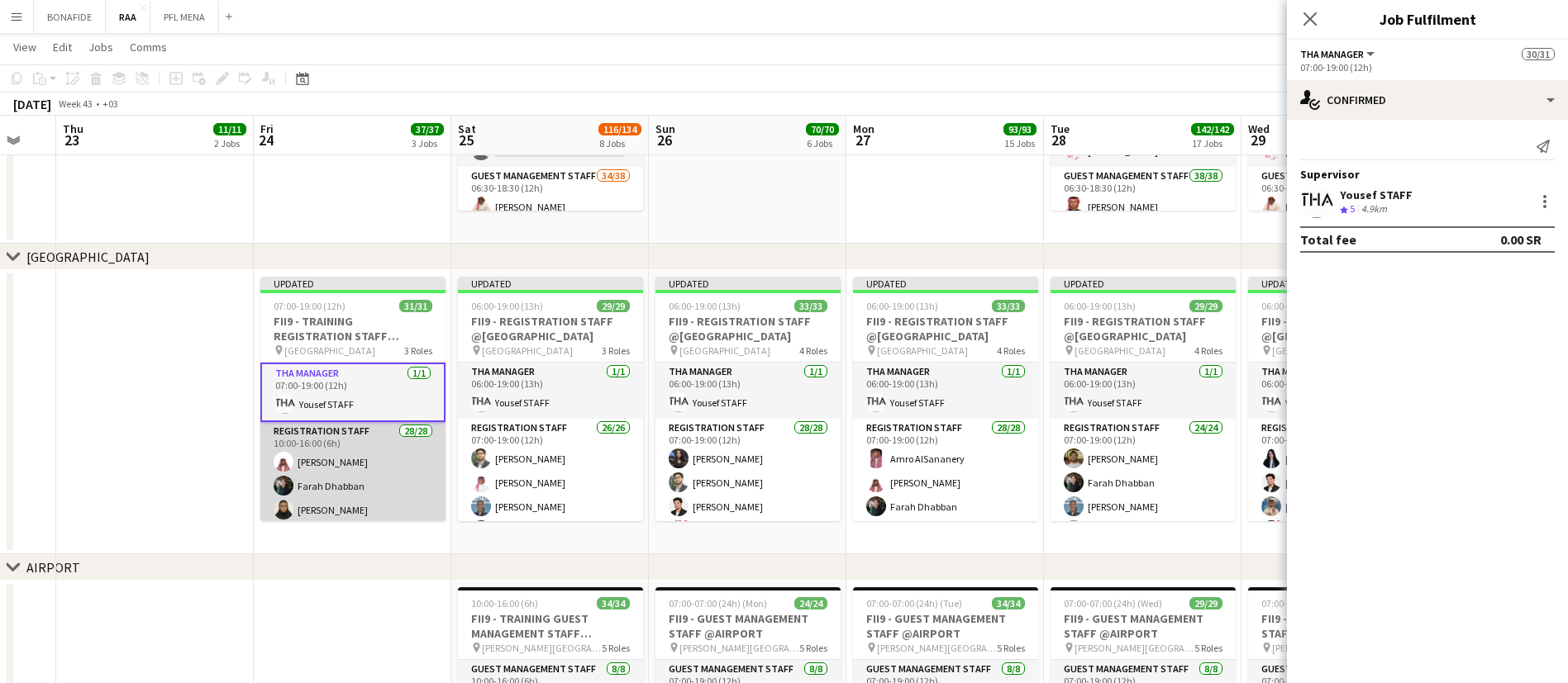
scroll to position [689, 0]
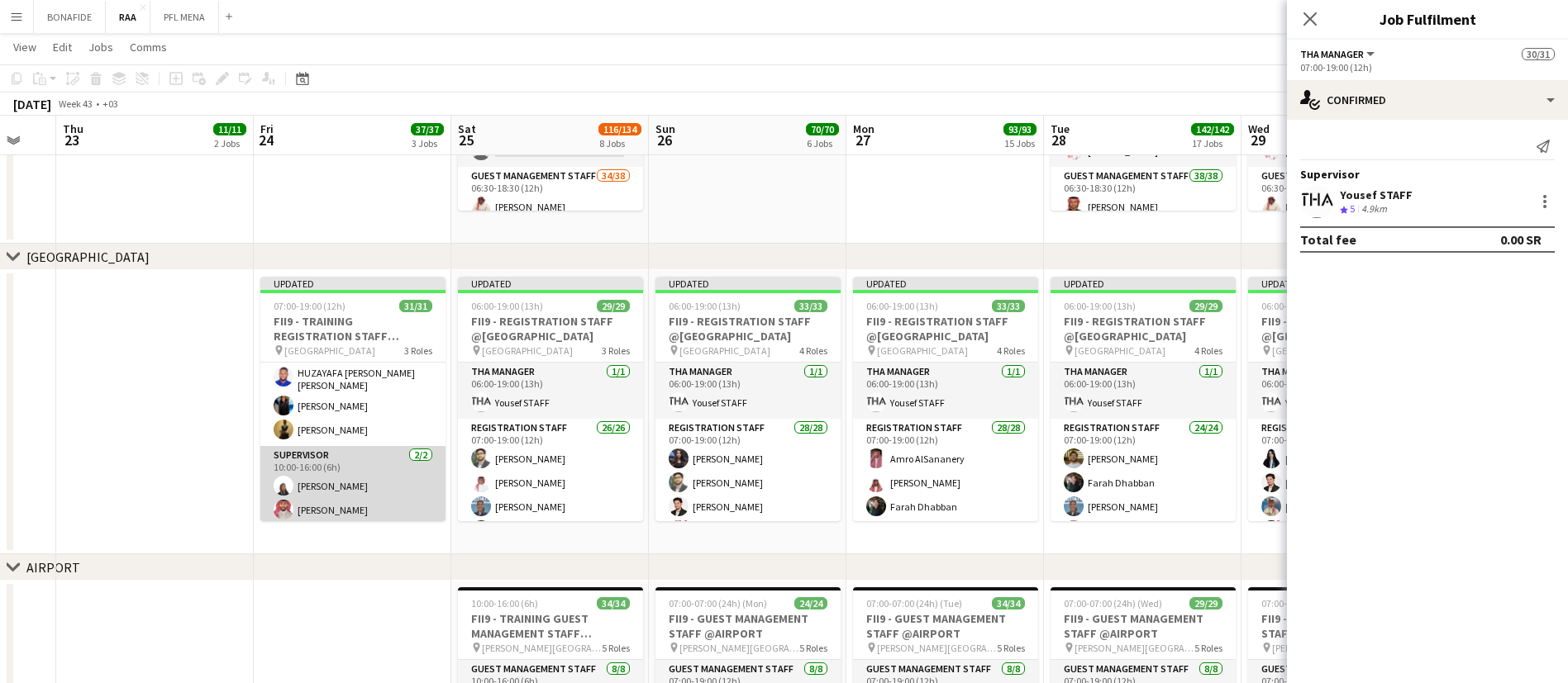
click at [347, 485] on app-card-role "Supervisor [DATE] 10:00-16:00 (6h) [PERSON_NAME] [PERSON_NAME]" at bounding box center [353, 486] width 185 height 80
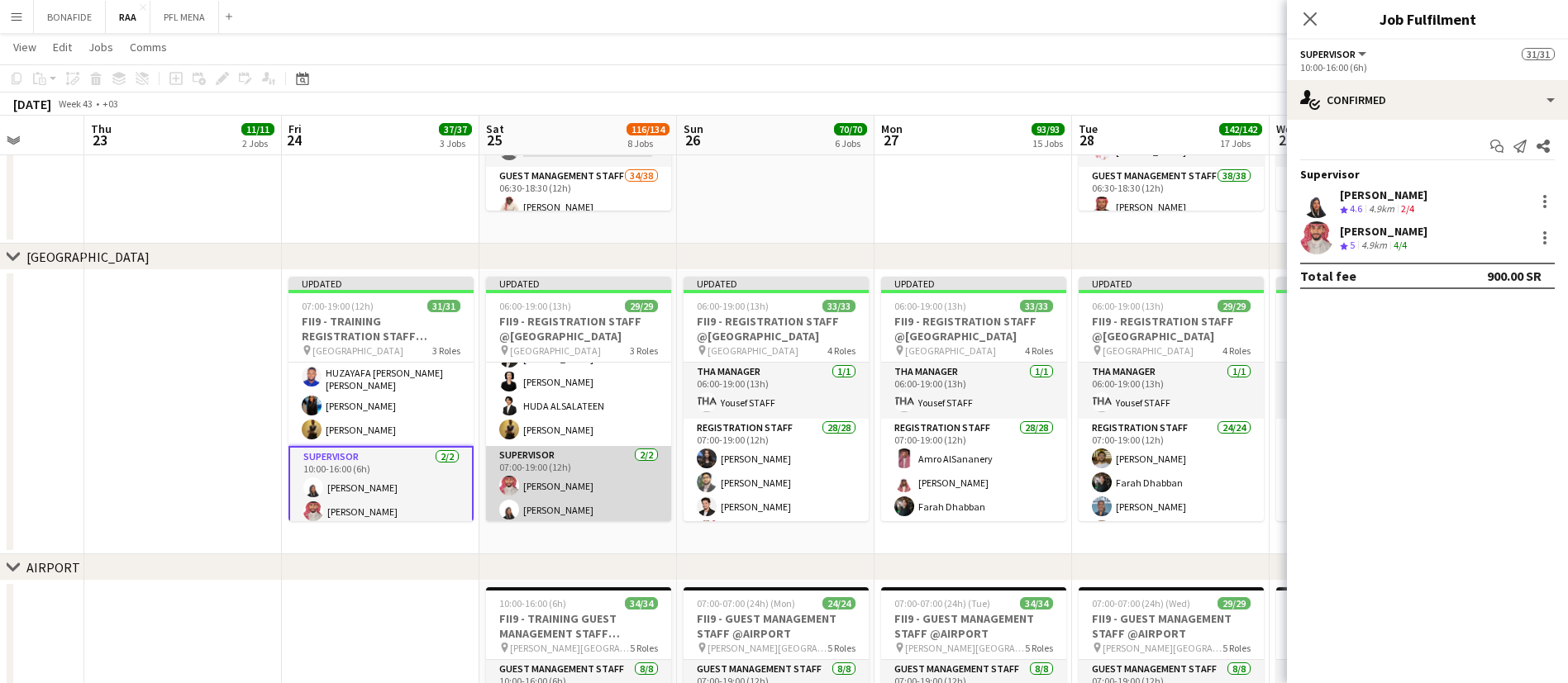
scroll to position [0, 507]
click at [551, 487] on app-card-role "Supervisor [DATE] 07:00-19:00 (12h) [PERSON_NAME] [PERSON_NAME]" at bounding box center [580, 486] width 185 height 80
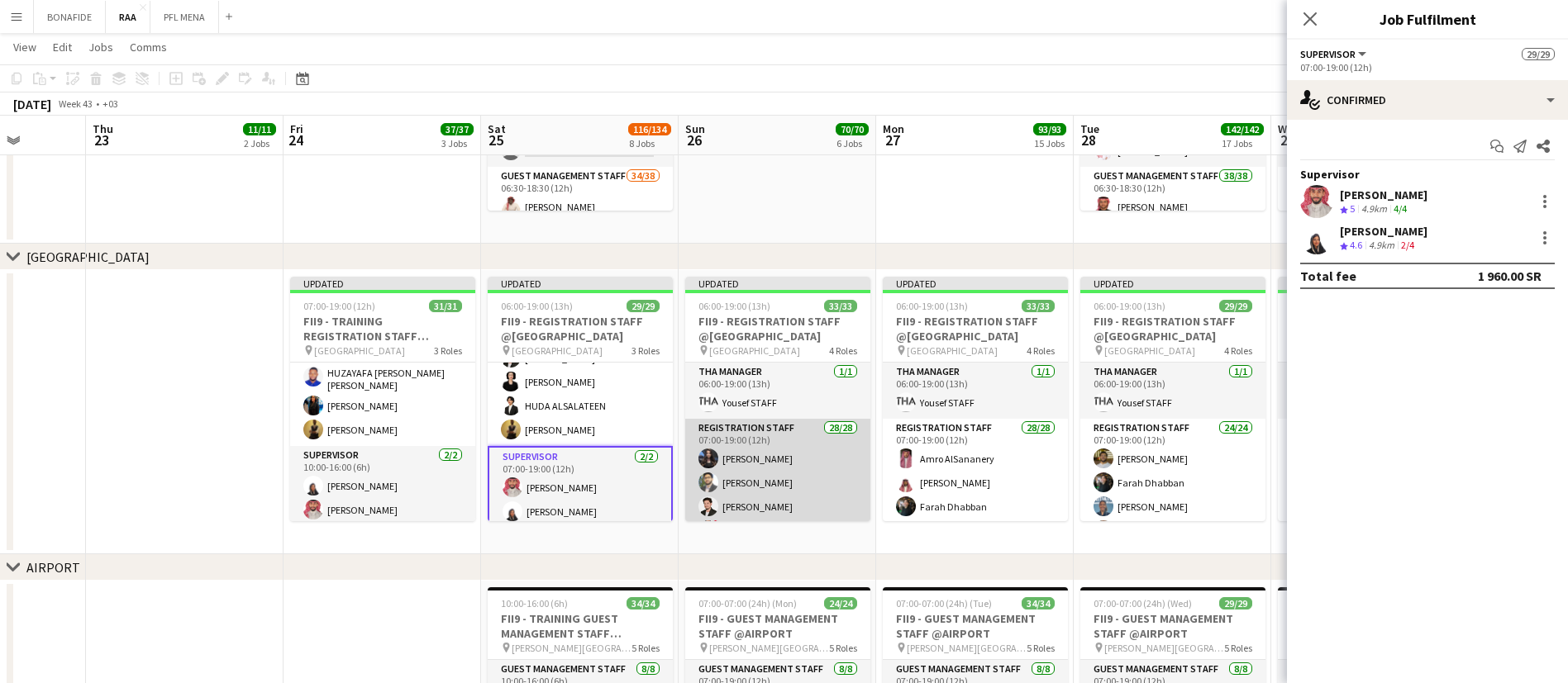
scroll to position [766, 0]
click at [801, 494] on app-card-role "Supervisor [DATE] 07:00-19:00 (12h) [PERSON_NAME] [PERSON_NAME]" at bounding box center [777, 486] width 185 height 80
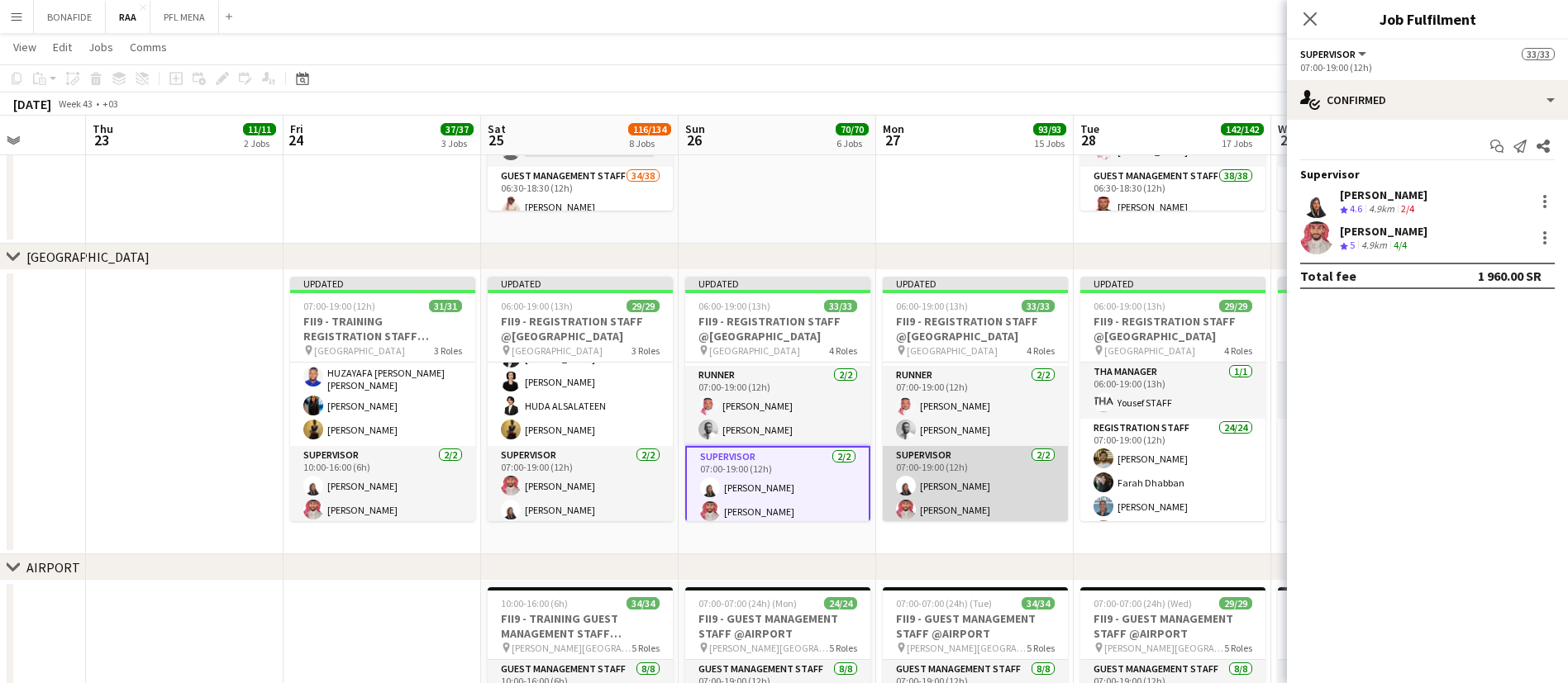
click at [979, 487] on app-card-role "Supervisor [DATE] 07:00-19:00 (12h) [PERSON_NAME] [PERSON_NAME]" at bounding box center [975, 486] width 185 height 80
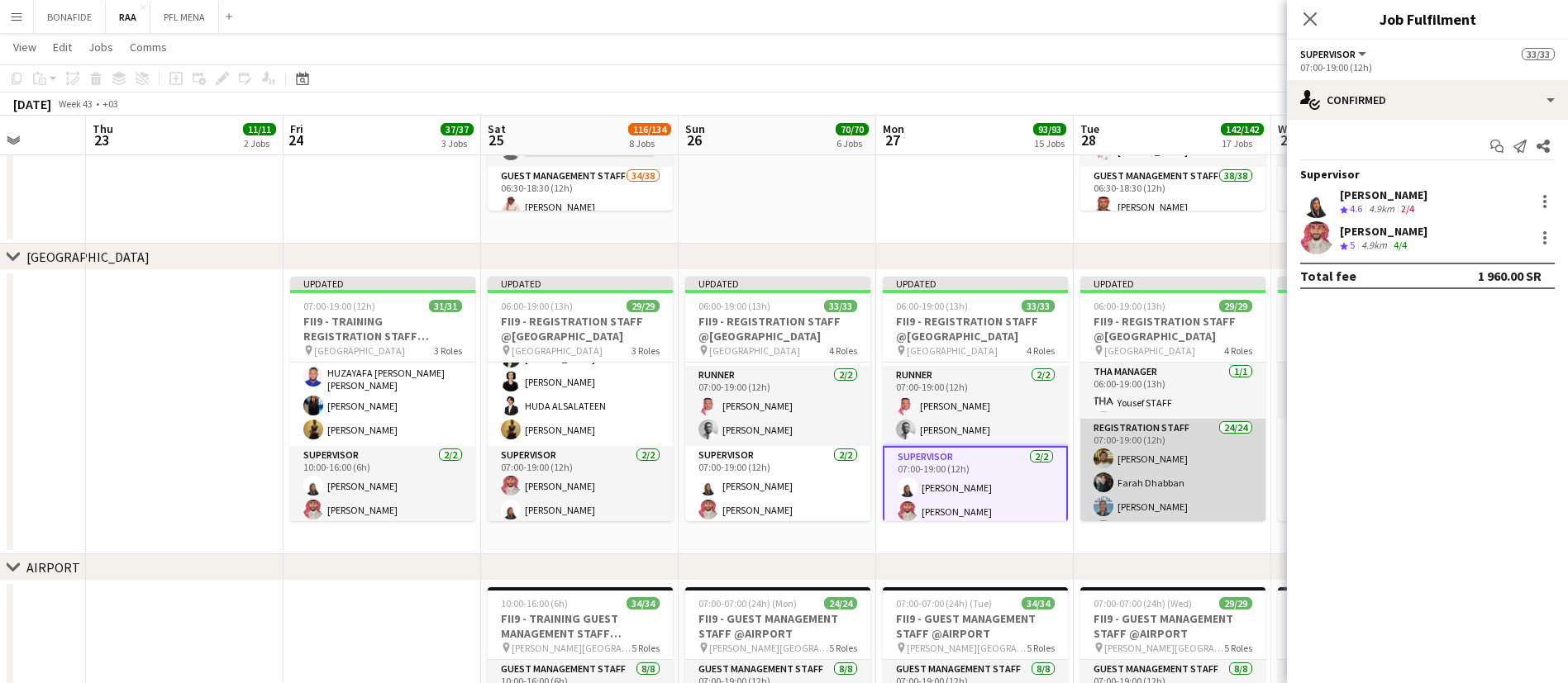
scroll to position [0, 505]
drag, startPoint x: 1148, startPoint y: 485, endPoint x: 1135, endPoint y: 498, distance: 18.4
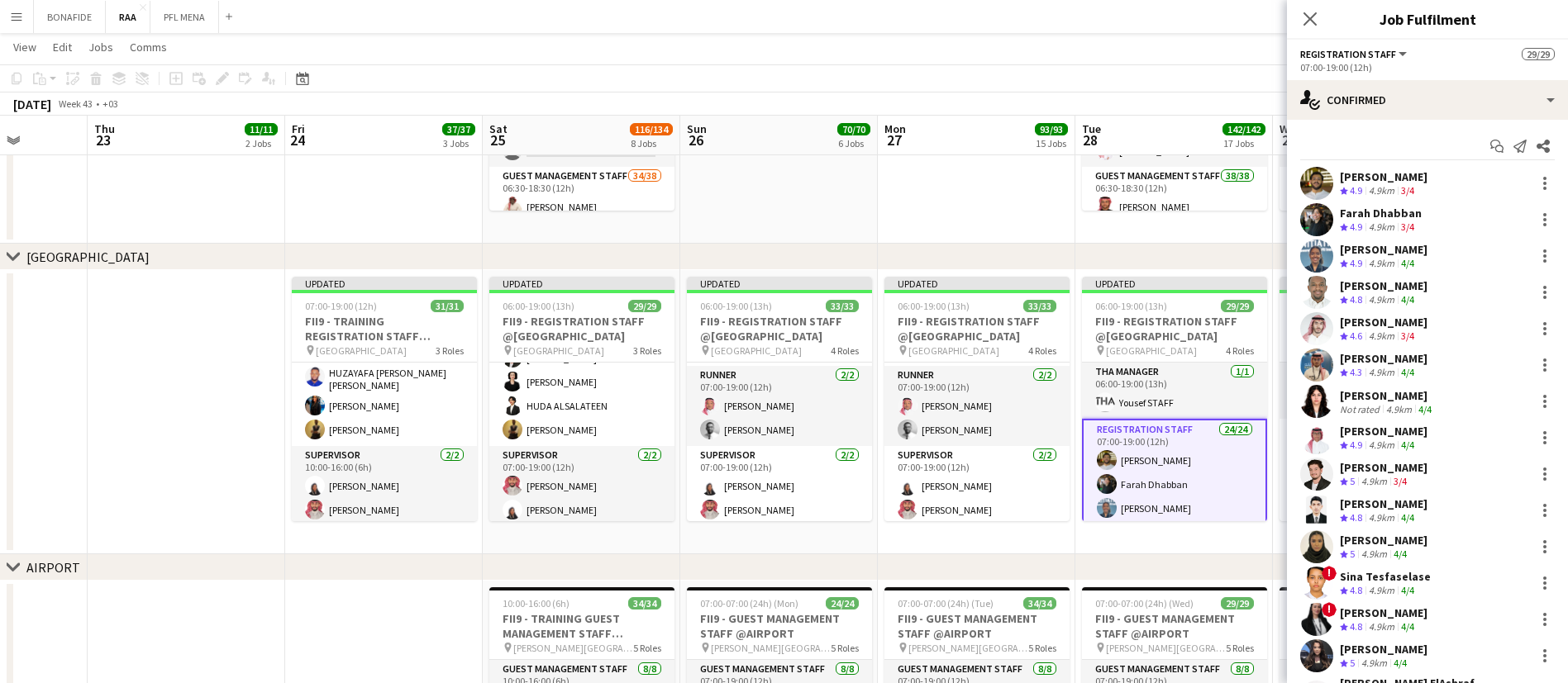
scroll to position [673, 0]
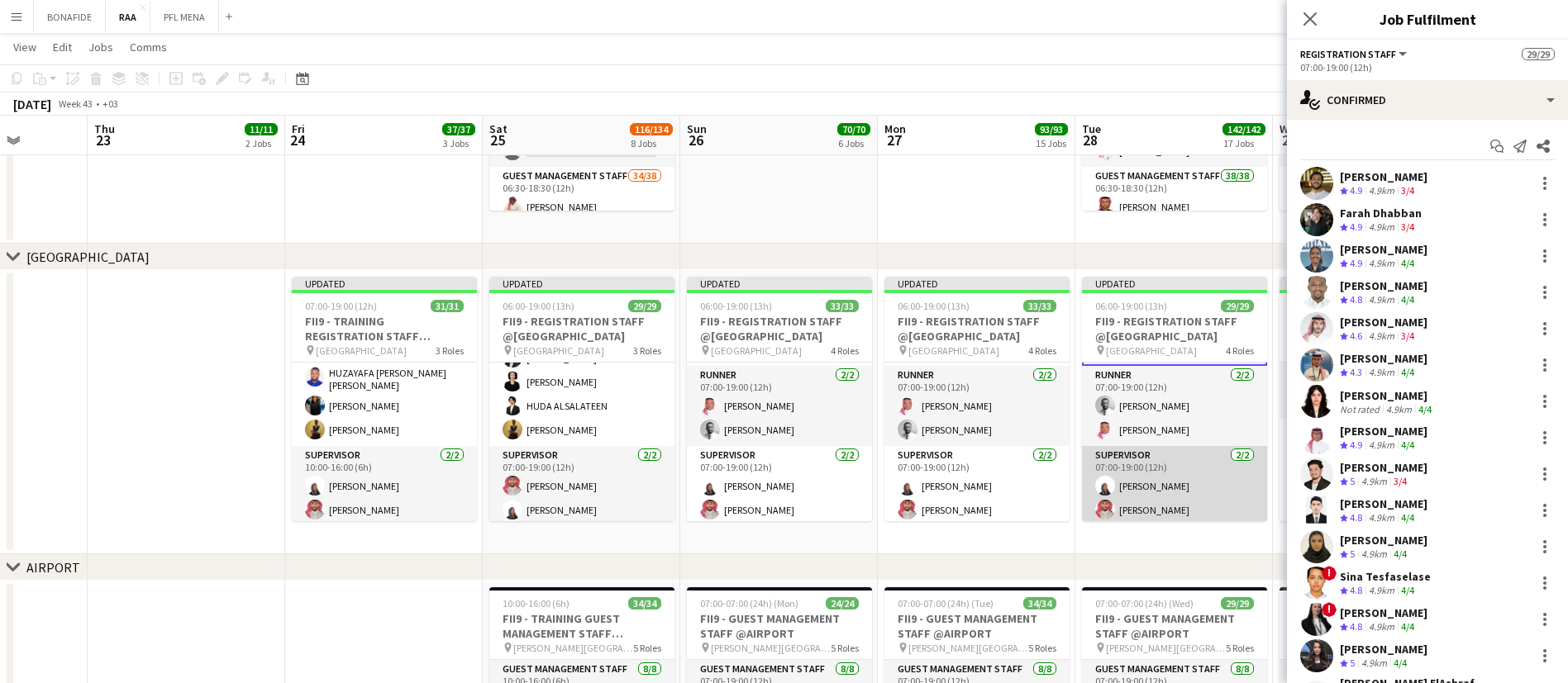
click at [1135, 486] on app-card-role "Supervisor [DATE] 07:00-19:00 (12h) [PERSON_NAME] [PERSON_NAME]" at bounding box center [1174, 486] width 185 height 80
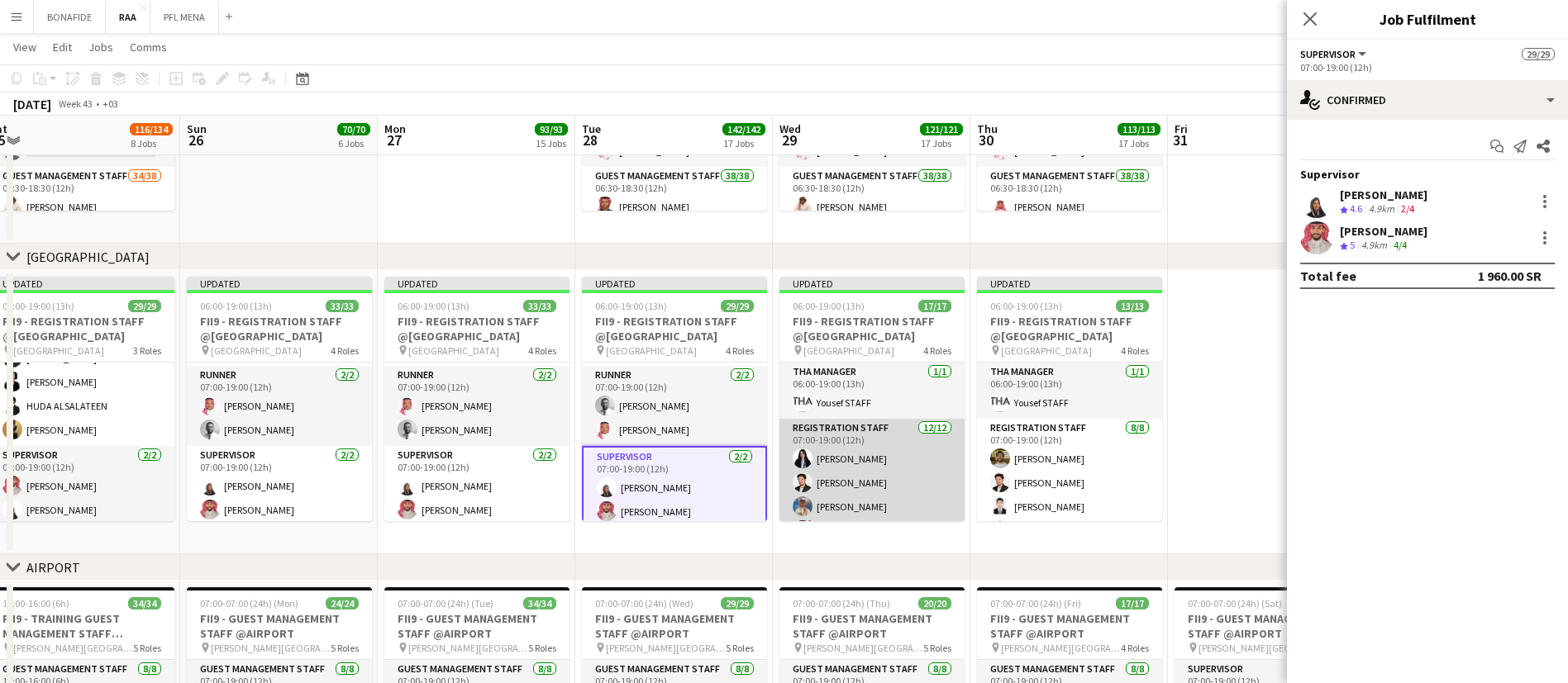
scroll to position [378, 0]
click at [859, 495] on app-card-role "Supervisor [DATE] 07:00-19:00 (12h) [PERSON_NAME] [PERSON_NAME]" at bounding box center [871, 481] width 185 height 80
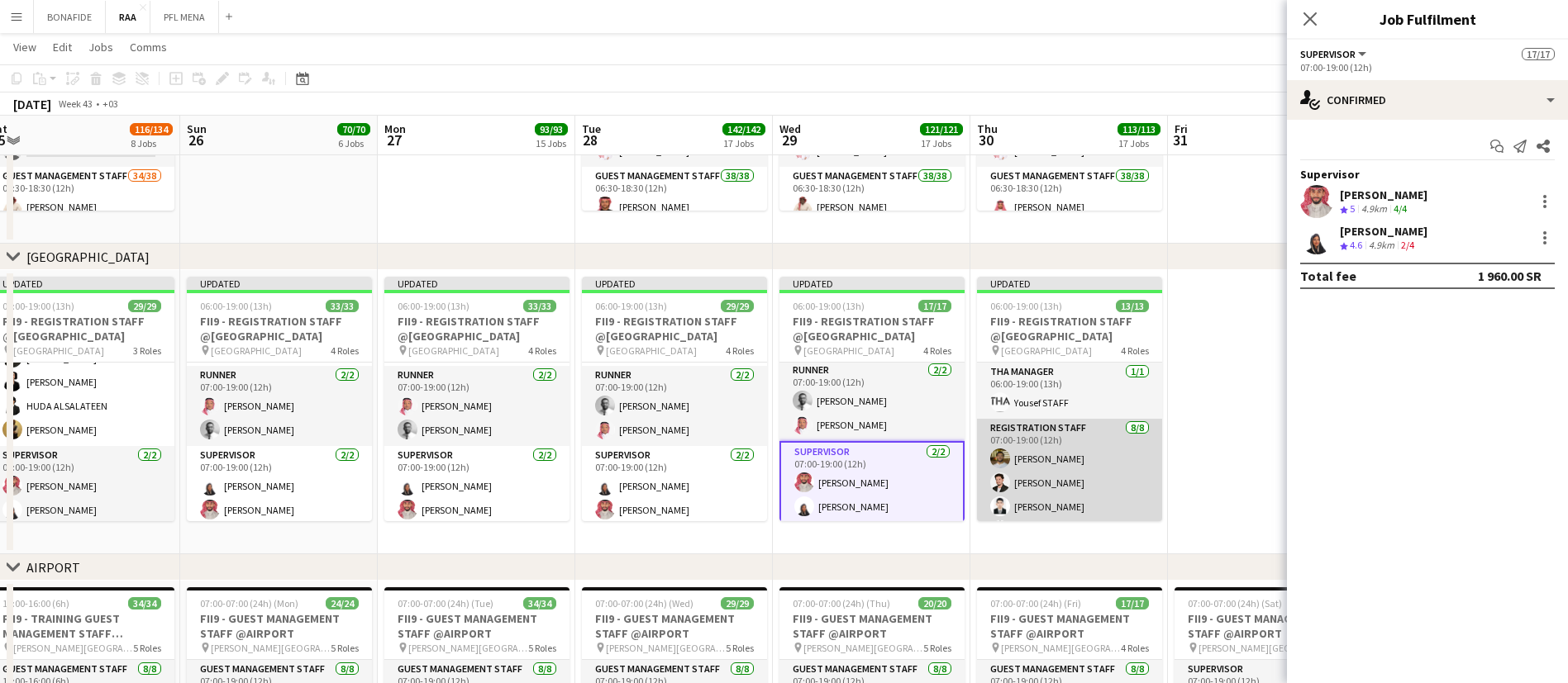
scroll to position [282, 0]
click at [1063, 486] on app-card-role "Supervisor [DATE] 07:00-19:00 (12h) [PERSON_NAME] [PERSON_NAME]" at bounding box center [1069, 481] width 185 height 80
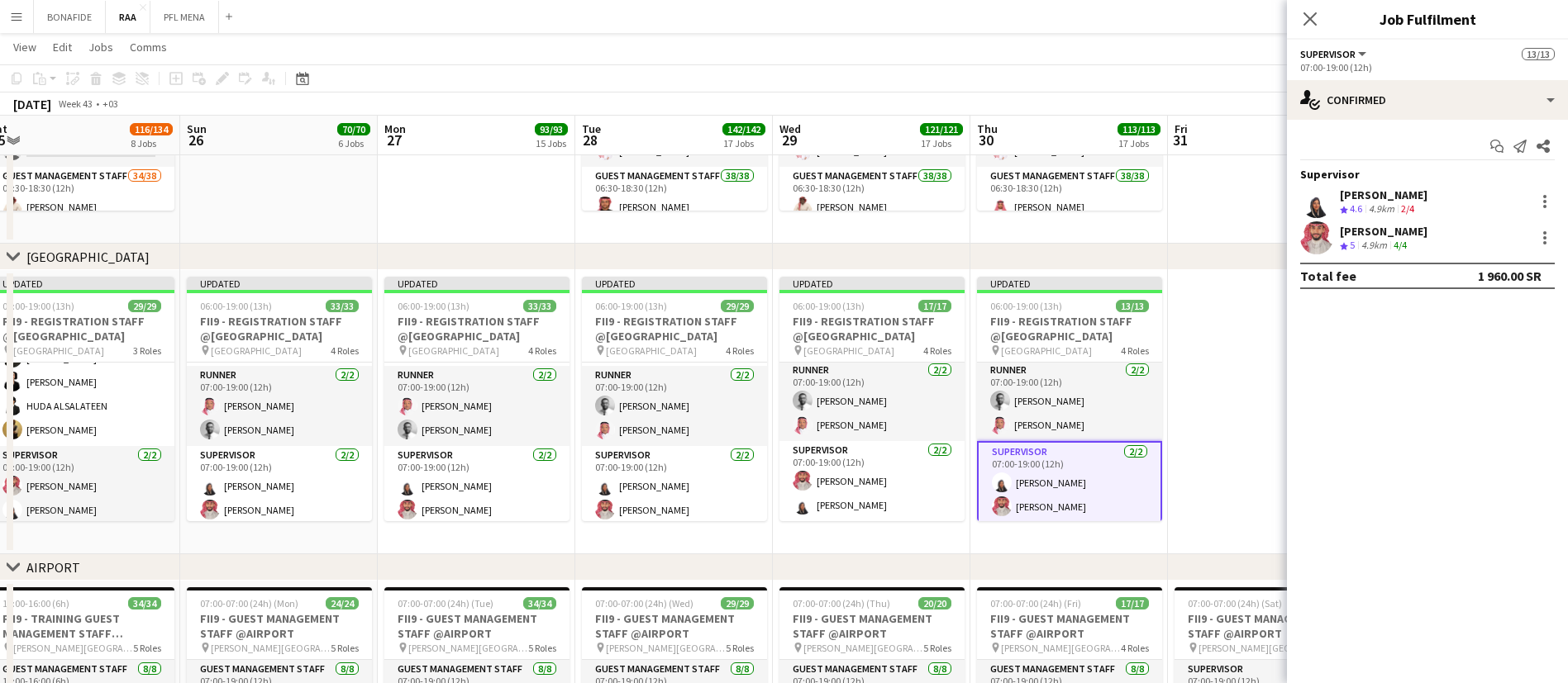
click at [1191, 439] on app-date-cell at bounding box center [1266, 412] width 198 height 285
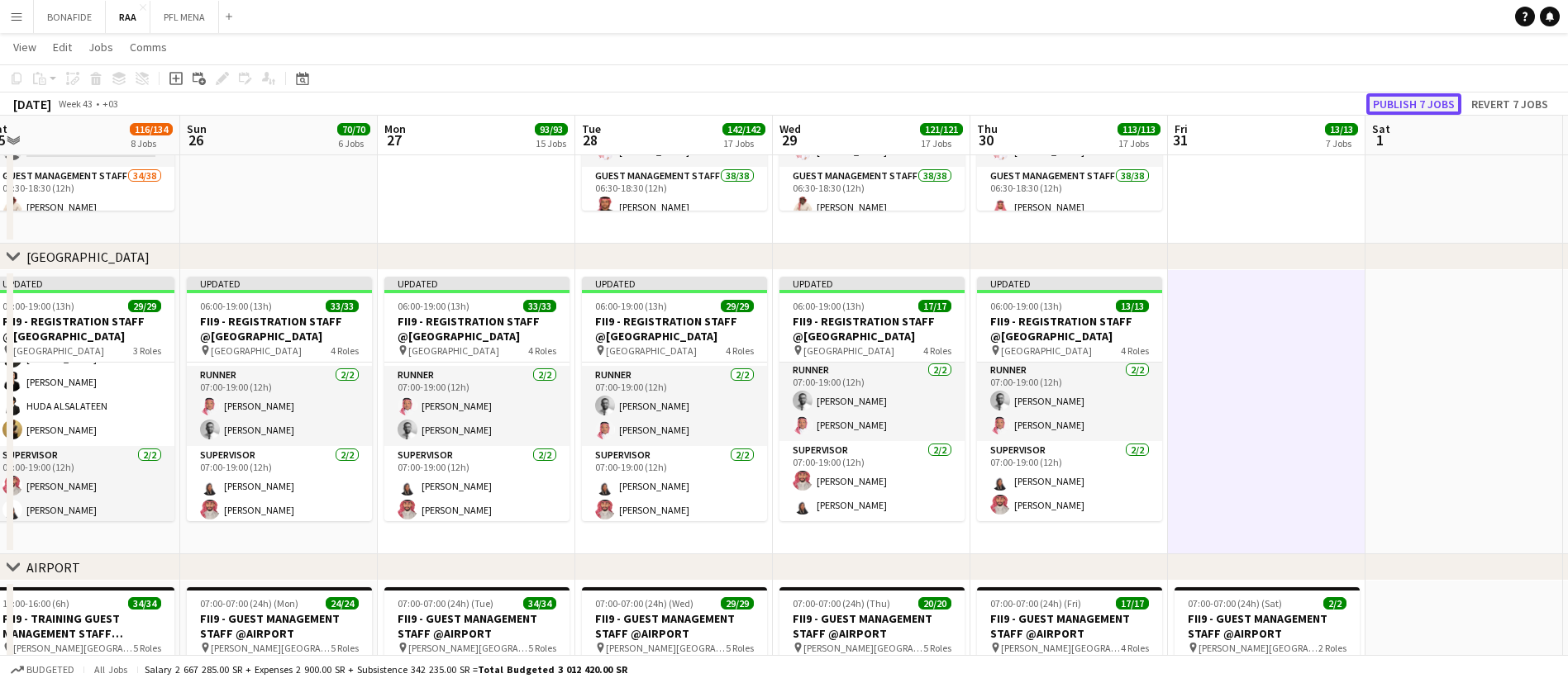
click at [1406, 109] on button "Publish 7 jobs" at bounding box center [1413, 104] width 95 height 22
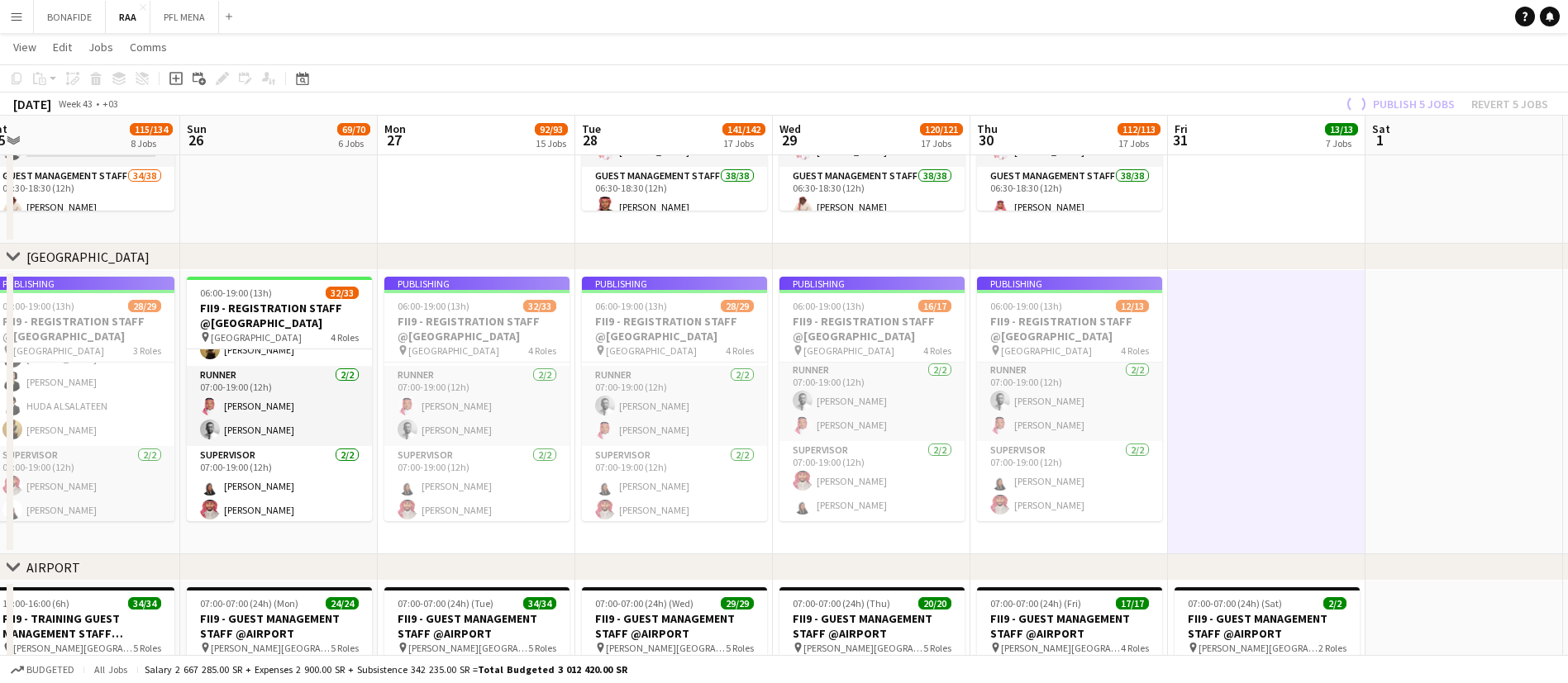
scroll to position [0, 0]
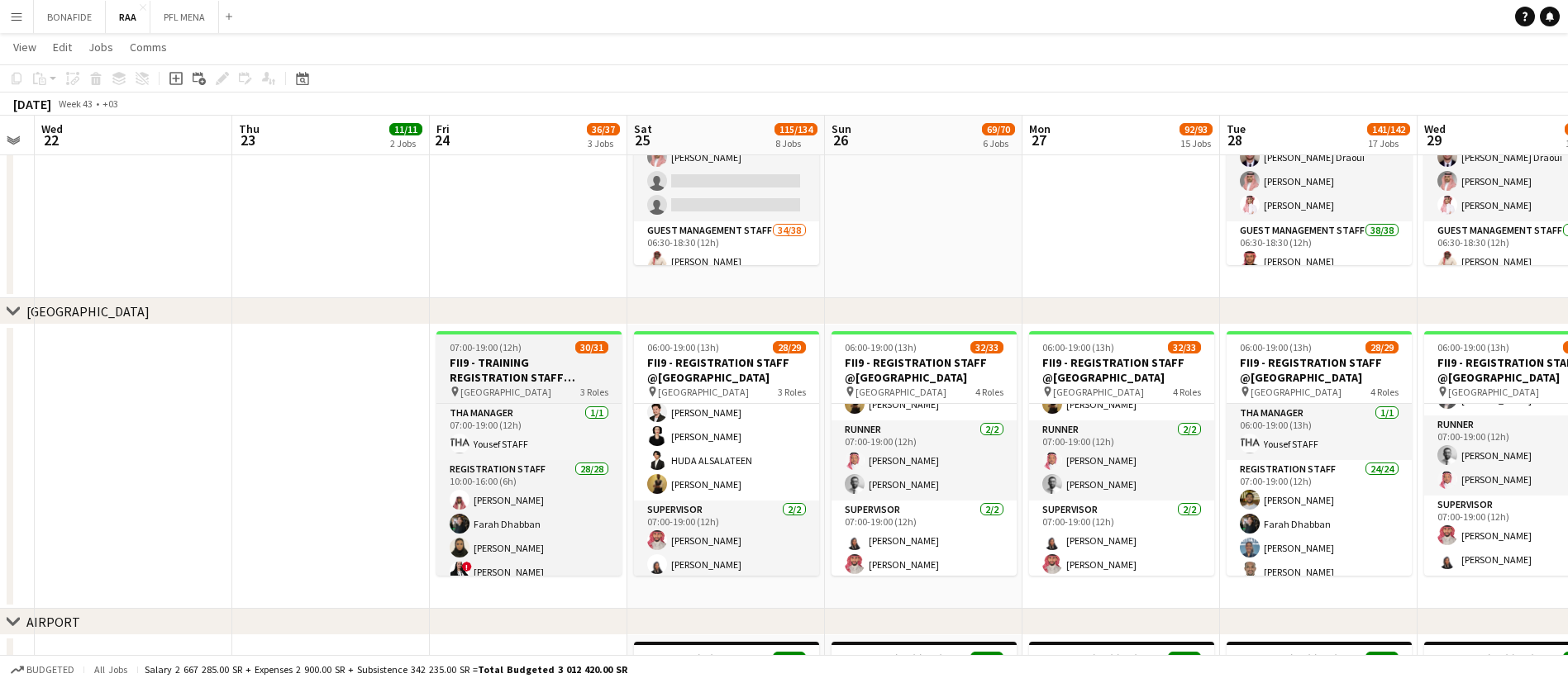
click at [480, 366] on h3 "FII9 - TRAINING REGISTRATION STAFF @[GEOGRAPHIC_DATA]" at bounding box center [528, 370] width 185 height 30
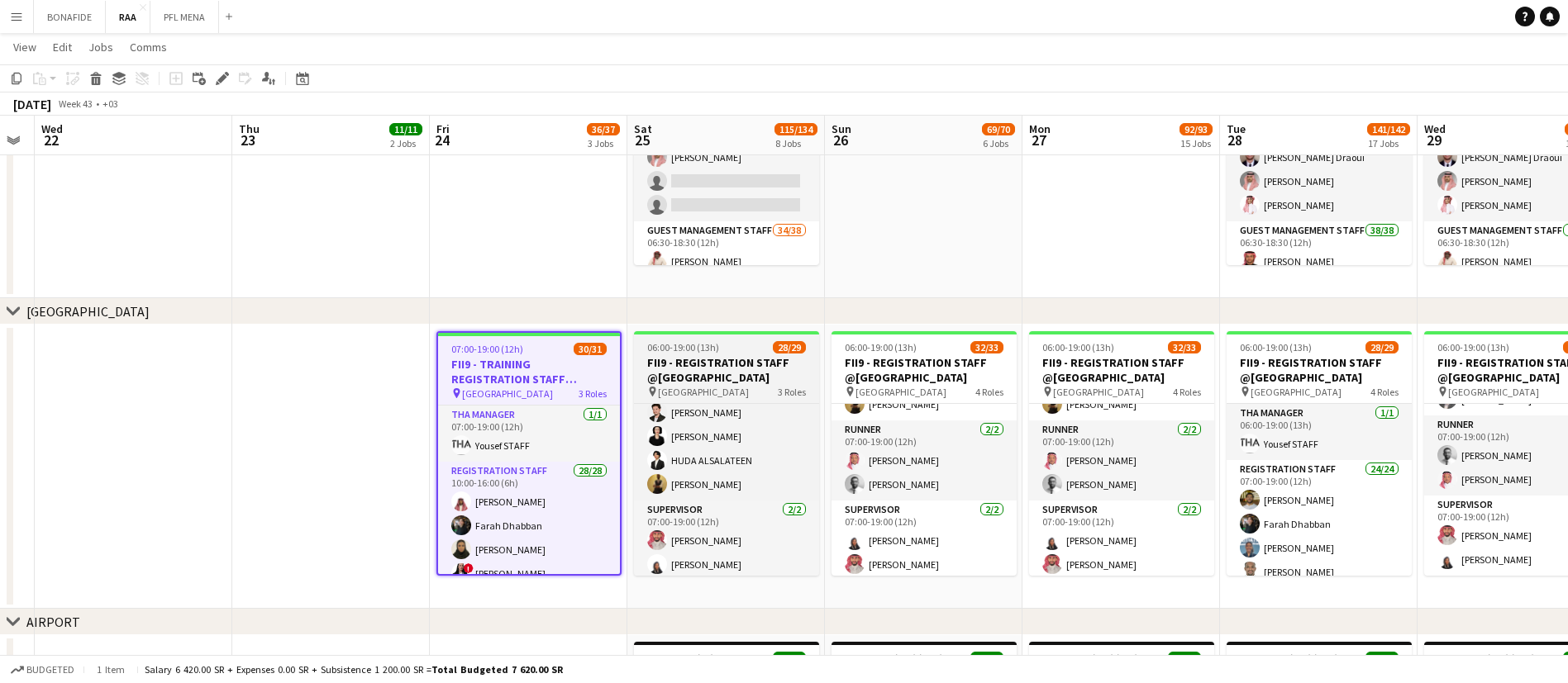
click at [704, 370] on h3 "FII9 - REGISTRATION STAFF @[GEOGRAPHIC_DATA]" at bounding box center [726, 370] width 185 height 30
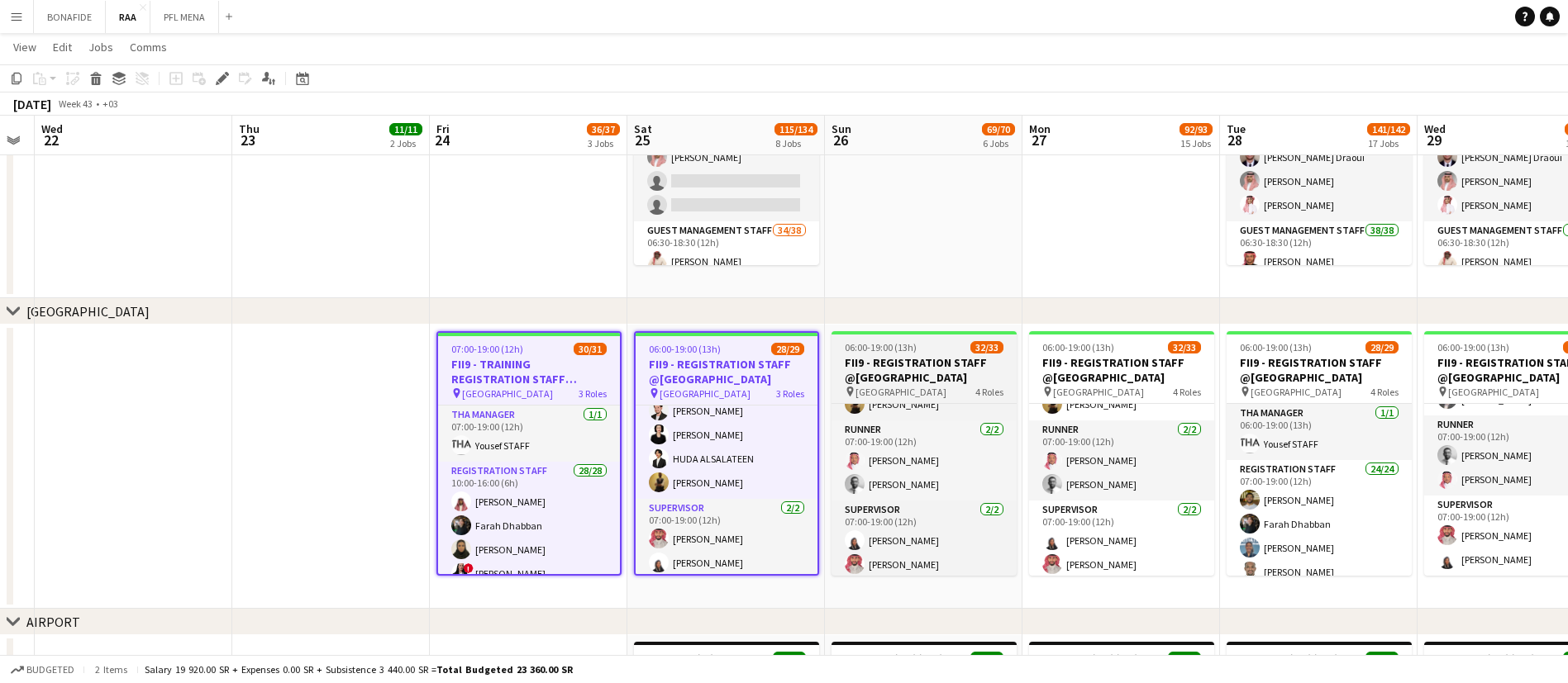
click at [867, 362] on h3 "FII9 - REGISTRATION STAFF @[GEOGRAPHIC_DATA]" at bounding box center [924, 370] width 185 height 30
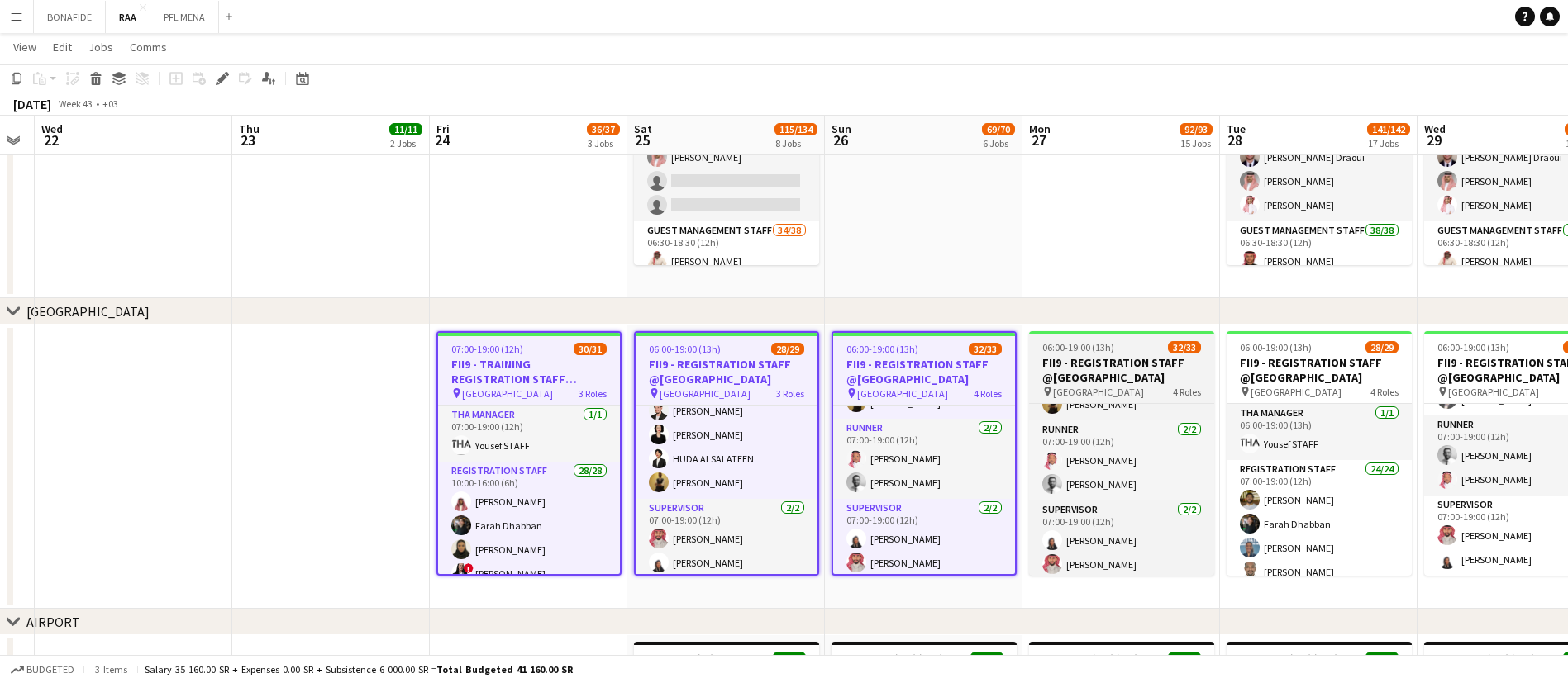
click at [1073, 366] on h3 "FII9 - REGISTRATION STAFF @[GEOGRAPHIC_DATA]" at bounding box center [1121, 370] width 185 height 30
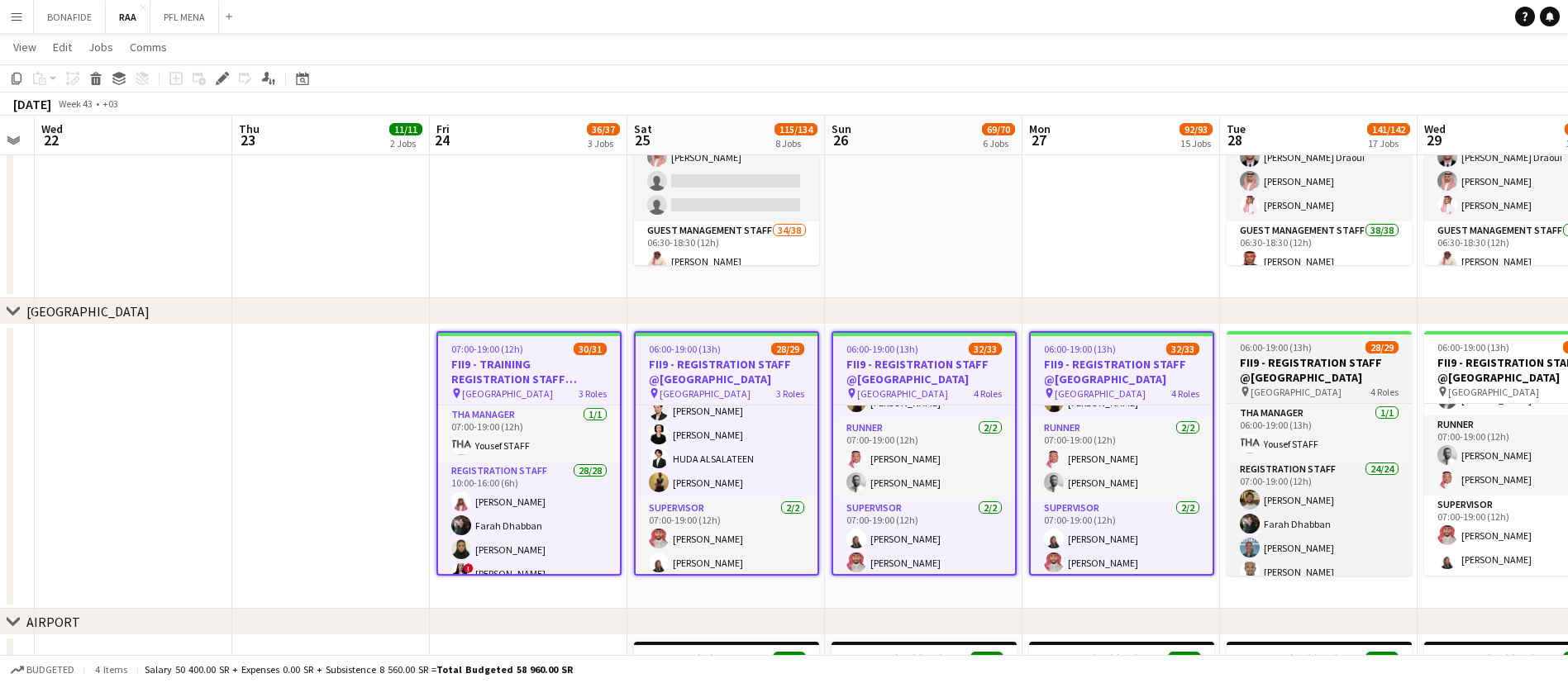
click at [1296, 376] on h3 "FII9 - REGISTRATION STAFF @[GEOGRAPHIC_DATA]" at bounding box center [1319, 370] width 185 height 30
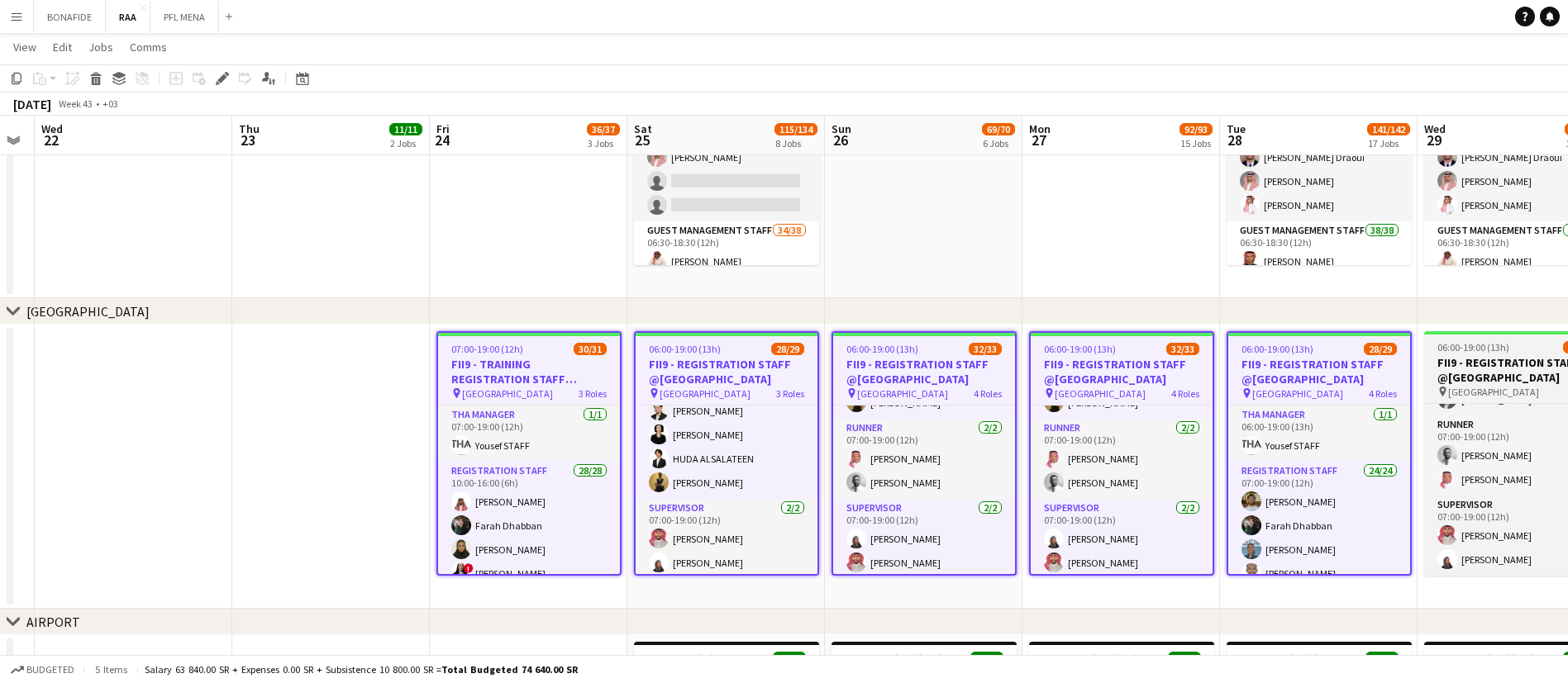
click at [1460, 370] on h3 "FII9 - REGISTRATION STAFF @[GEOGRAPHIC_DATA]" at bounding box center [1517, 370] width 185 height 30
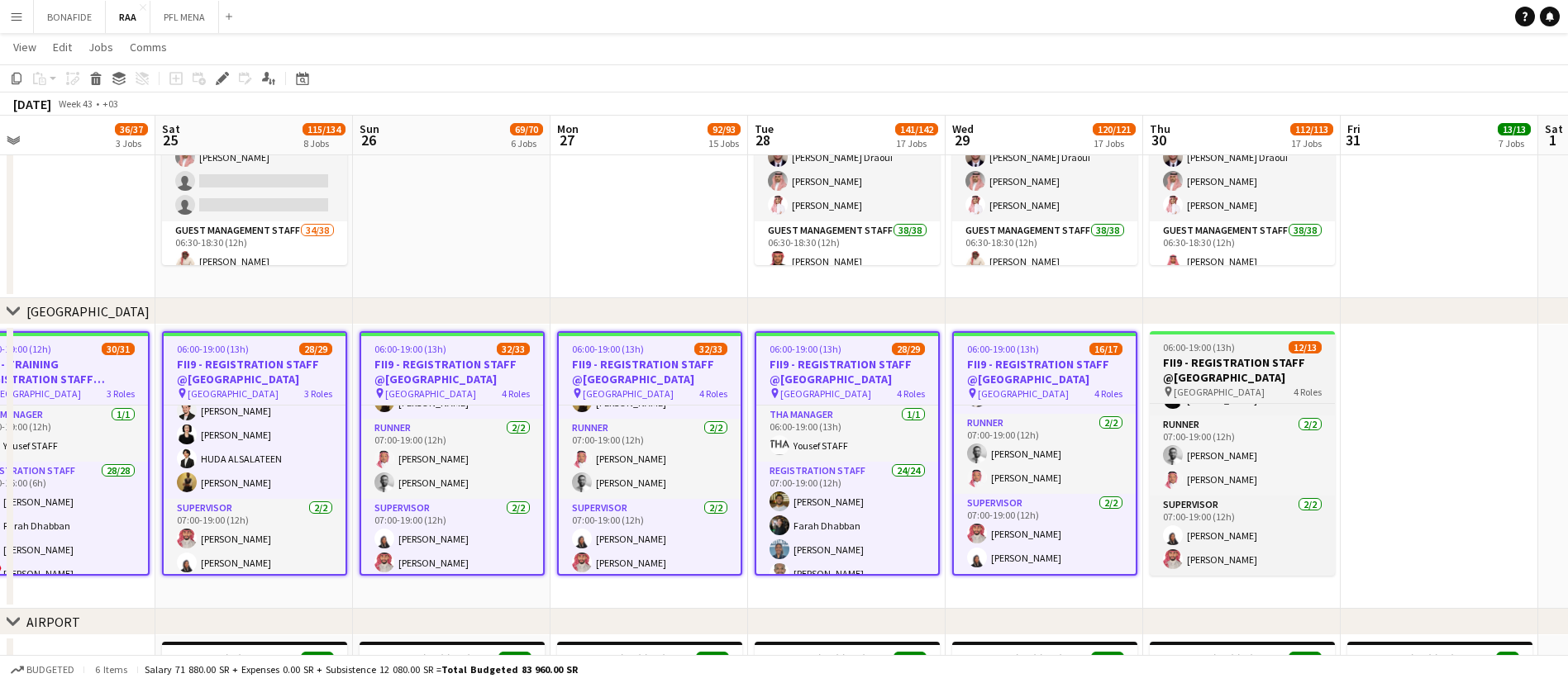
click at [1227, 350] on span "06:00-19:00 (13h)" at bounding box center [1199, 347] width 72 height 12
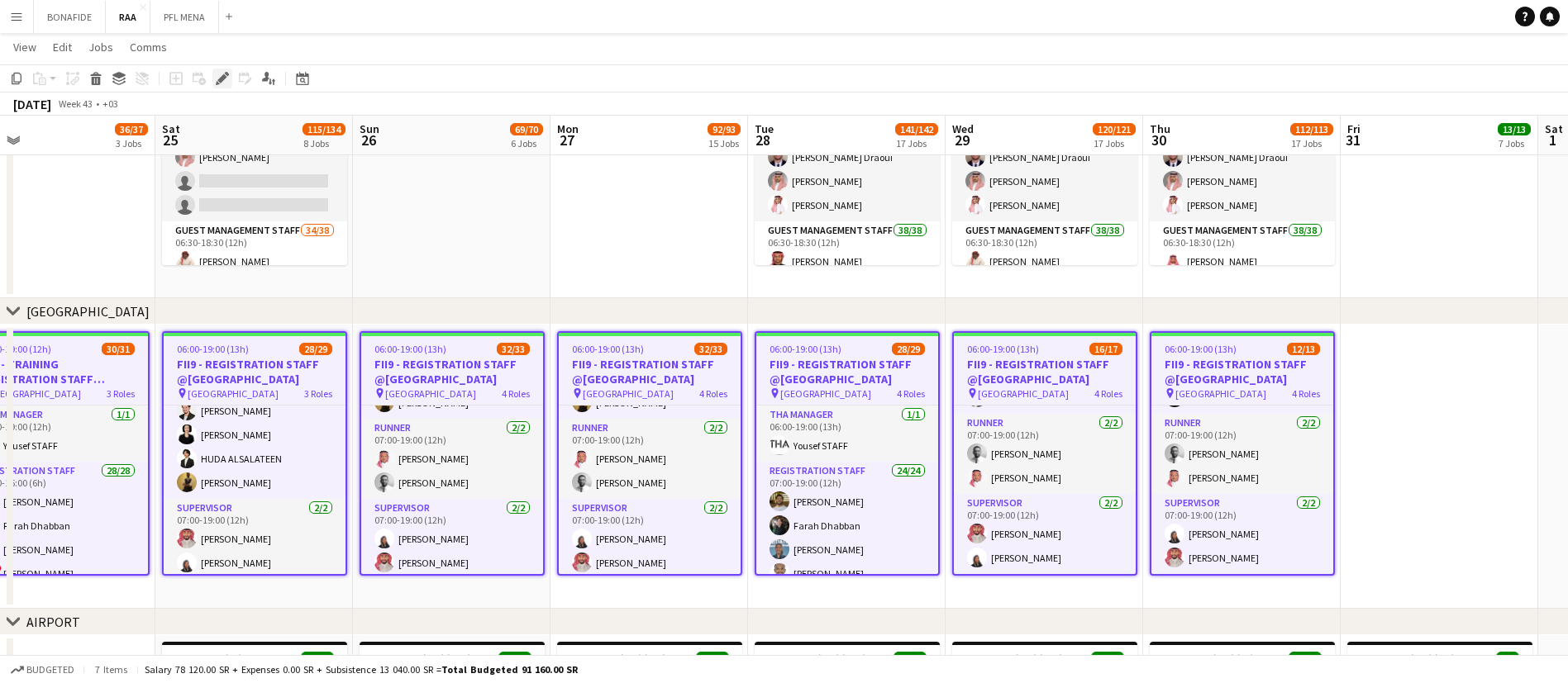
click at [227, 85] on div "Edit" at bounding box center [222, 78] width 20 height 20
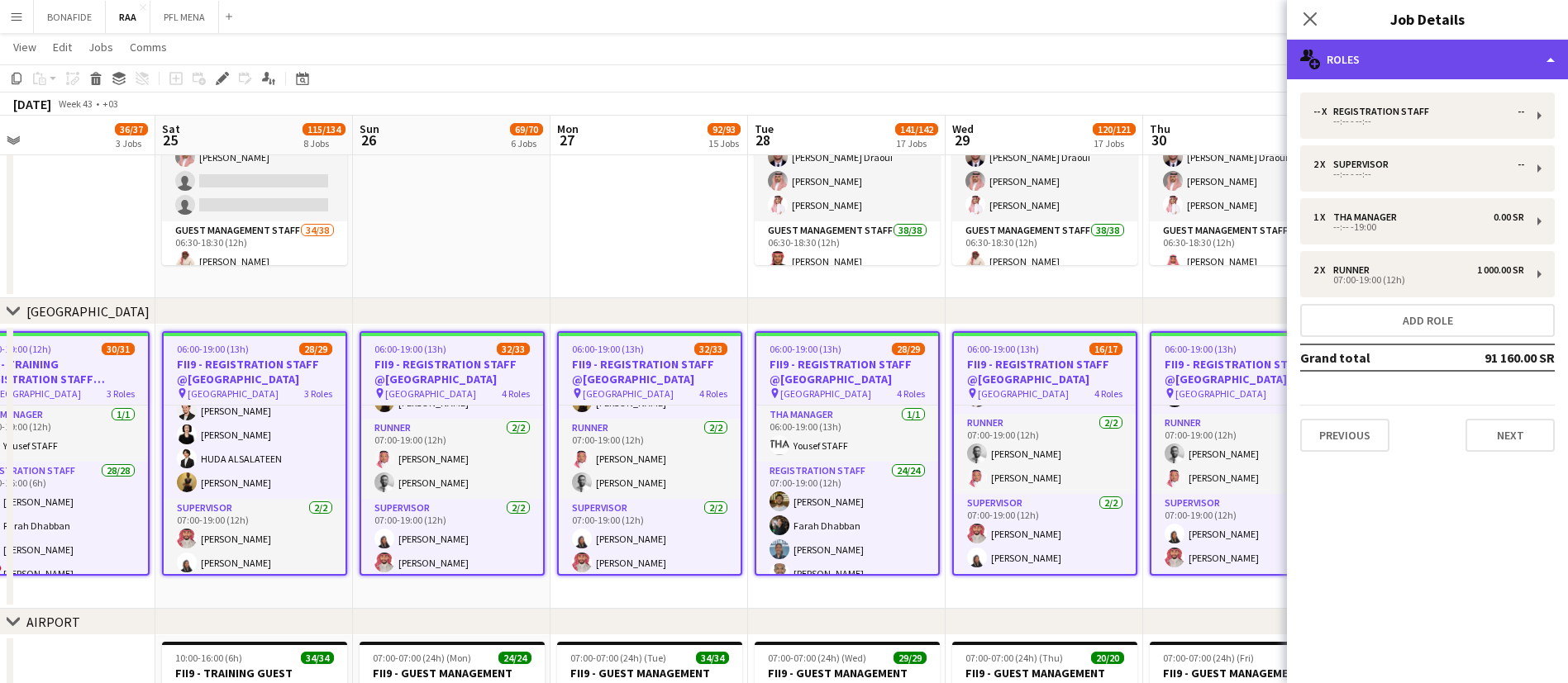
click at [1472, 57] on div "multiple-users-add Roles" at bounding box center [1427, 60] width 281 height 40
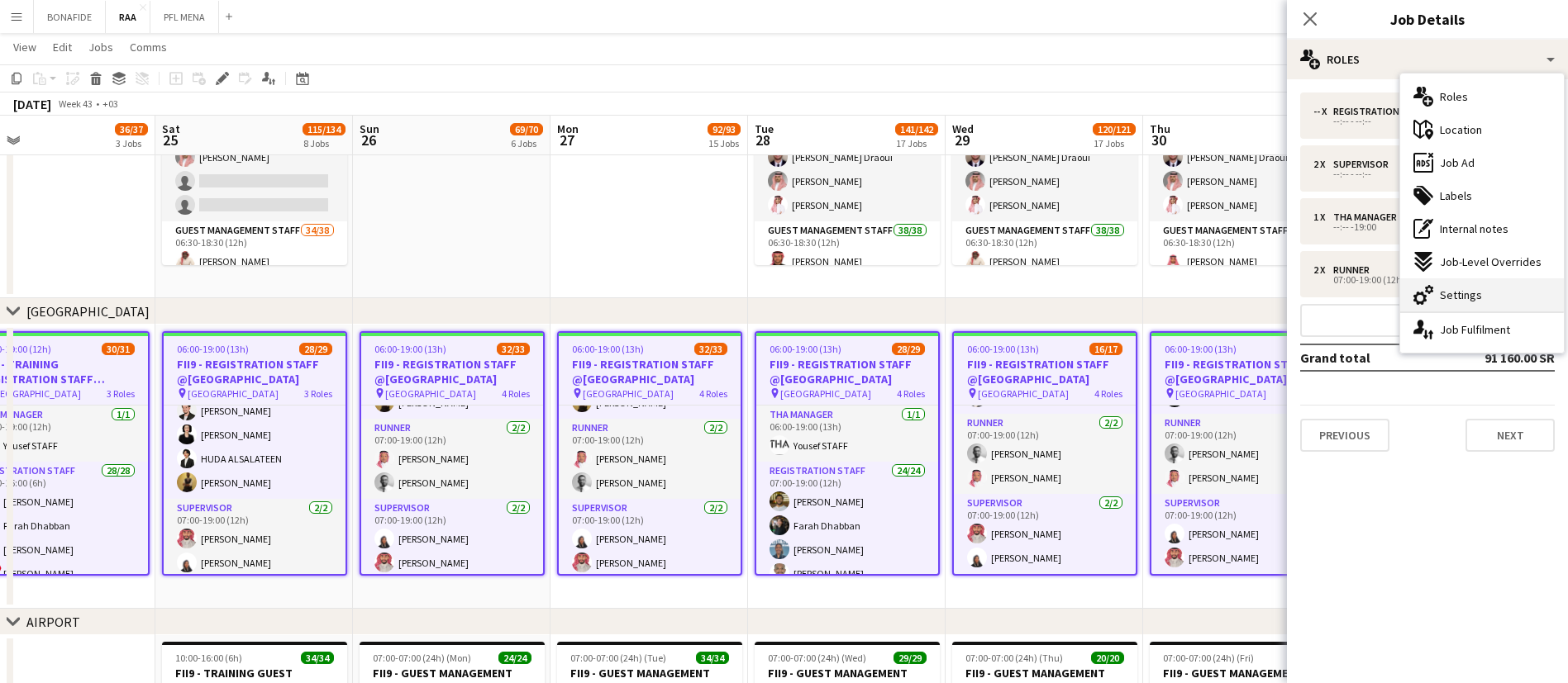
click at [1485, 303] on div "cog-double-3 Settings" at bounding box center [1482, 295] width 164 height 33
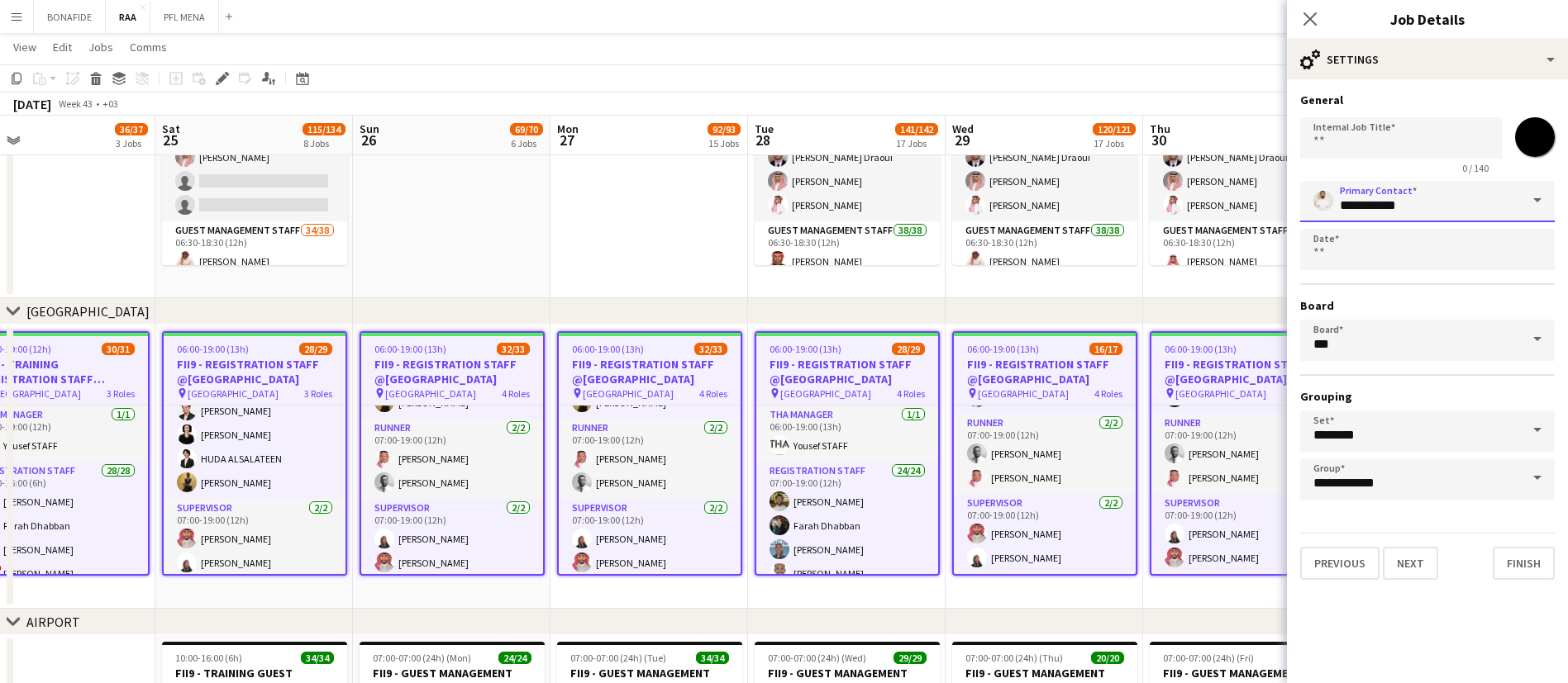
click at [1505, 204] on input "**********" at bounding box center [1427, 201] width 254 height 41
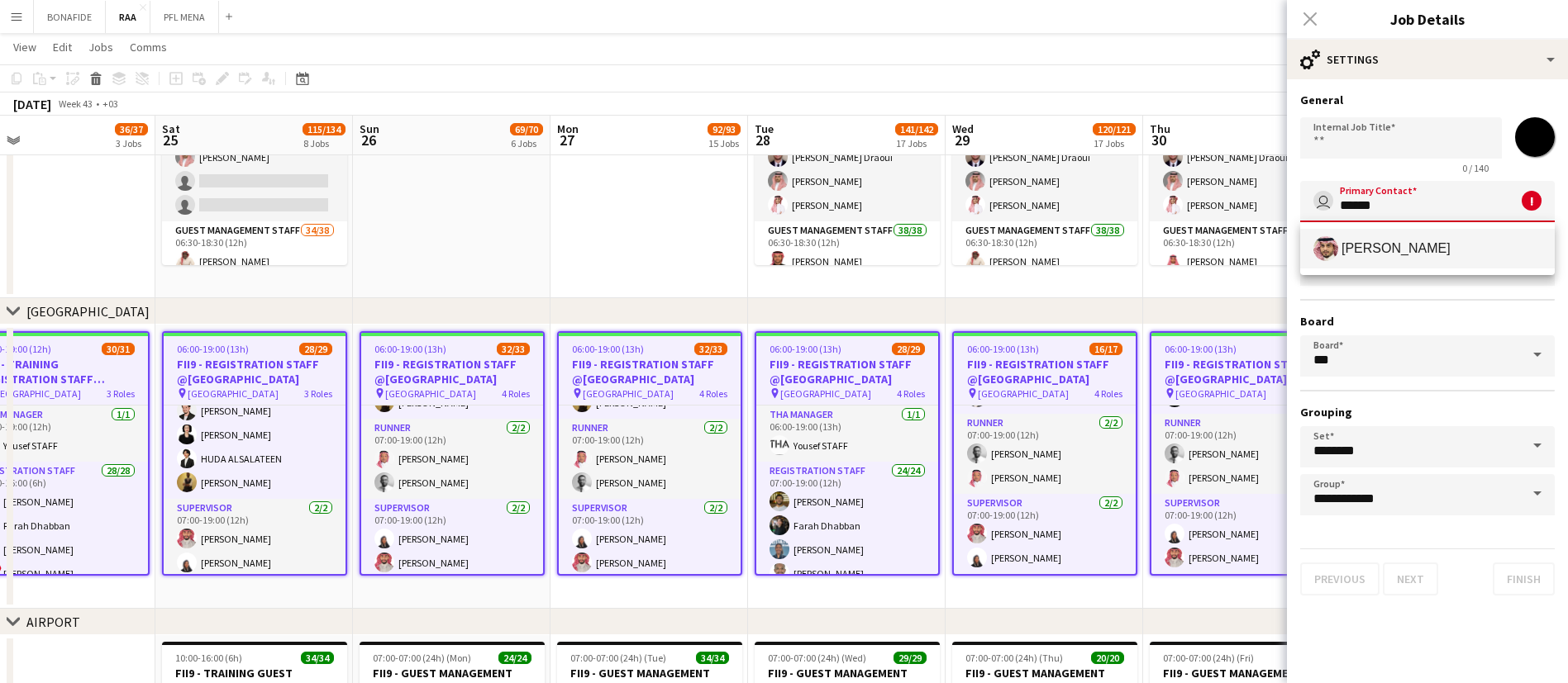
click at [1458, 238] on span "[PERSON_NAME]" at bounding box center [1427, 248] width 228 height 24
type input "**********"
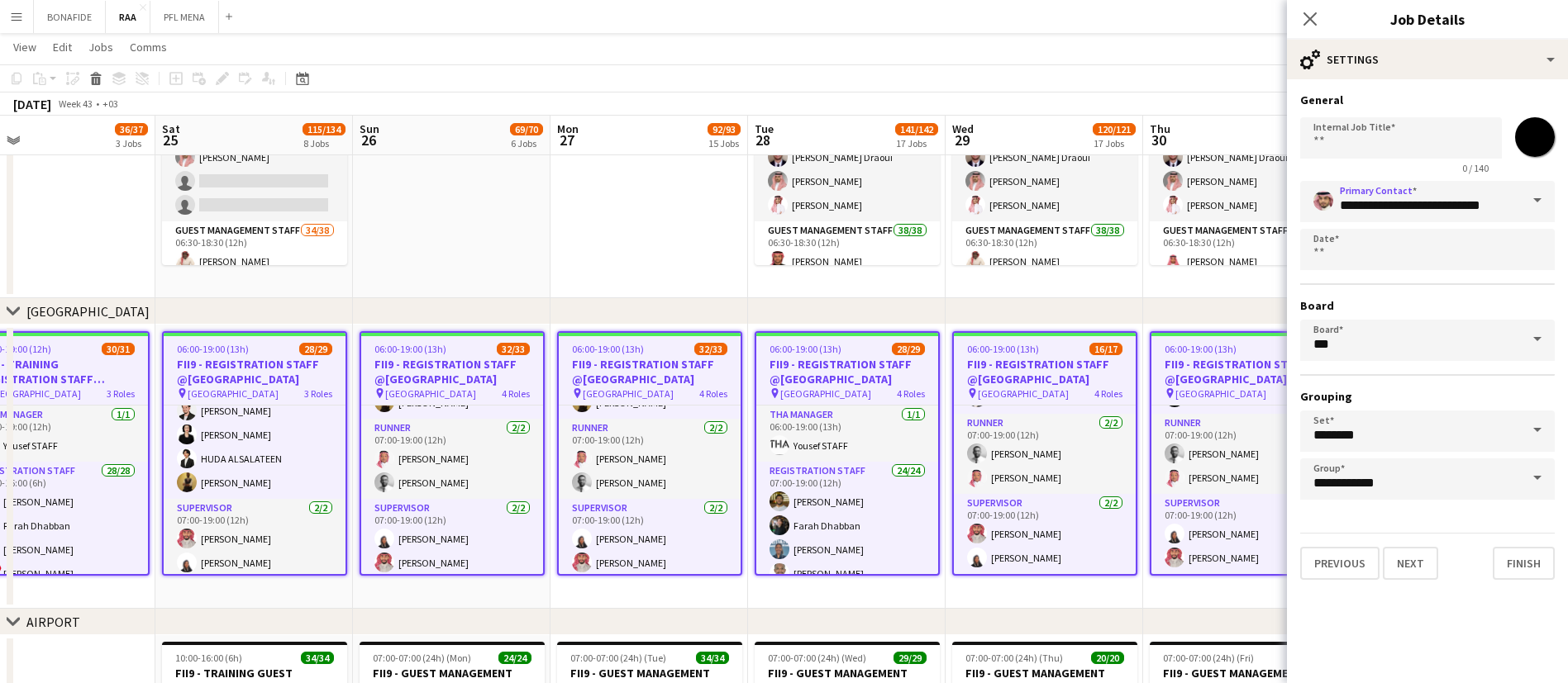
click at [1538, 132] on input "*******" at bounding box center [1535, 137] width 59 height 59
type input "*******"
click at [1512, 561] on button "Finish" at bounding box center [1523, 563] width 62 height 33
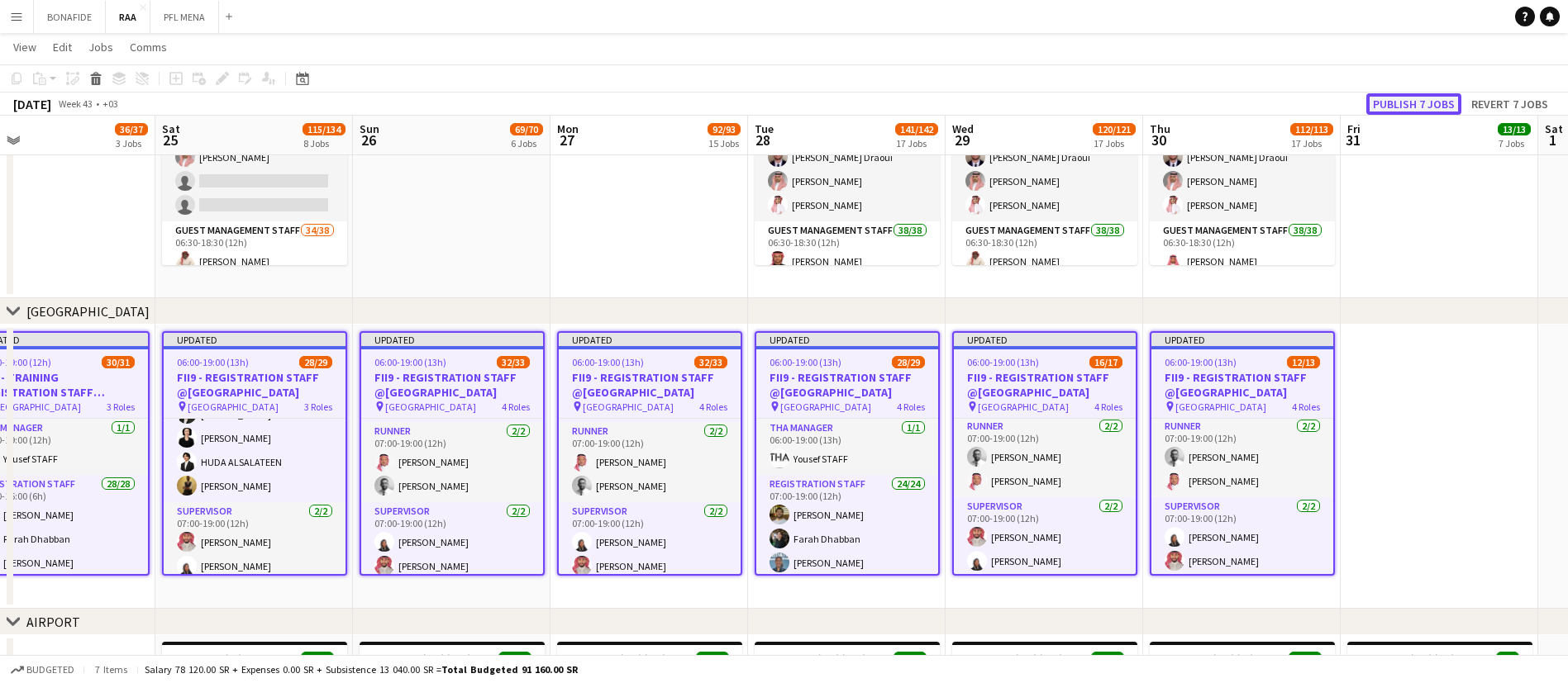
click at [1408, 106] on button "Publish 7 jobs" at bounding box center [1413, 104] width 95 height 22
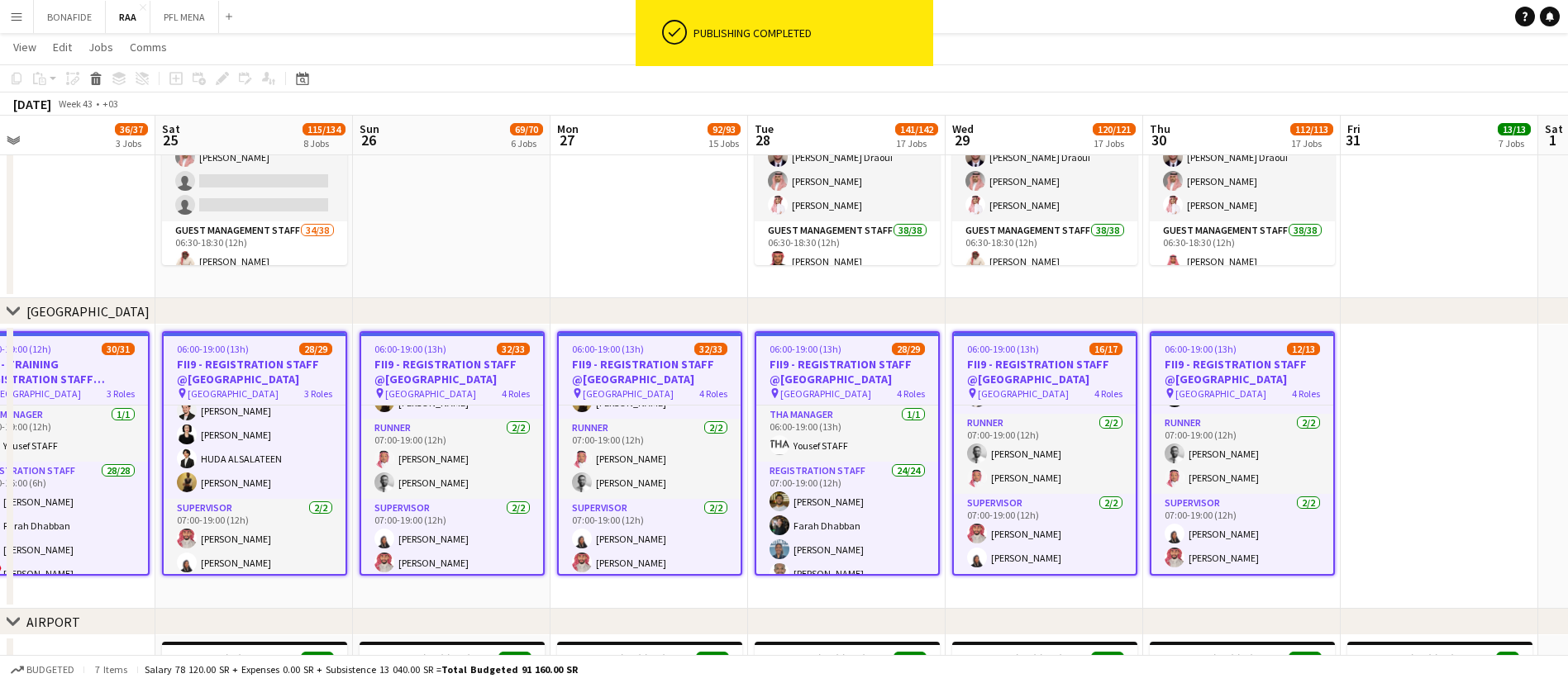
click at [1407, 367] on app-date-cell at bounding box center [1439, 466] width 198 height 285
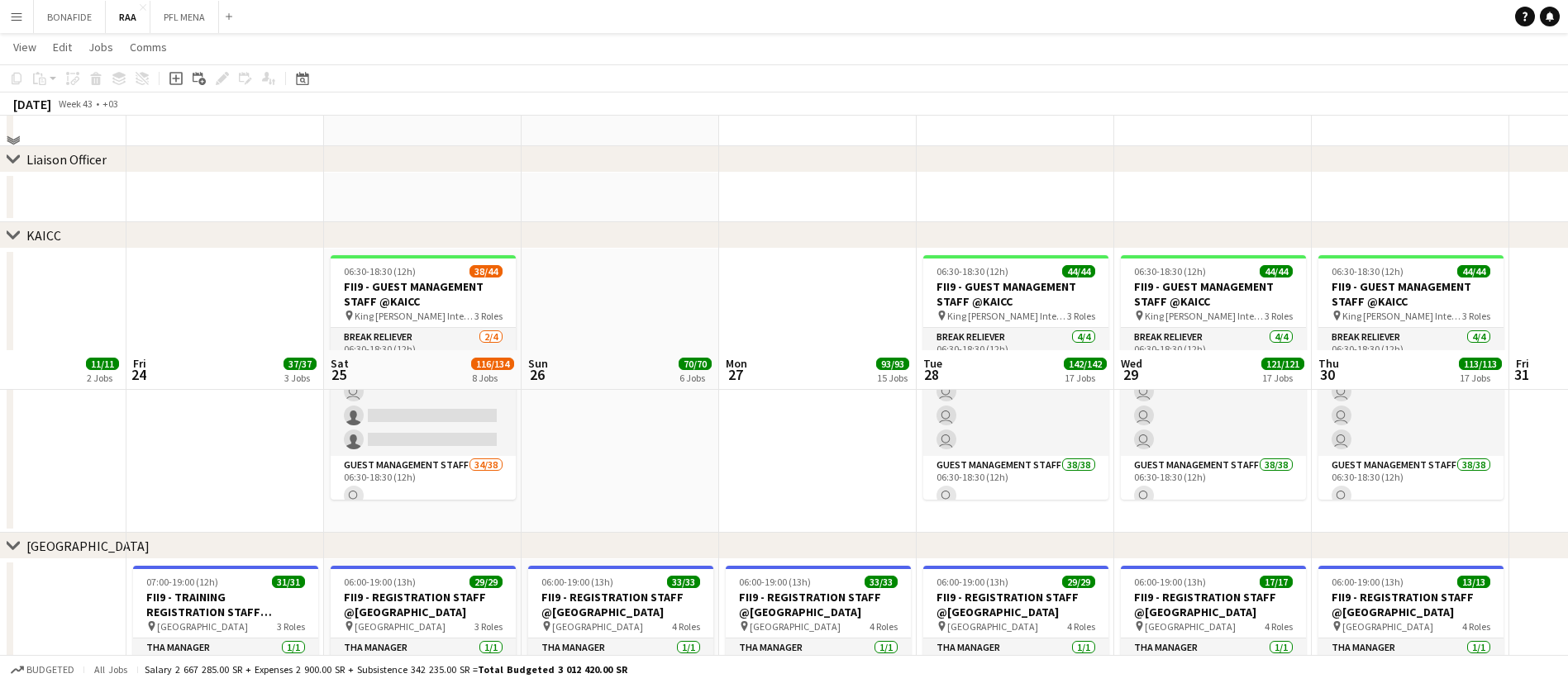
scroll to position [558, 0]
